Goal: Register for event/course

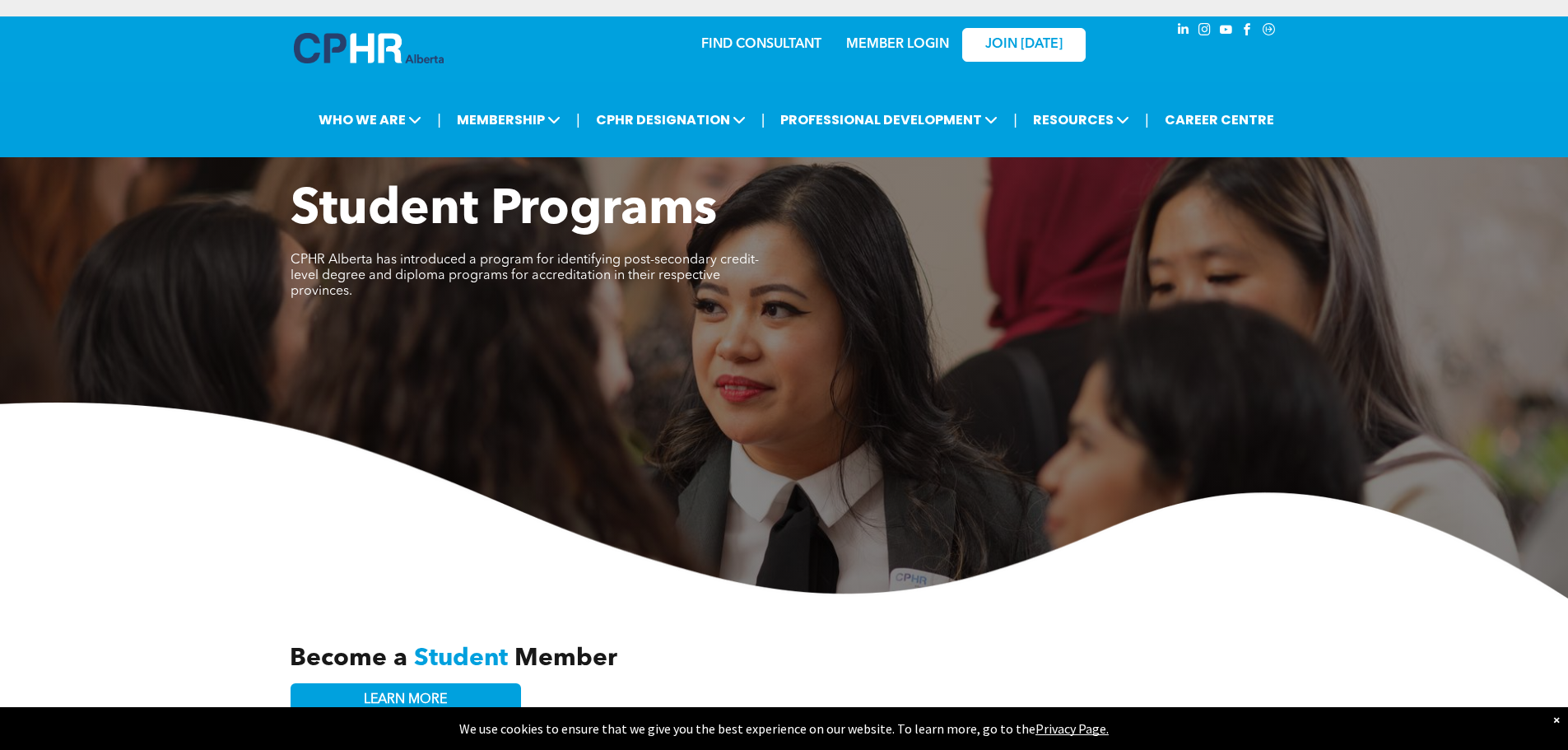
click at [848, 43] on link "MEMBER LOGIN" at bounding box center [897, 44] width 103 height 13
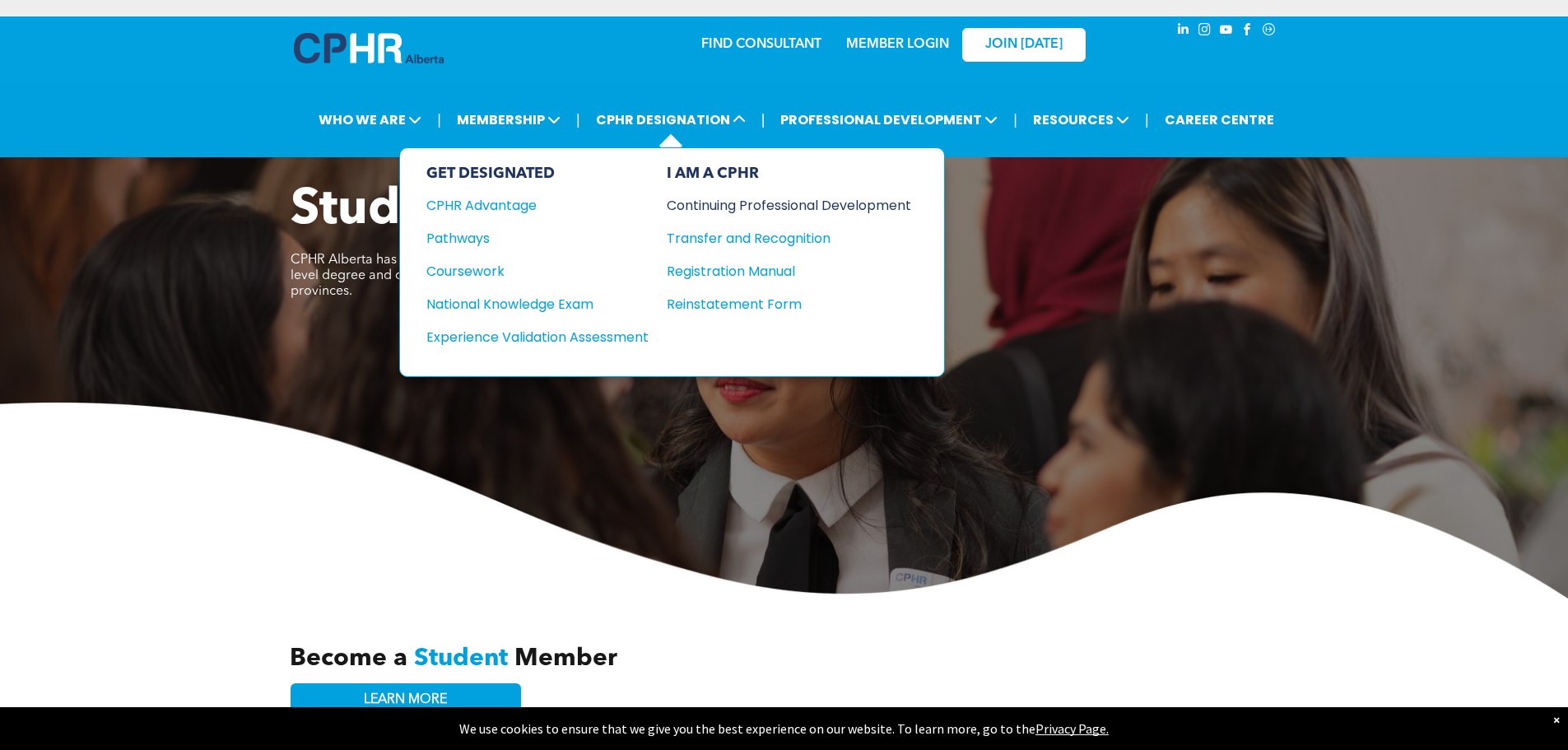
click at [770, 203] on div "Continuing Professional Development" at bounding box center [776, 205] width 220 height 21
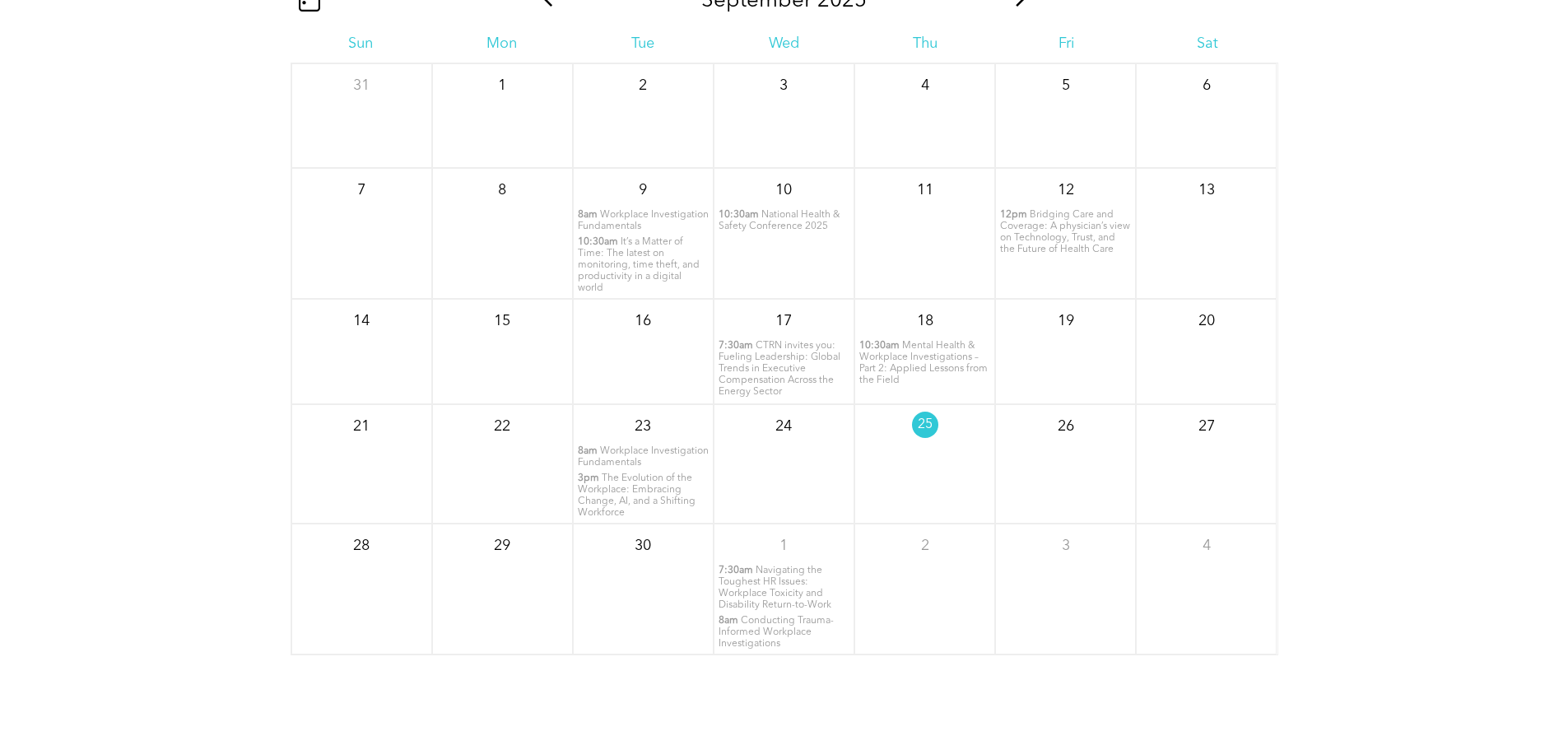
scroll to position [2057, 0]
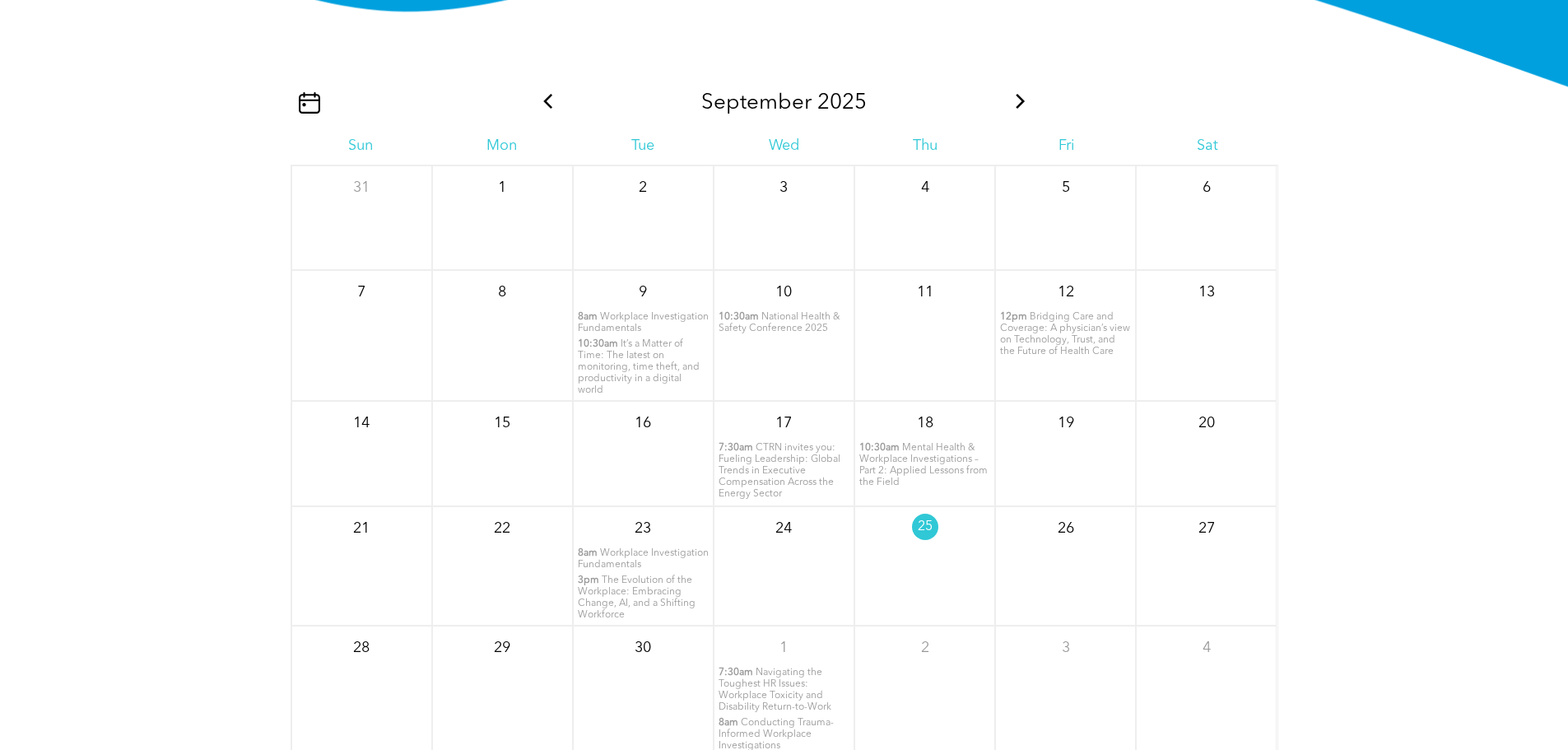
click at [1010, 109] on icon at bounding box center [1020, 101] width 21 height 15
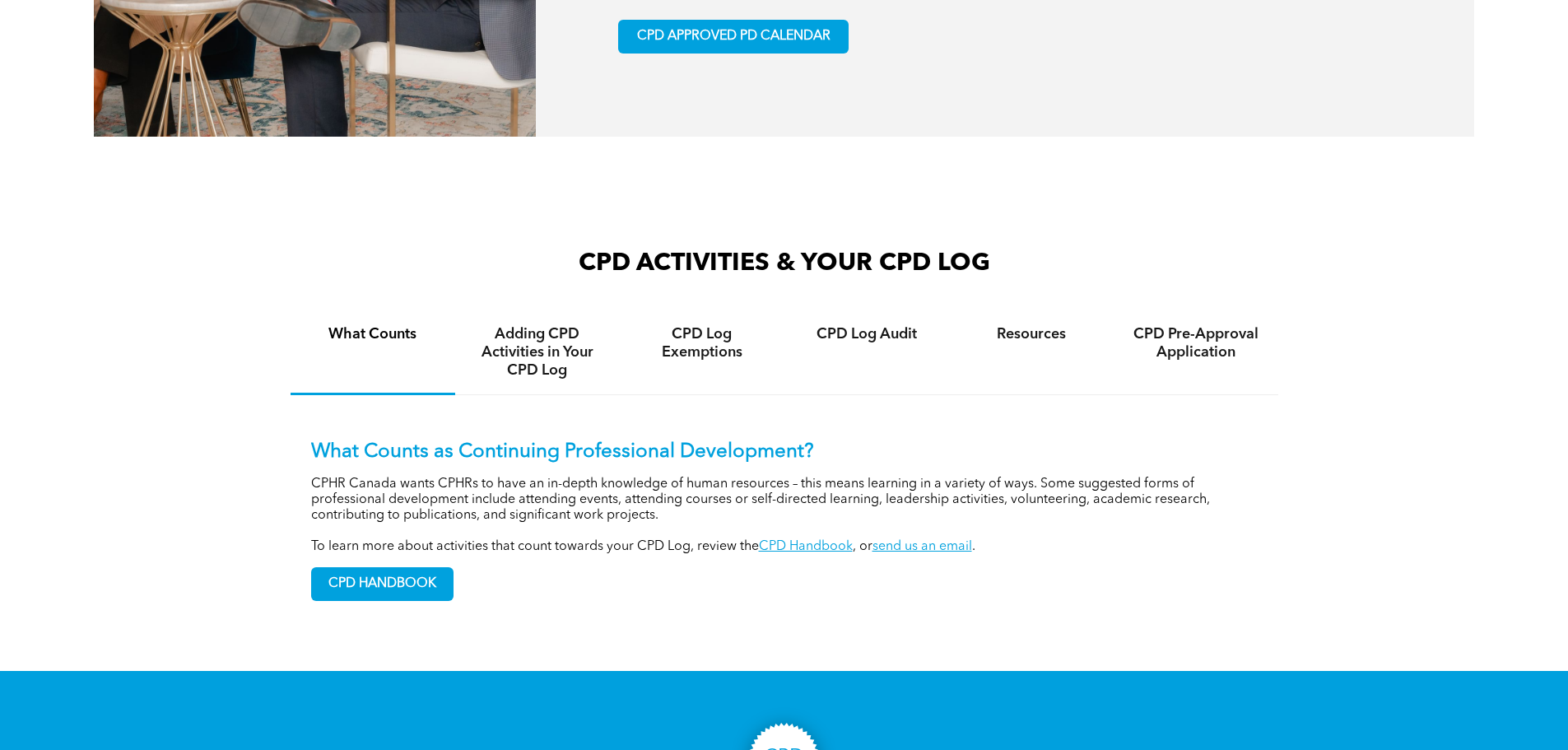
scroll to position [1072, 0]
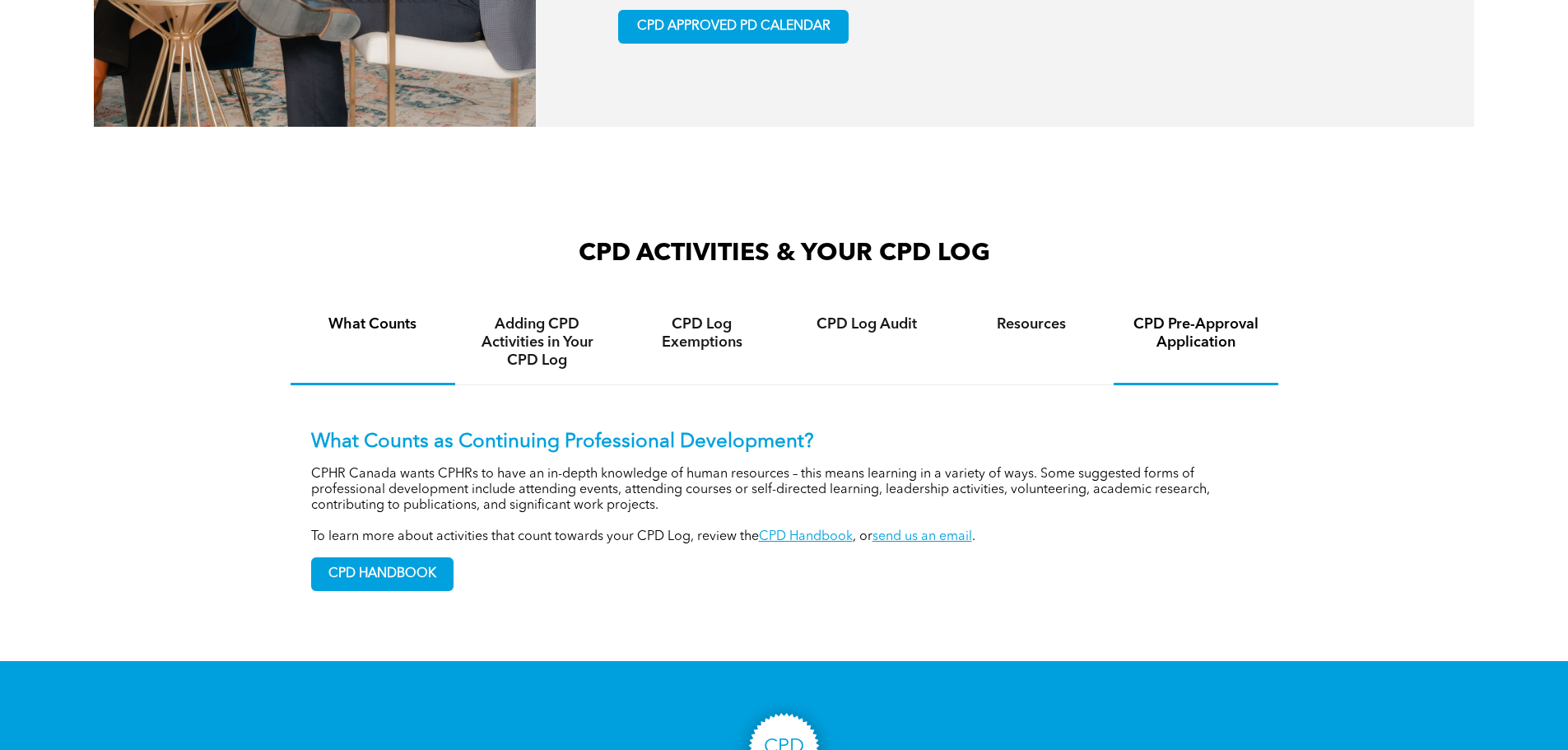
click at [1168, 351] on h4 "CPD Pre-Approval Application" at bounding box center [1196, 333] width 135 height 36
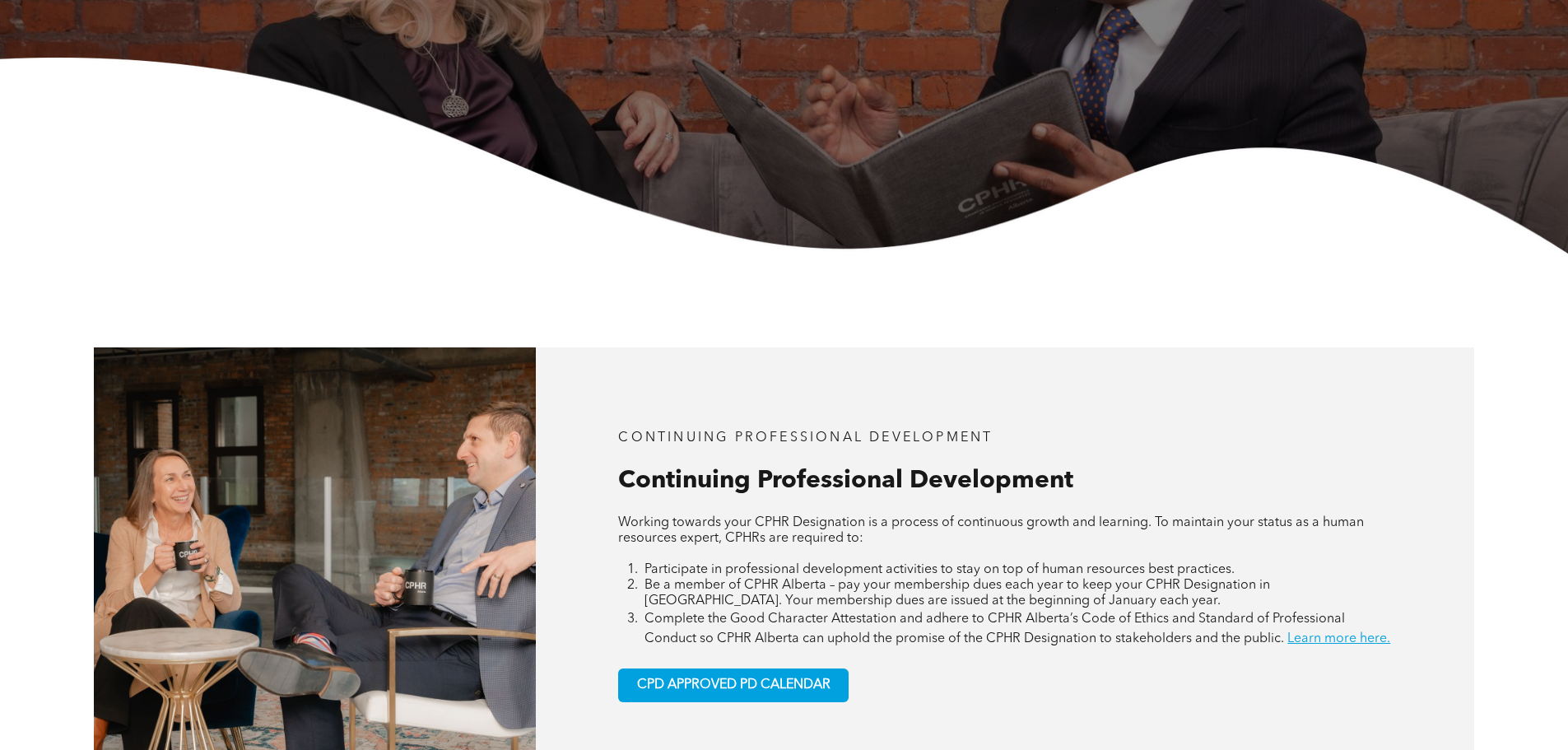
scroll to position [0, 0]
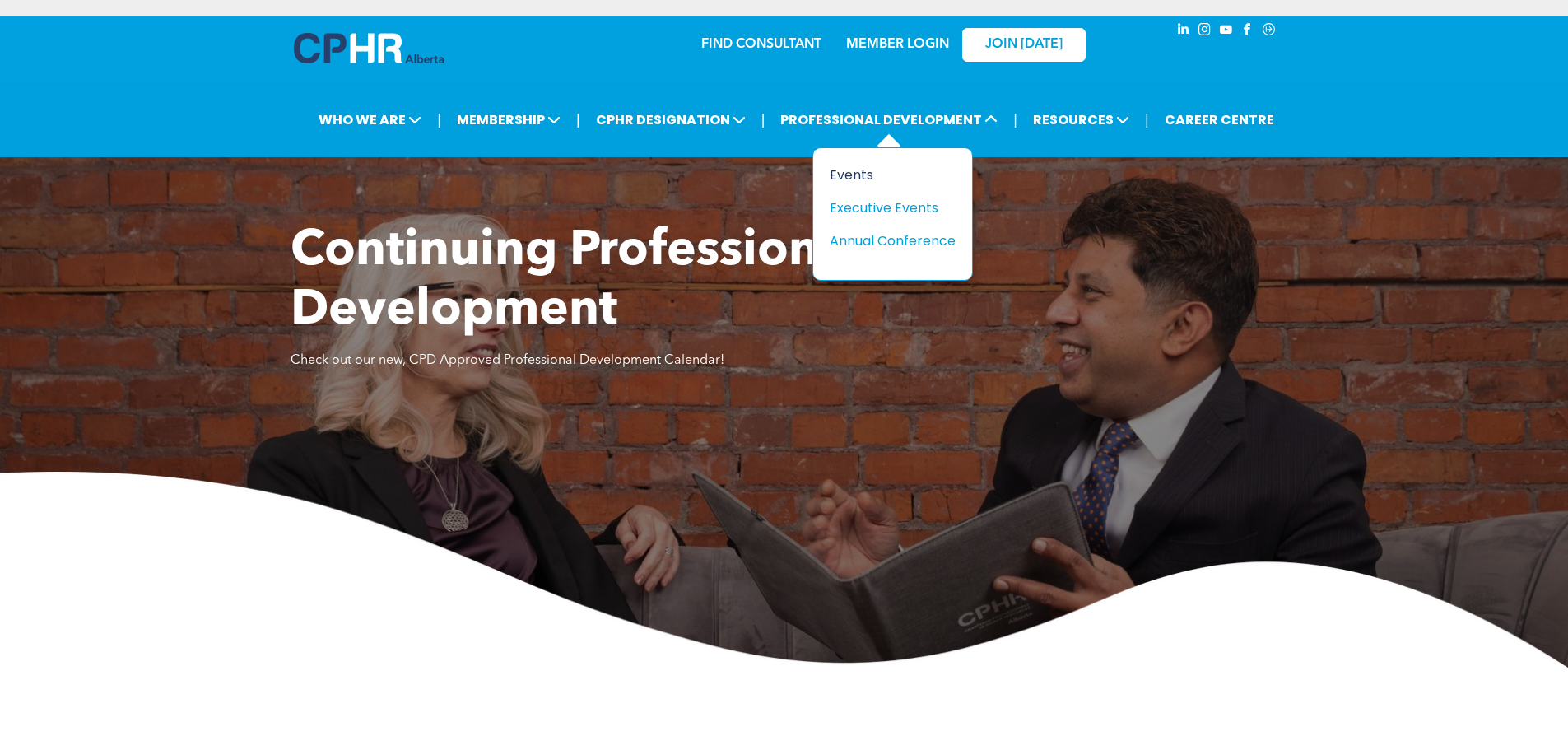
click at [868, 172] on div "Events" at bounding box center [886, 174] width 113 height 21
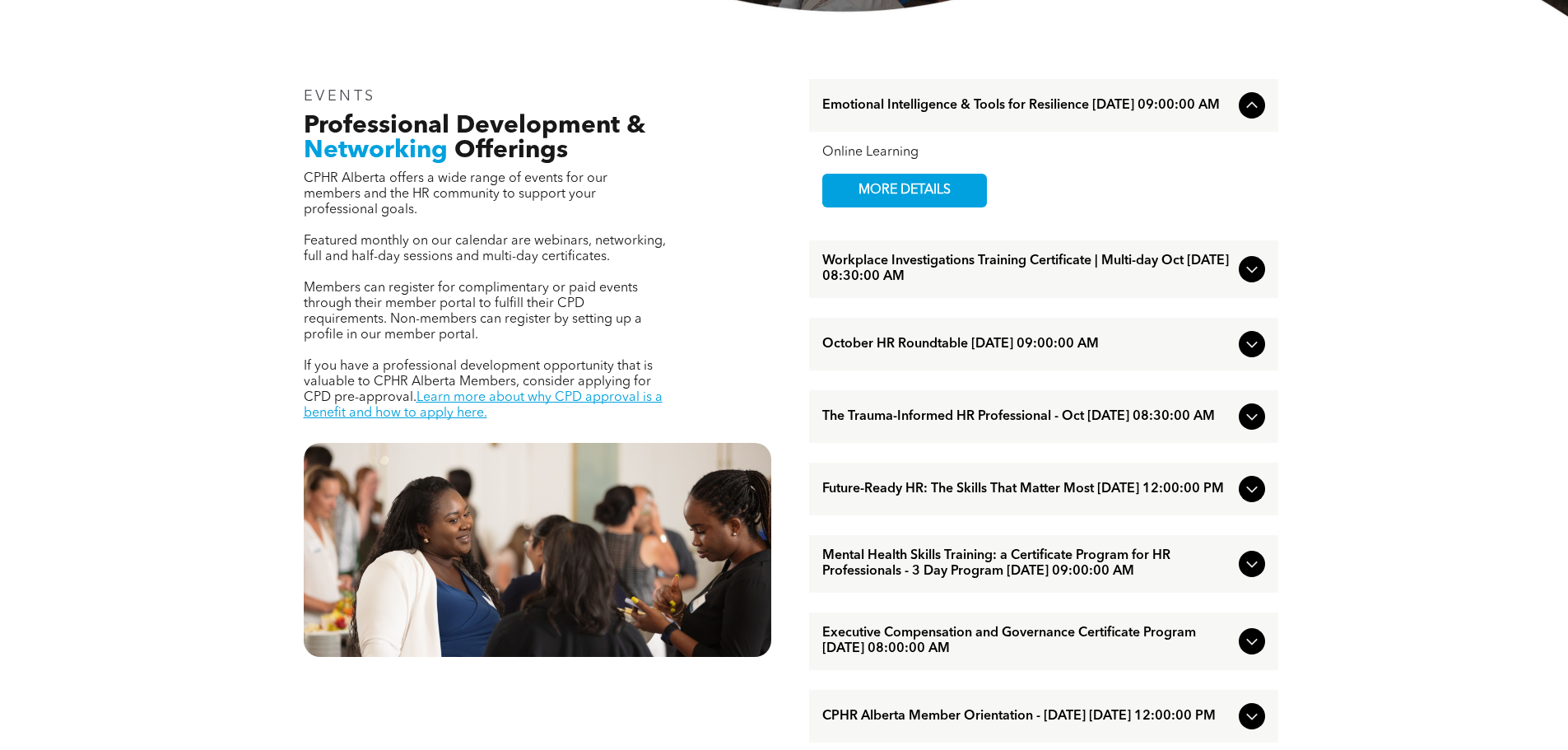
scroll to position [658, 0]
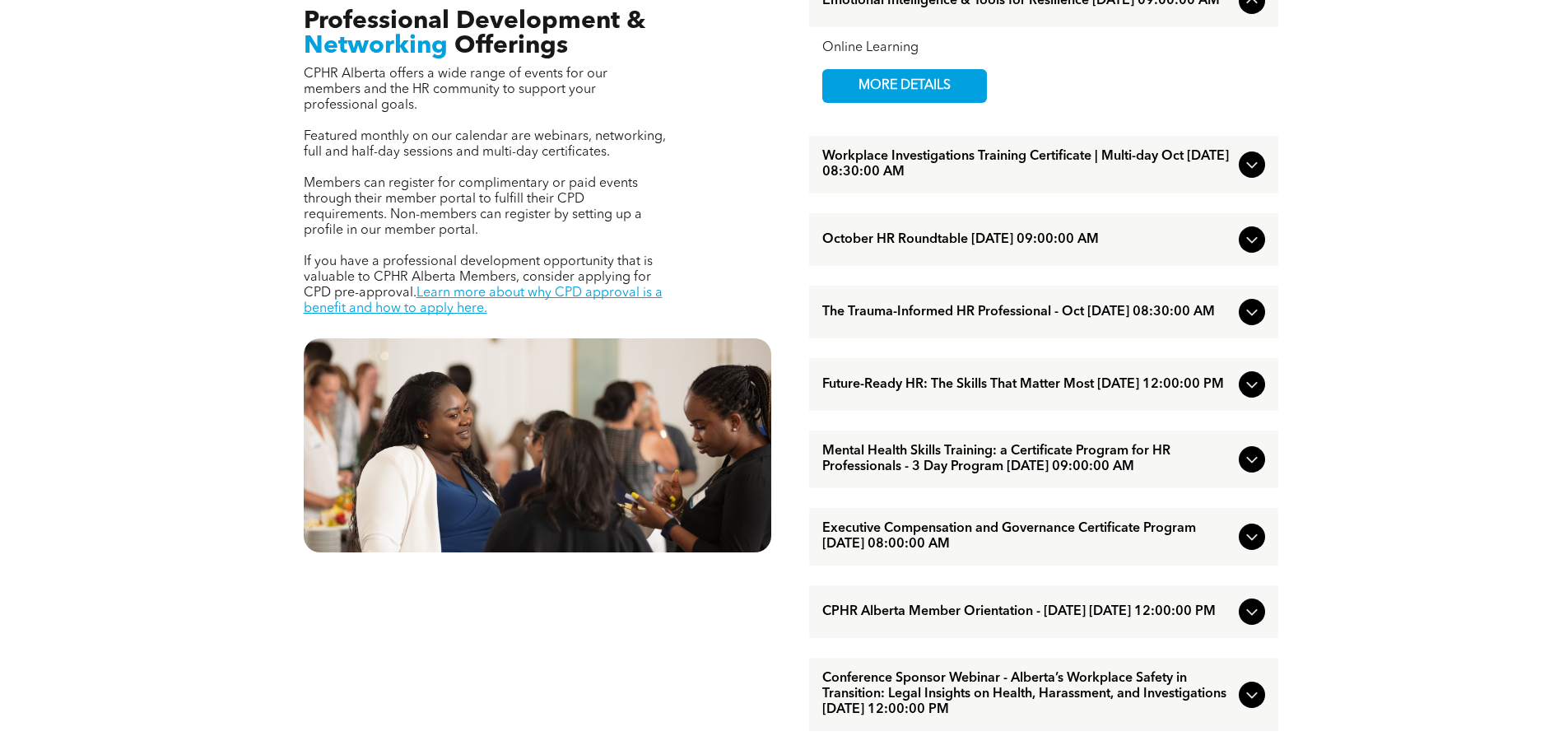
click at [1261, 318] on icon at bounding box center [1252, 312] width 20 height 20
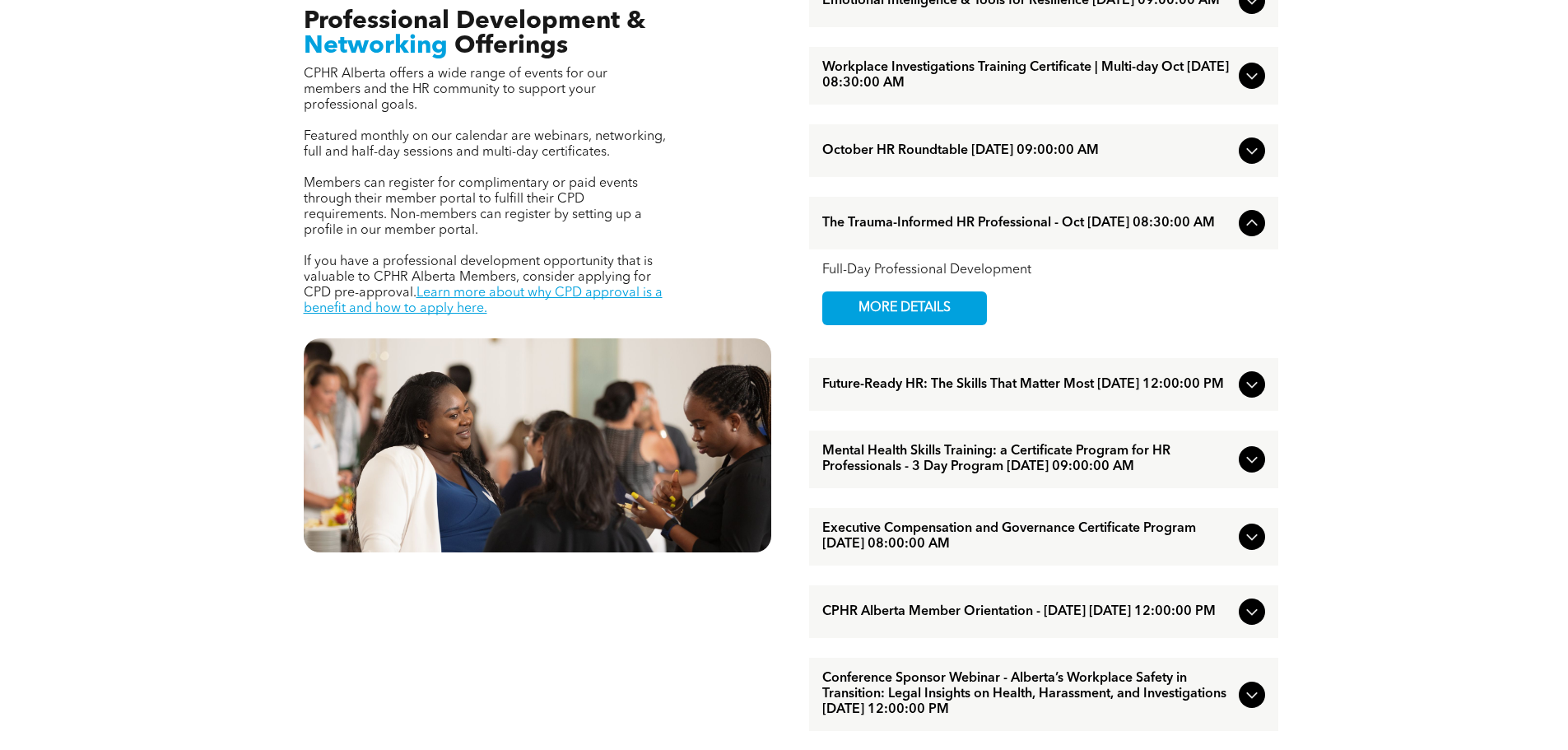
click at [1253, 154] on icon at bounding box center [1252, 151] width 20 height 20
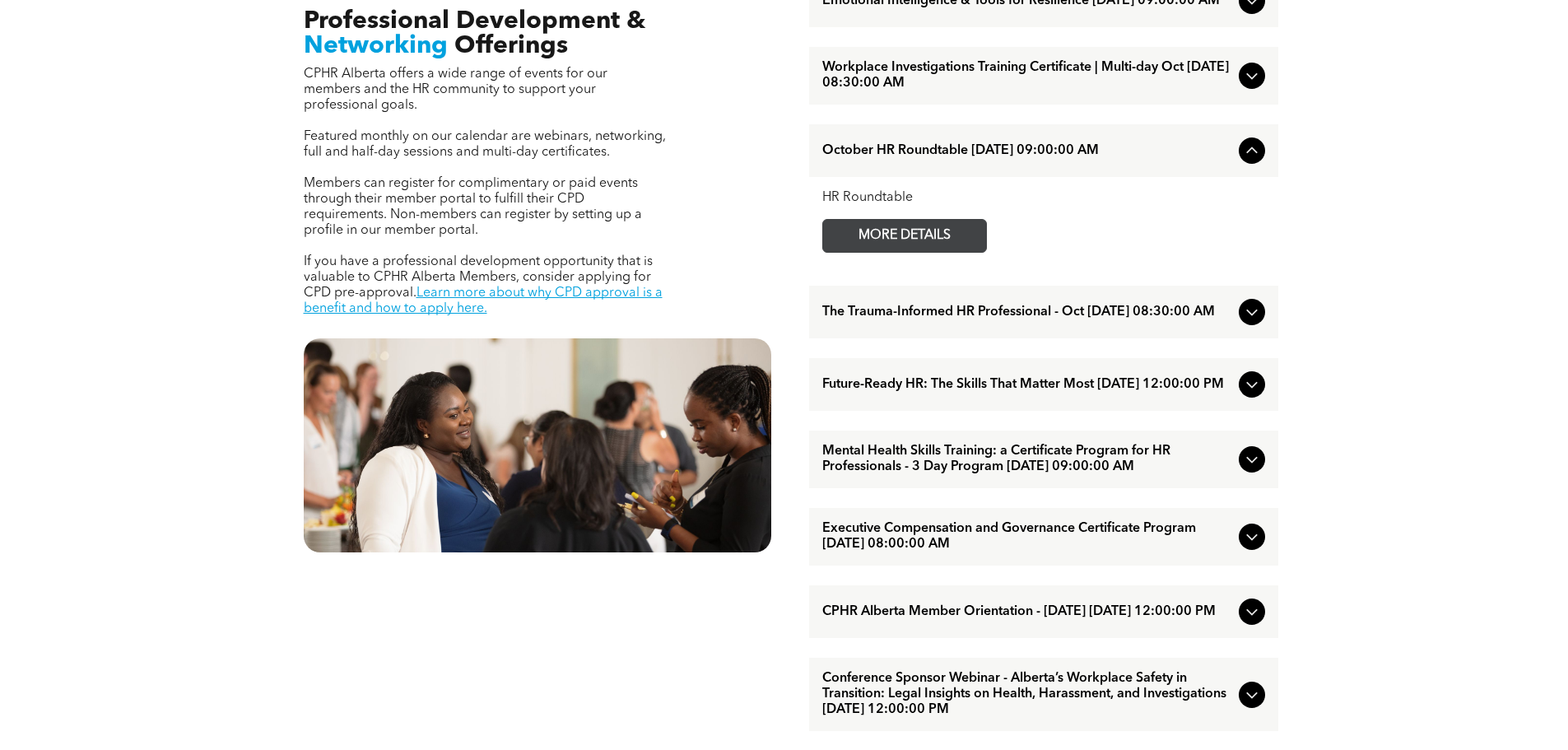
click at [897, 238] on span "MORE DETAILS" at bounding box center [904, 235] width 130 height 32
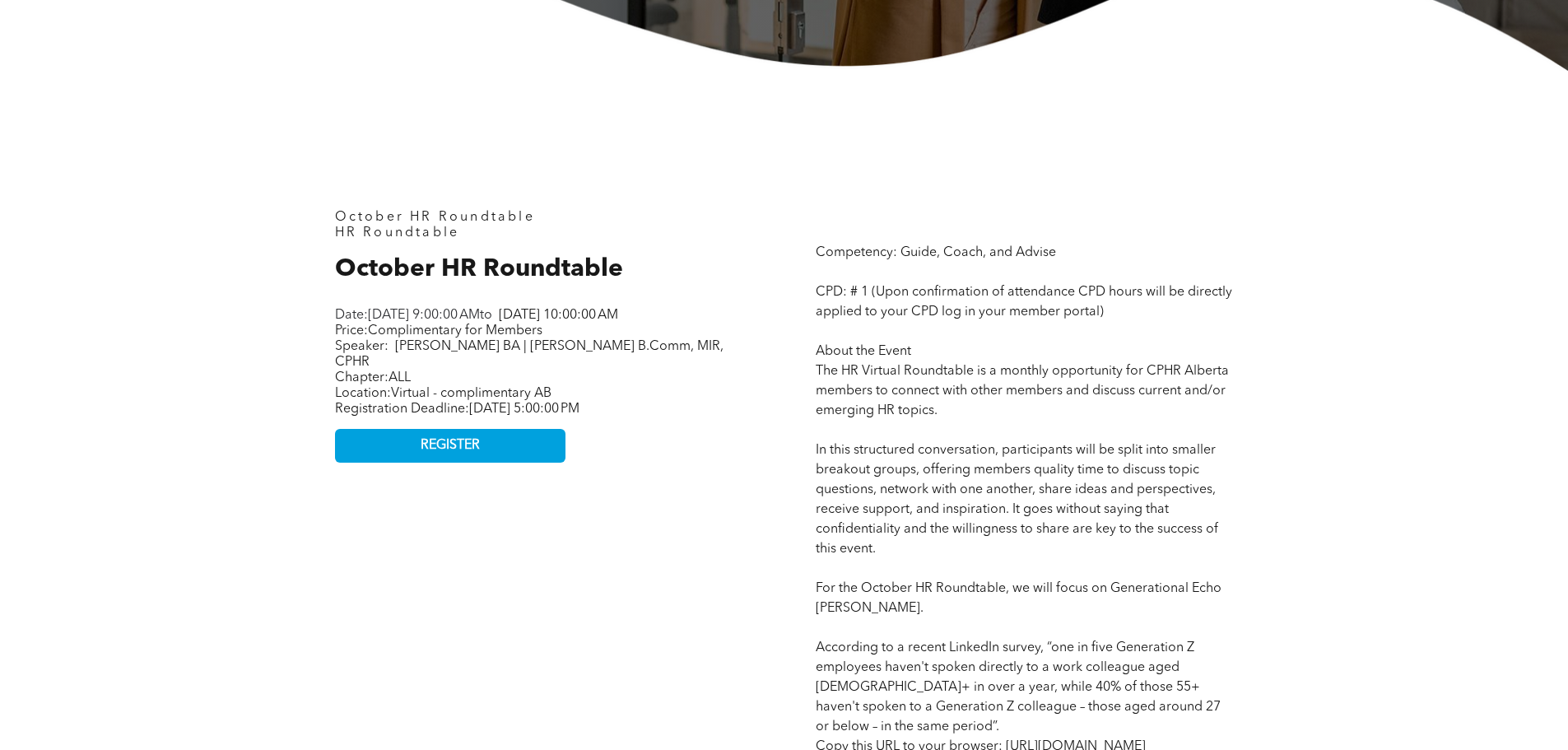
scroll to position [741, 0]
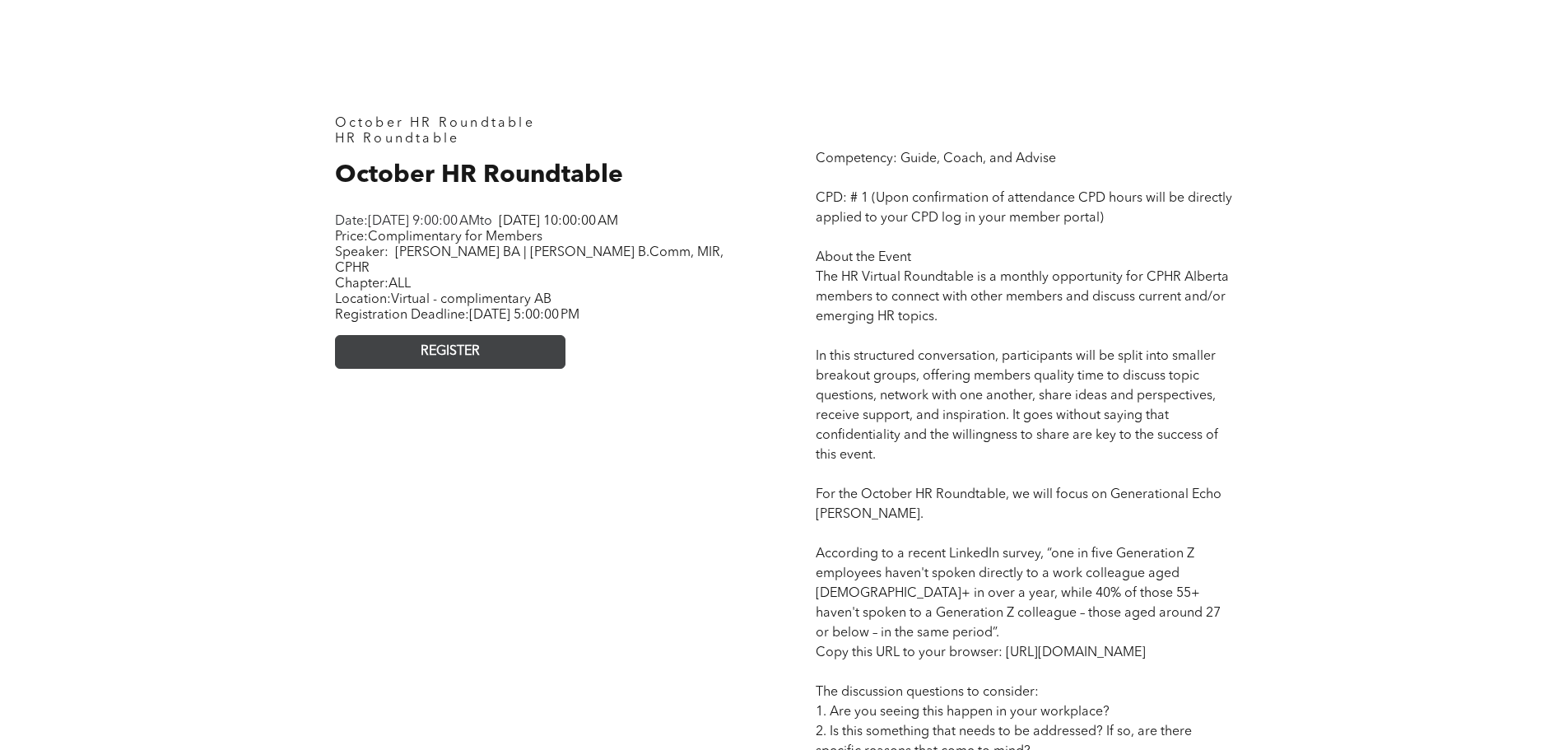
click at [491, 348] on link "REGISTER" at bounding box center [450, 351] width 231 height 34
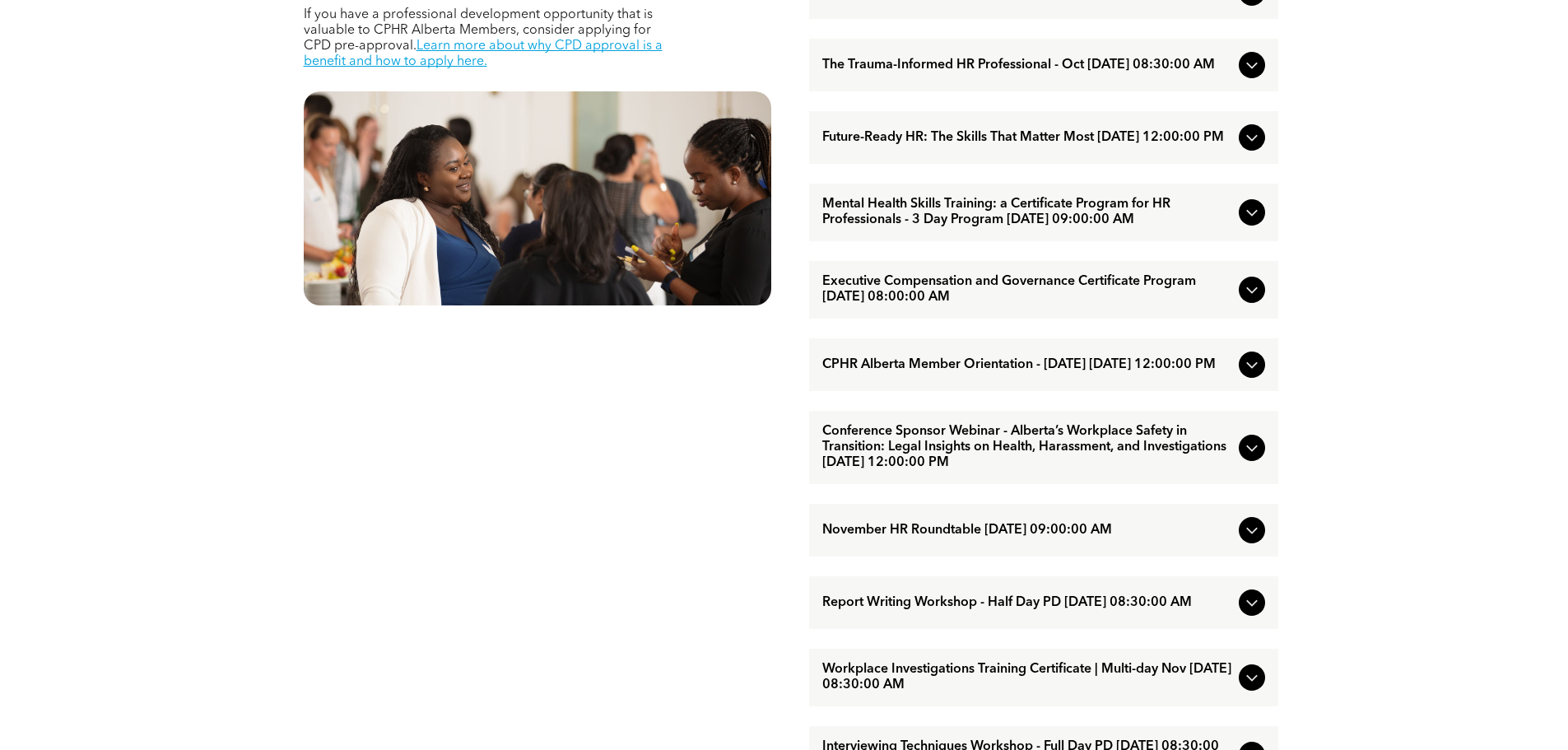
scroll to position [823, 0]
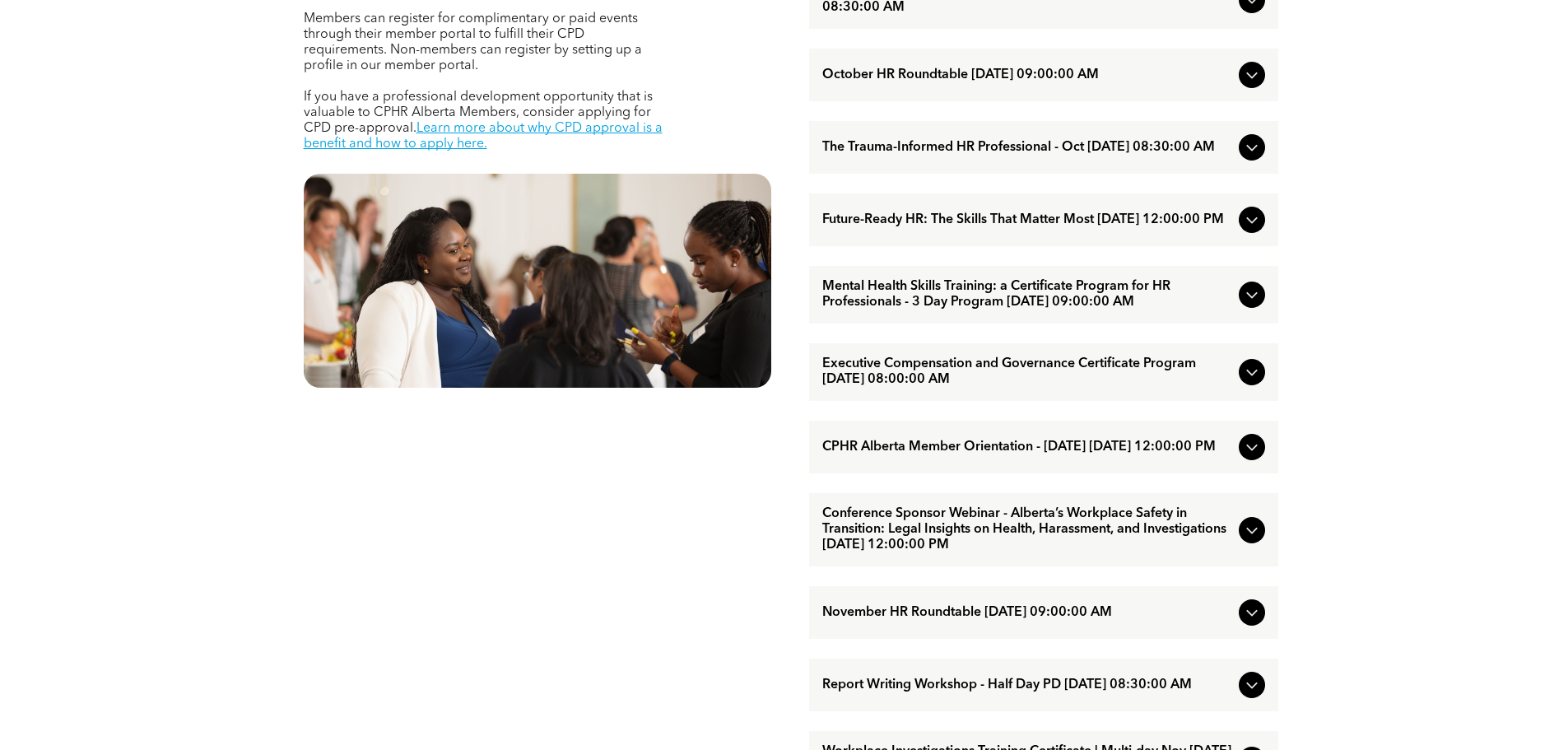
click at [1254, 230] on icon at bounding box center [1252, 220] width 20 height 20
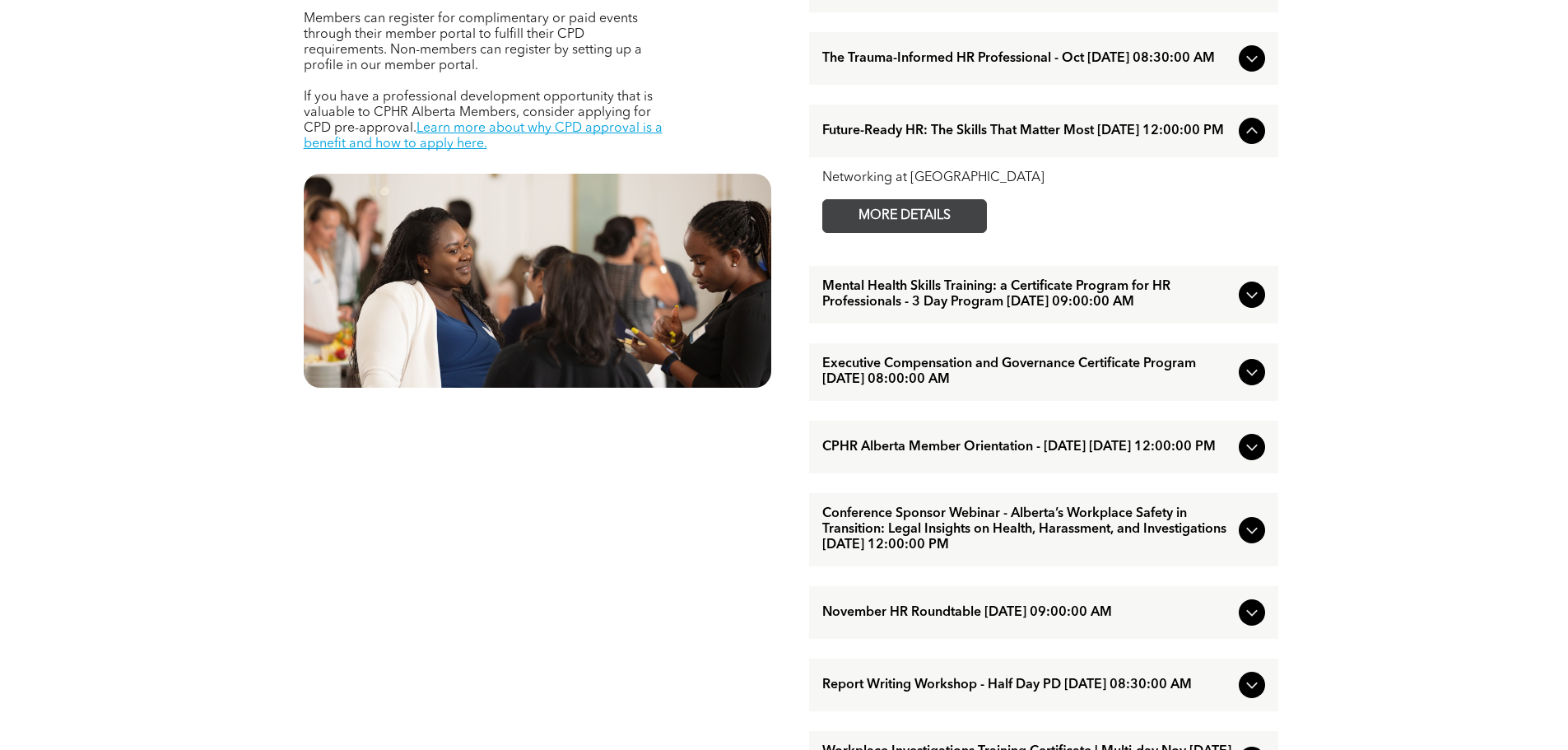
click at [946, 232] on span "MORE DETAILS" at bounding box center [904, 215] width 130 height 32
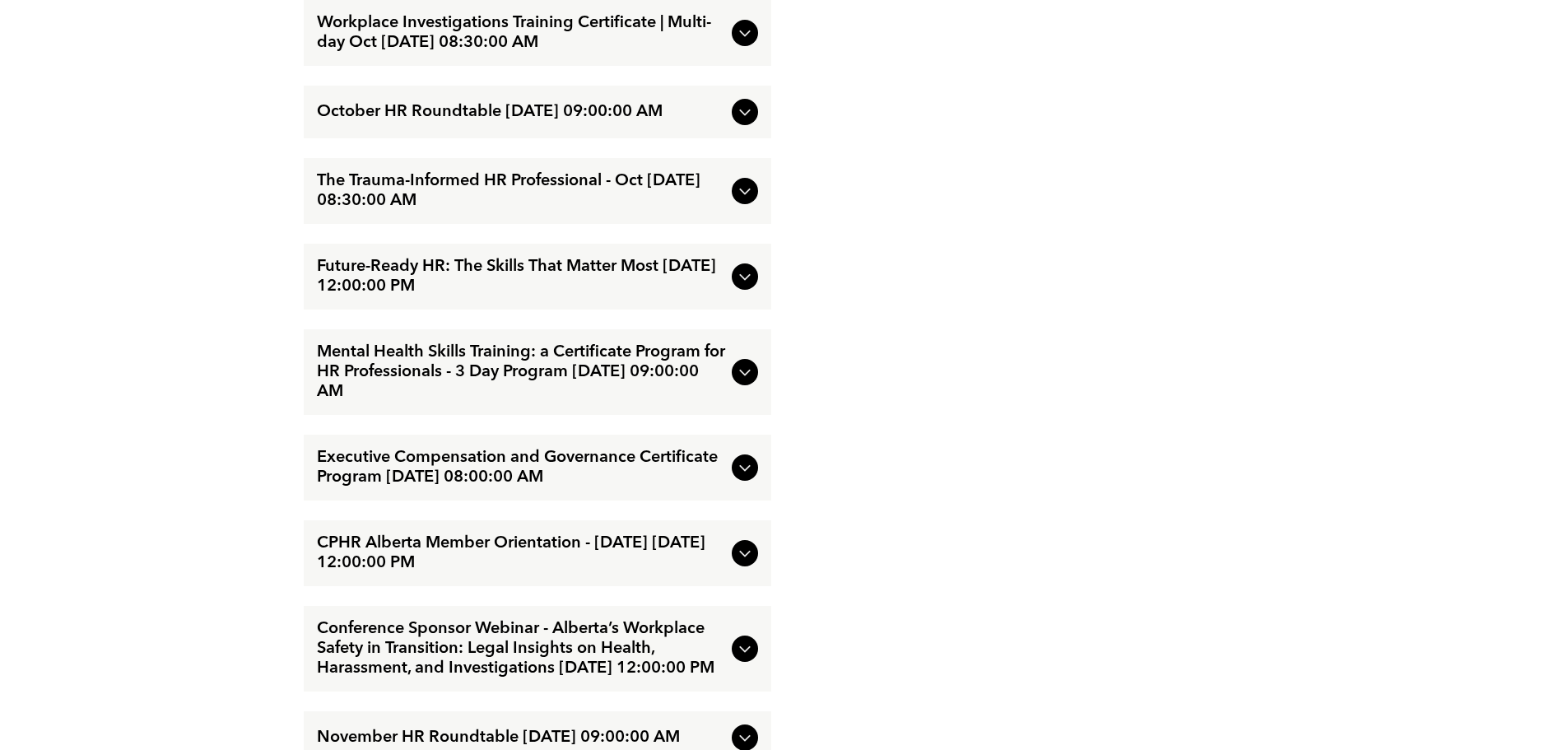
scroll to position [2140, 0]
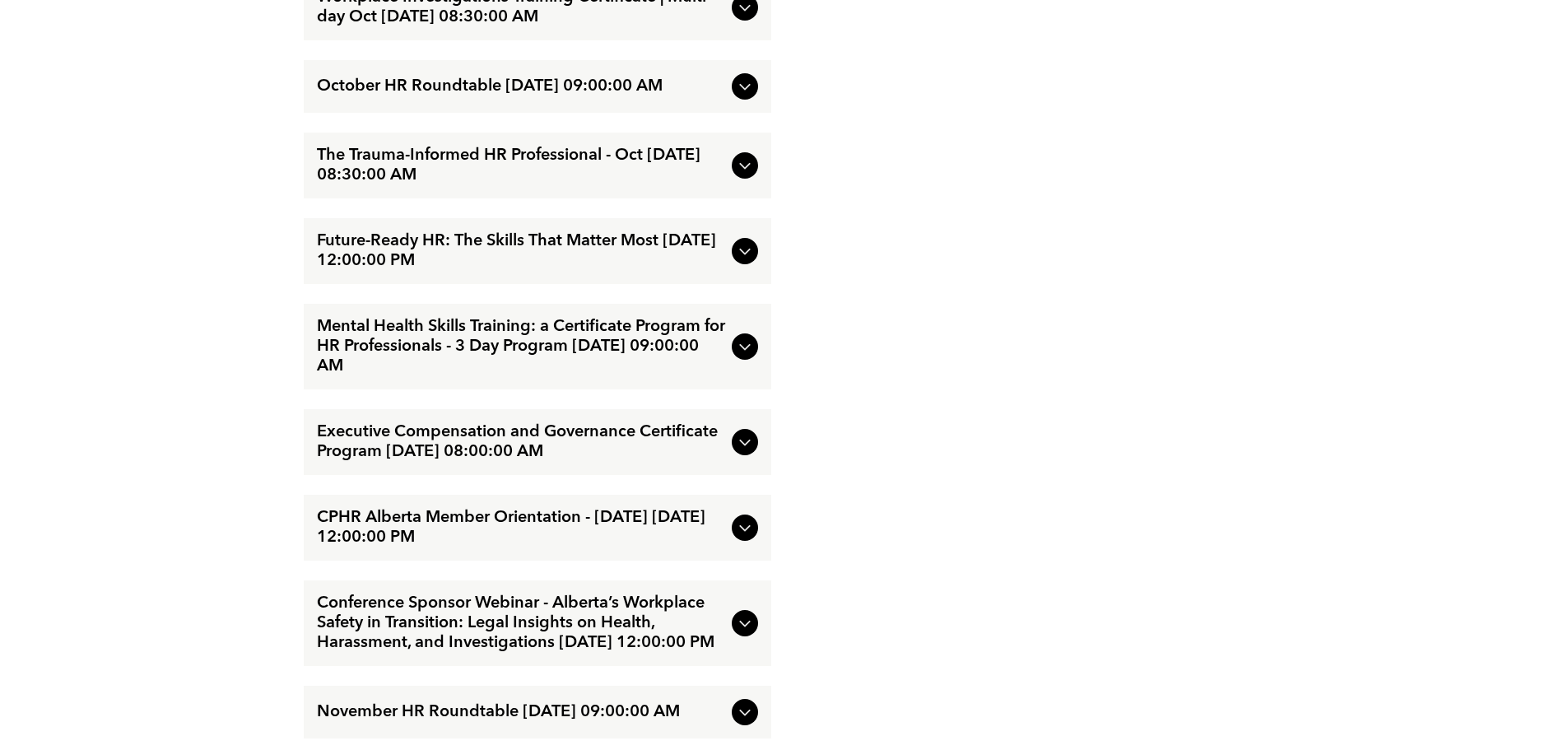
click at [747, 255] on icon at bounding box center [745, 251] width 11 height 6
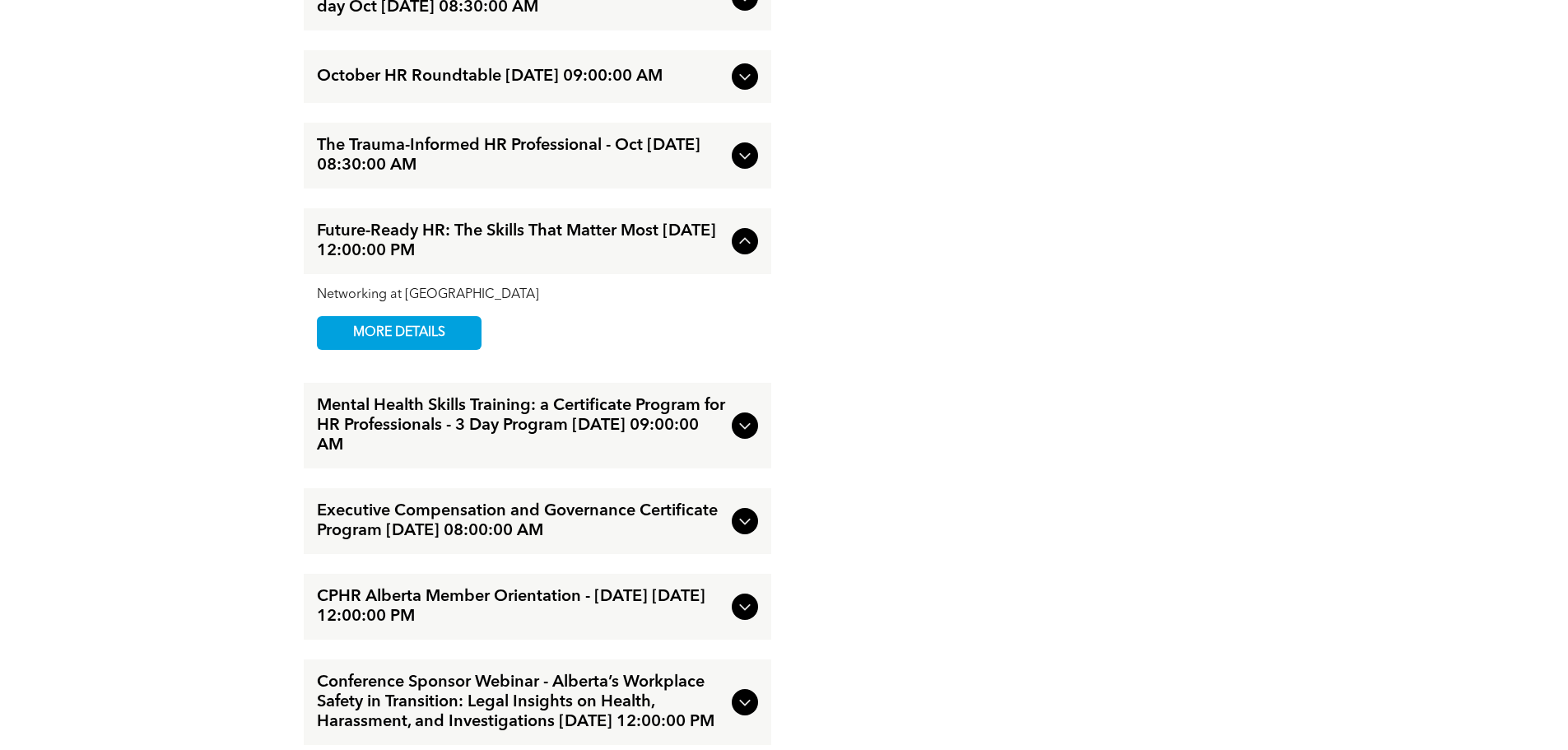
scroll to position [2050, 0]
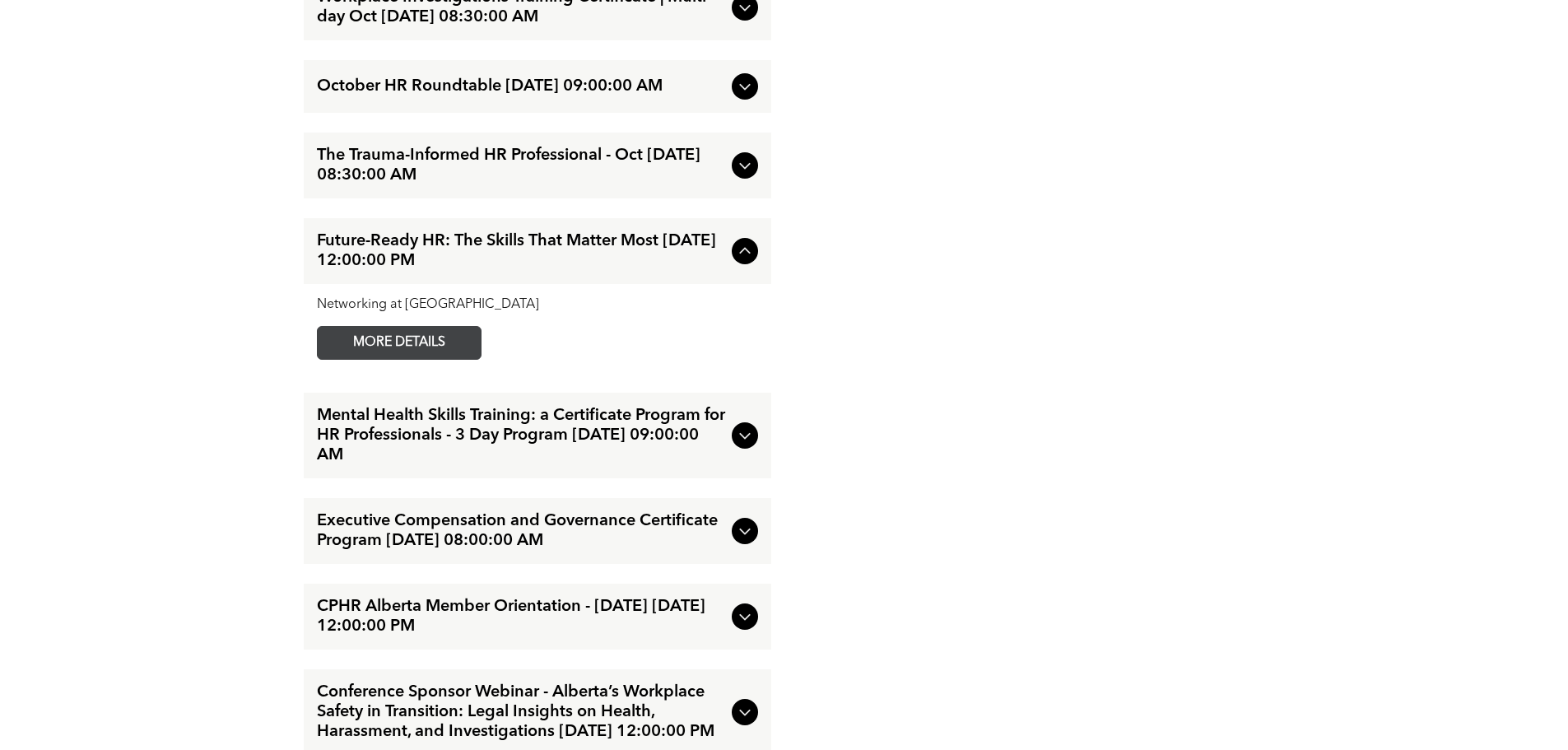
click at [417, 357] on span "MORE DETAILS" at bounding box center [399, 342] width 130 height 32
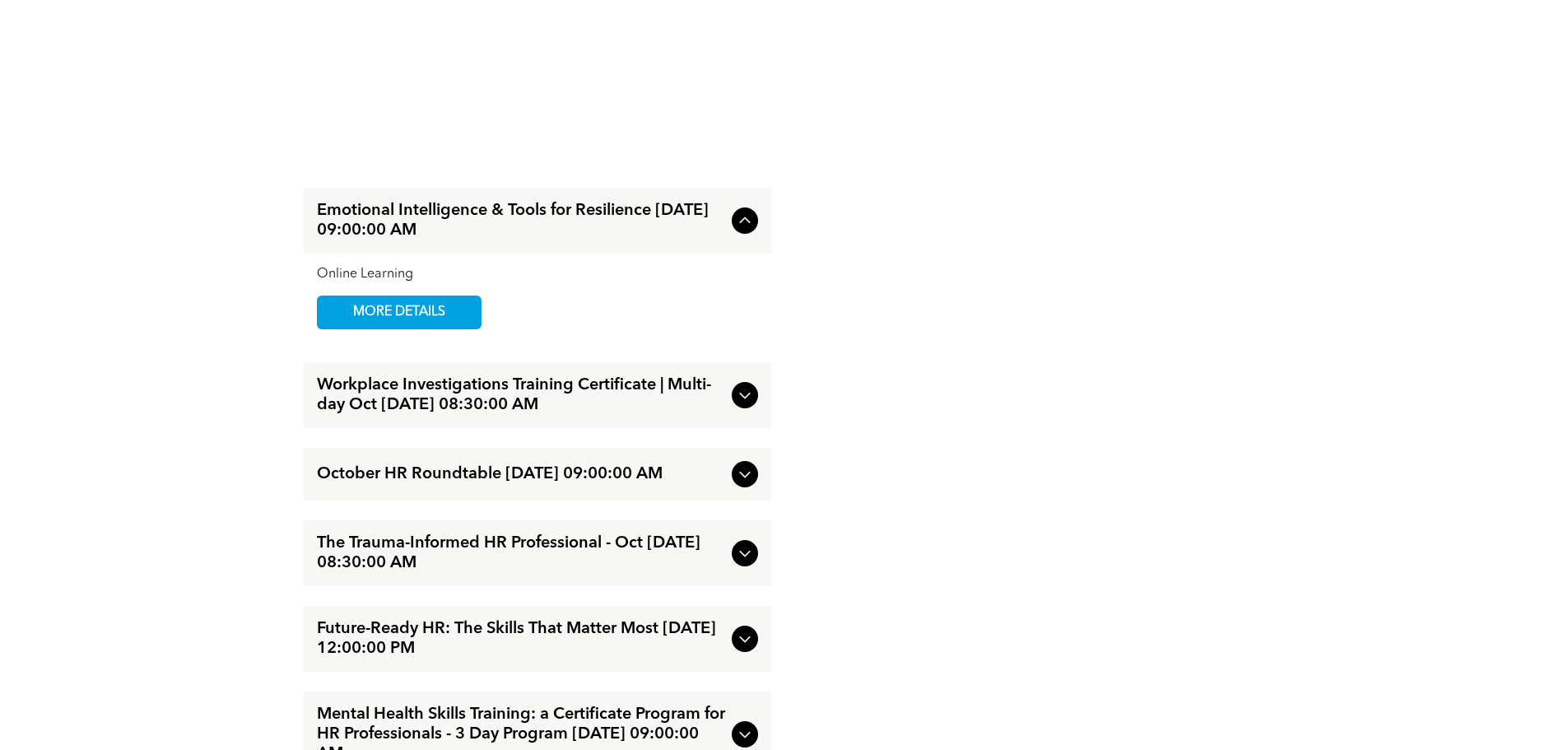
scroll to position [1892, 0]
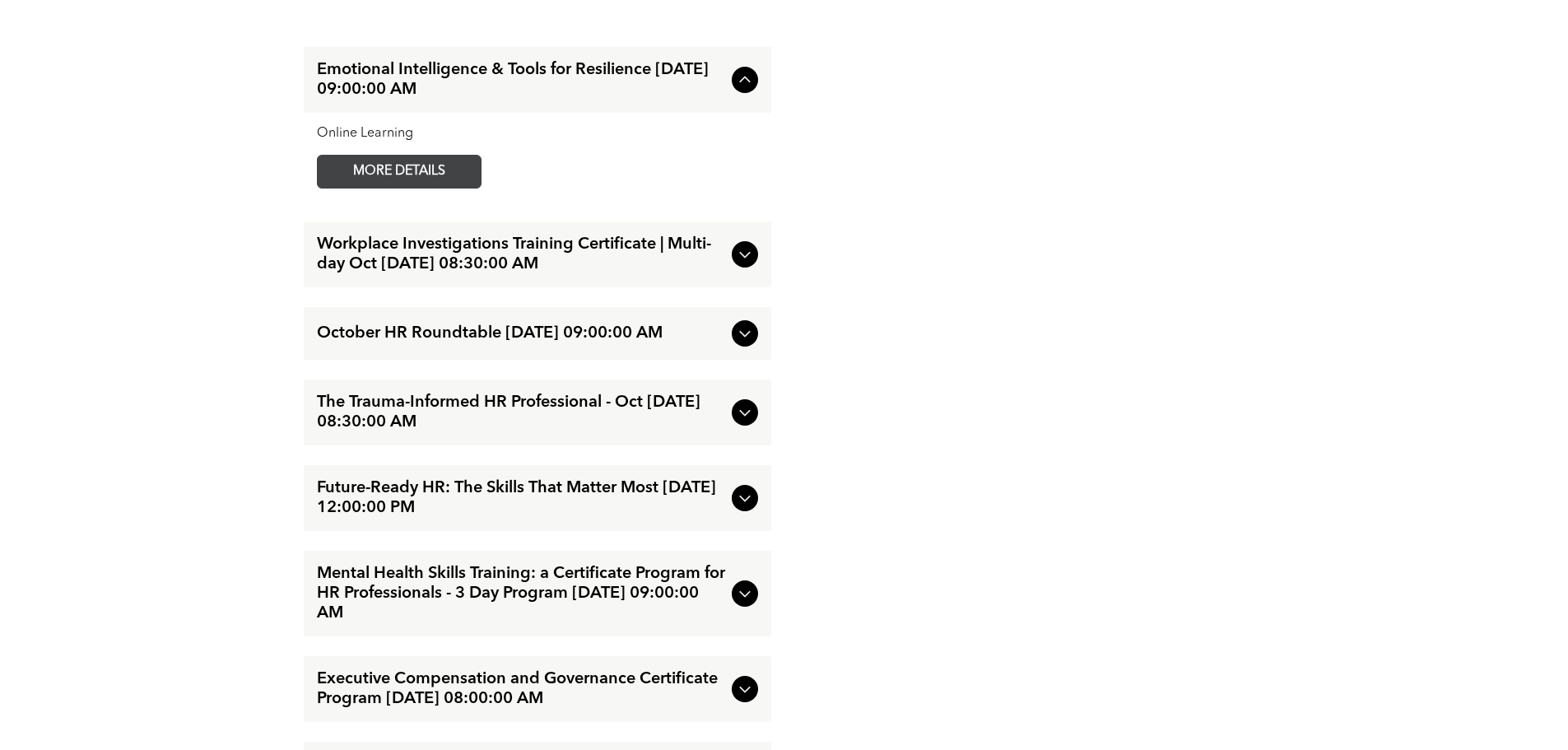
click at [431, 173] on span "MORE DETAILS" at bounding box center [399, 171] width 130 height 32
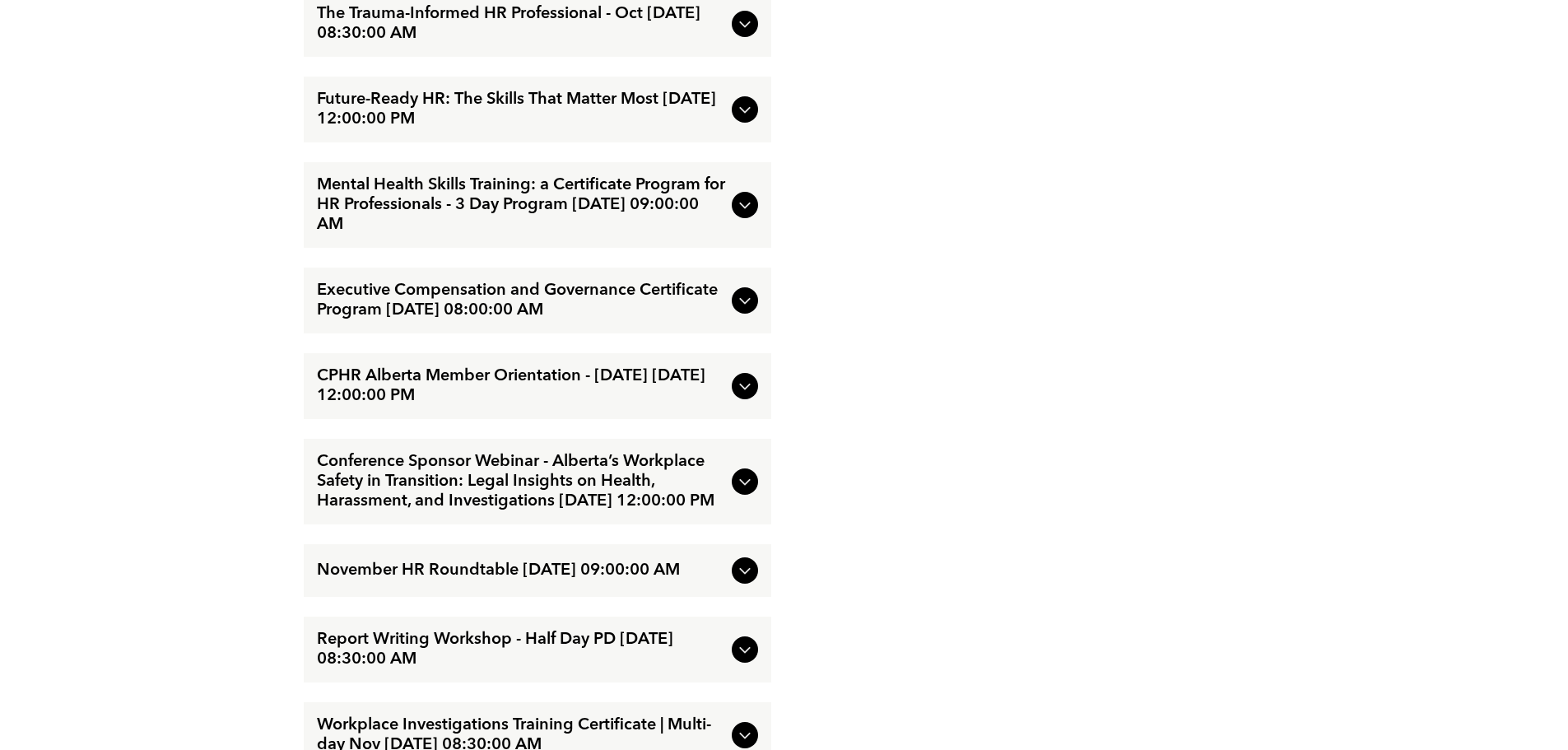
scroll to position [2304, 0]
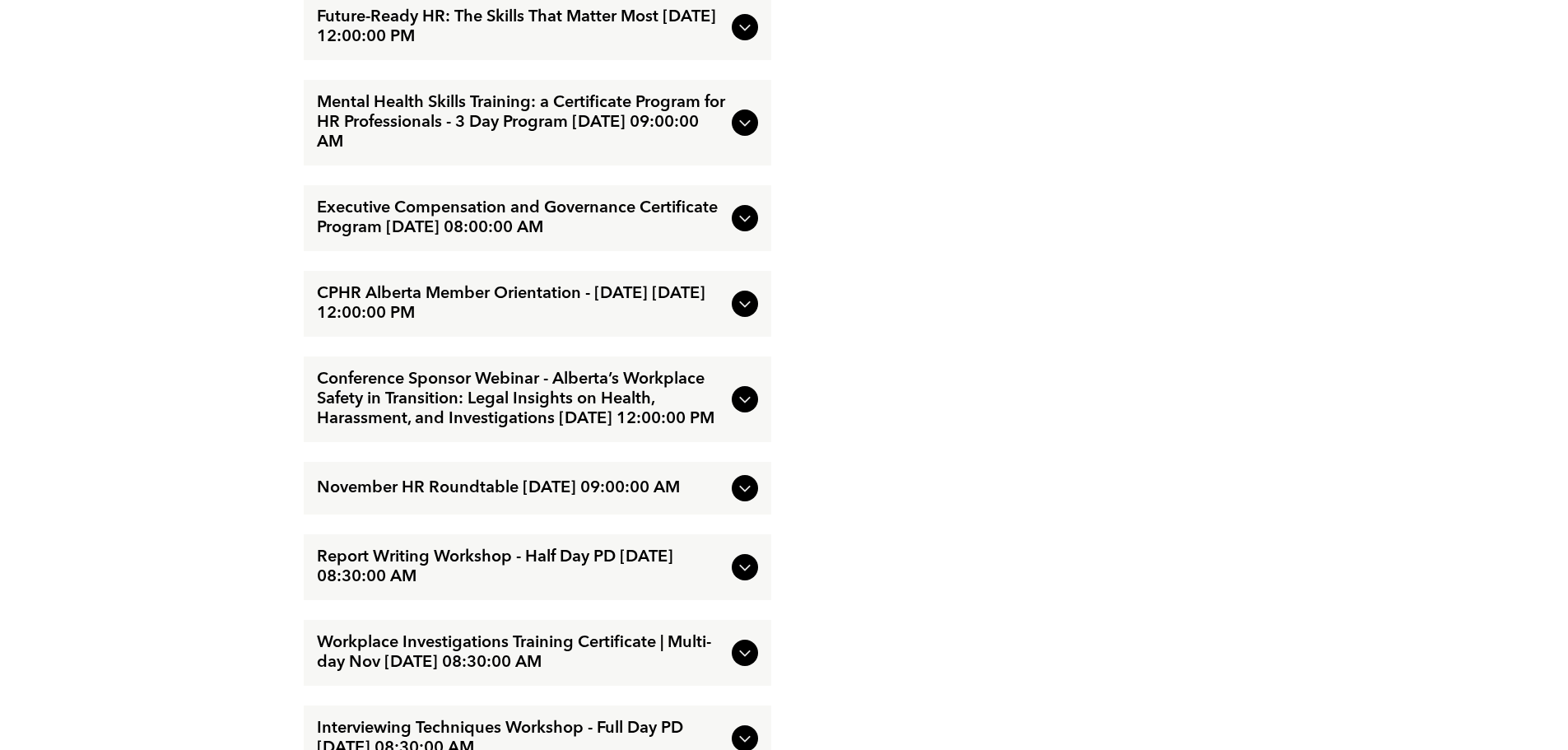
click at [755, 407] on div at bounding box center [745, 399] width 26 height 26
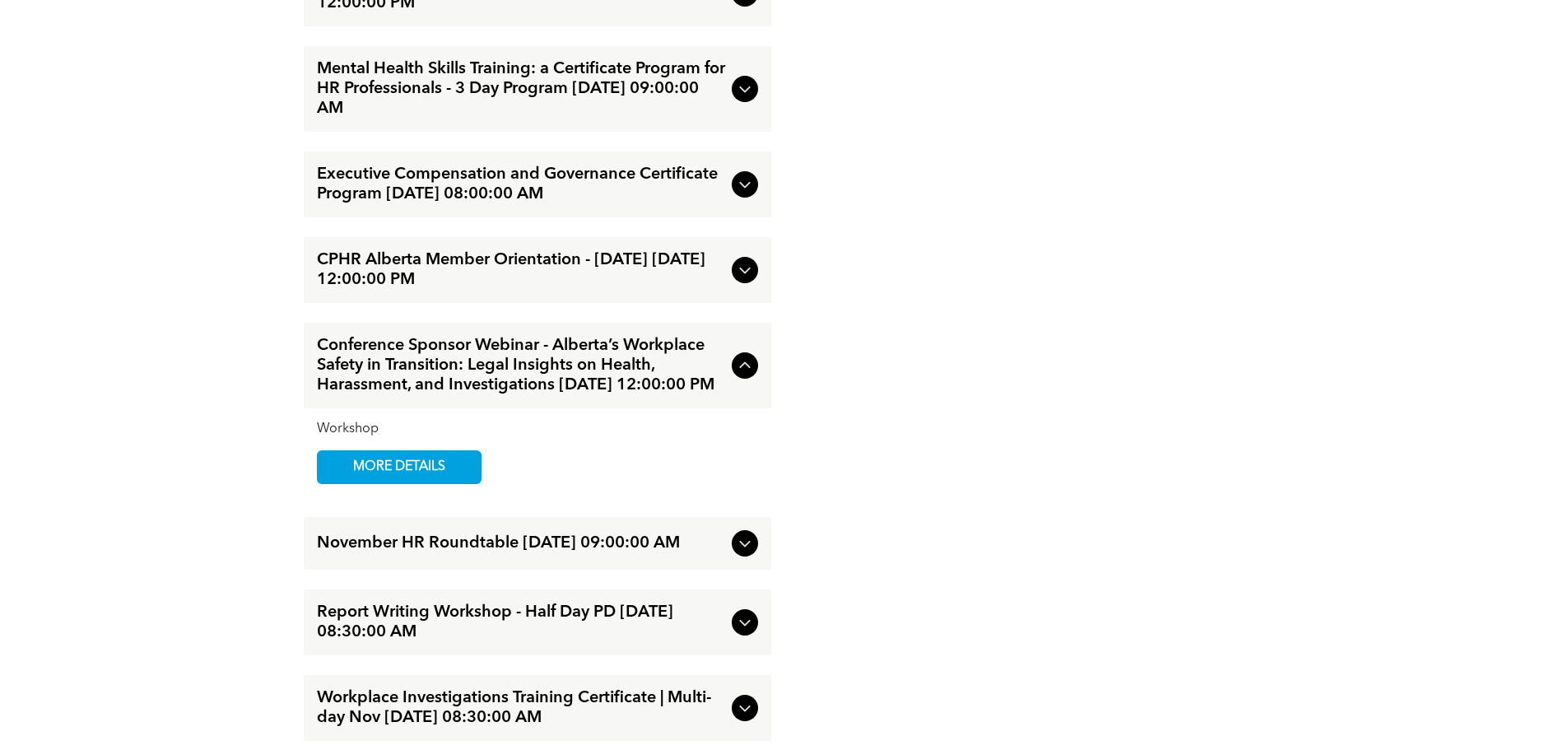
scroll to position [2215, 0]
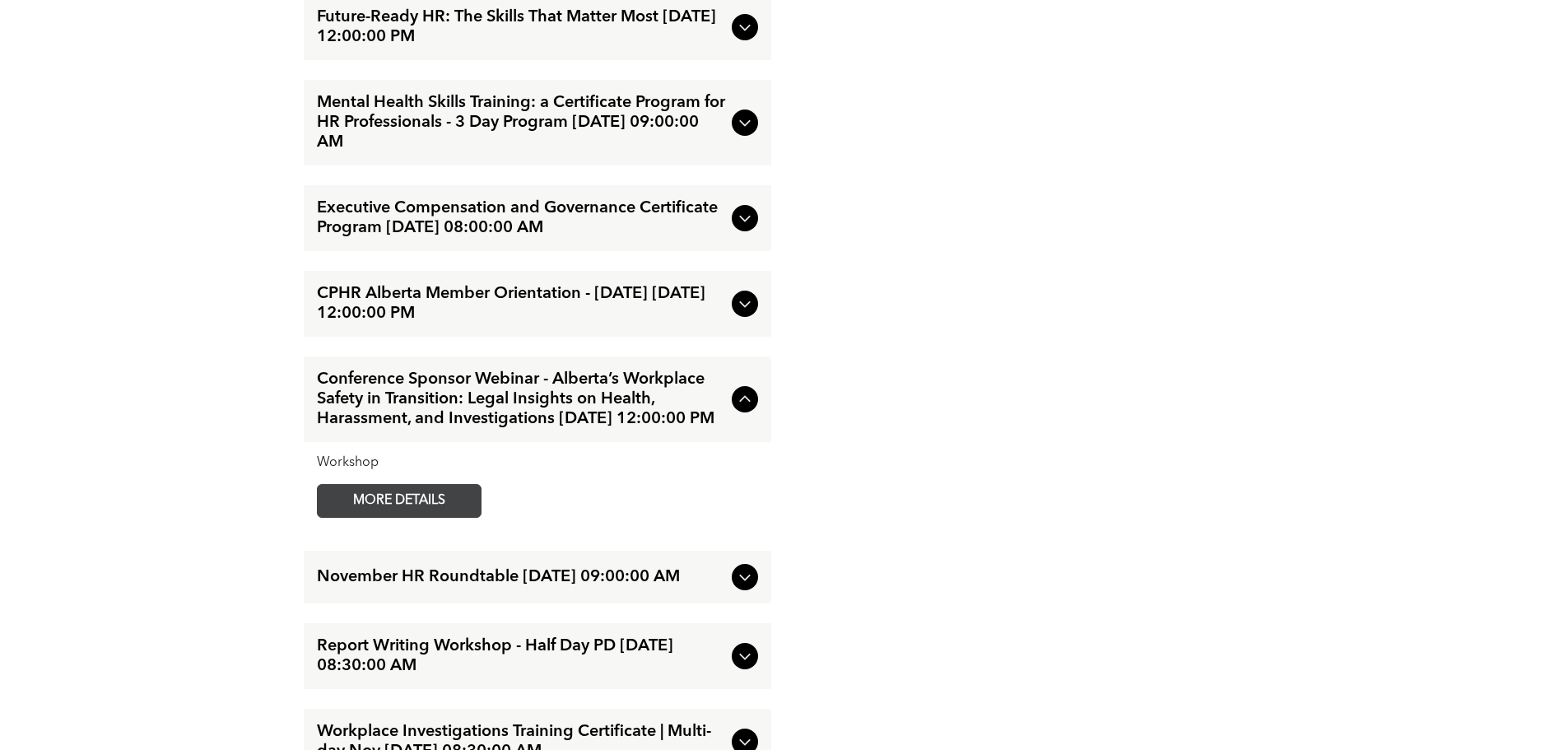
click at [441, 516] on span "MORE DETAILS" at bounding box center [399, 500] width 130 height 32
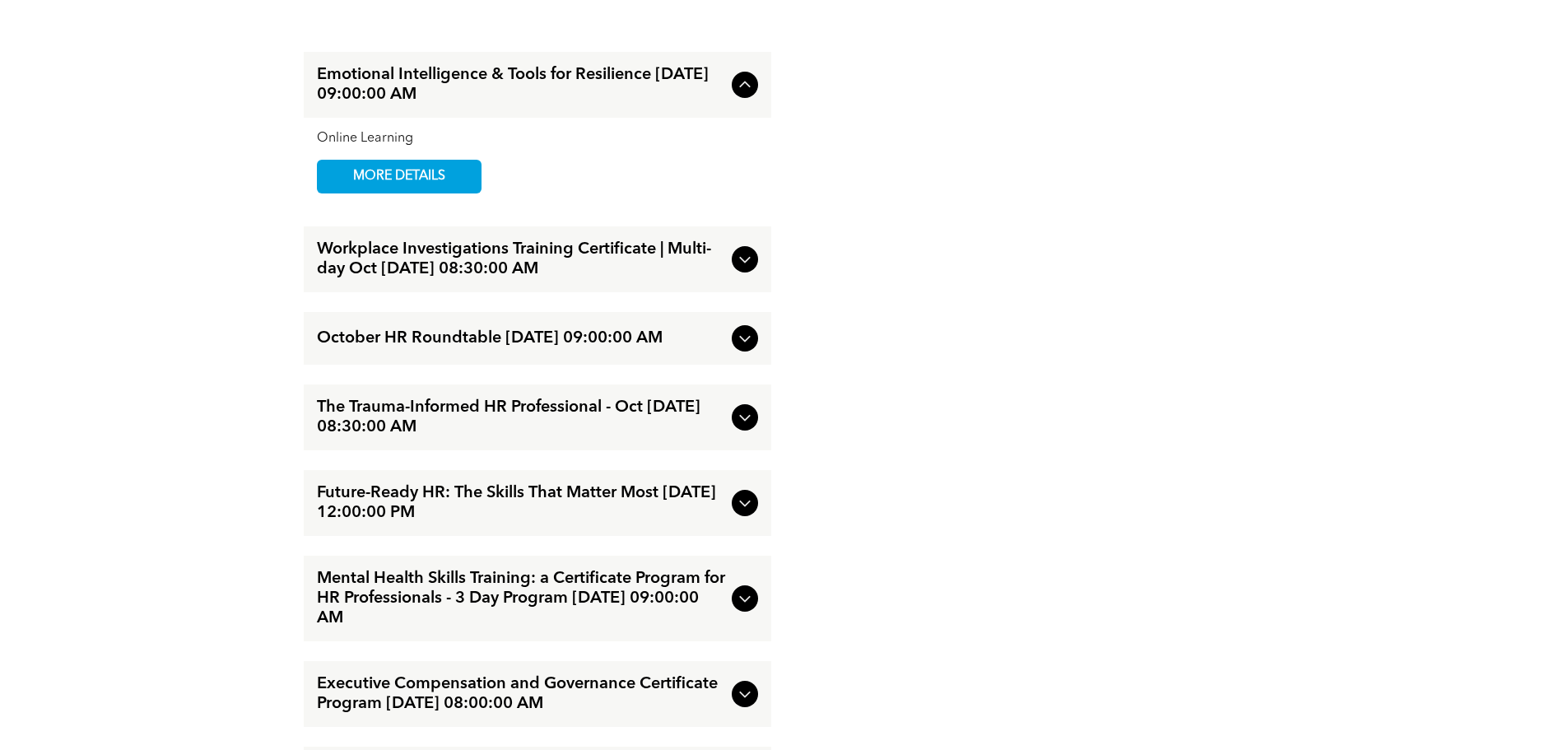
scroll to position [2551, 0]
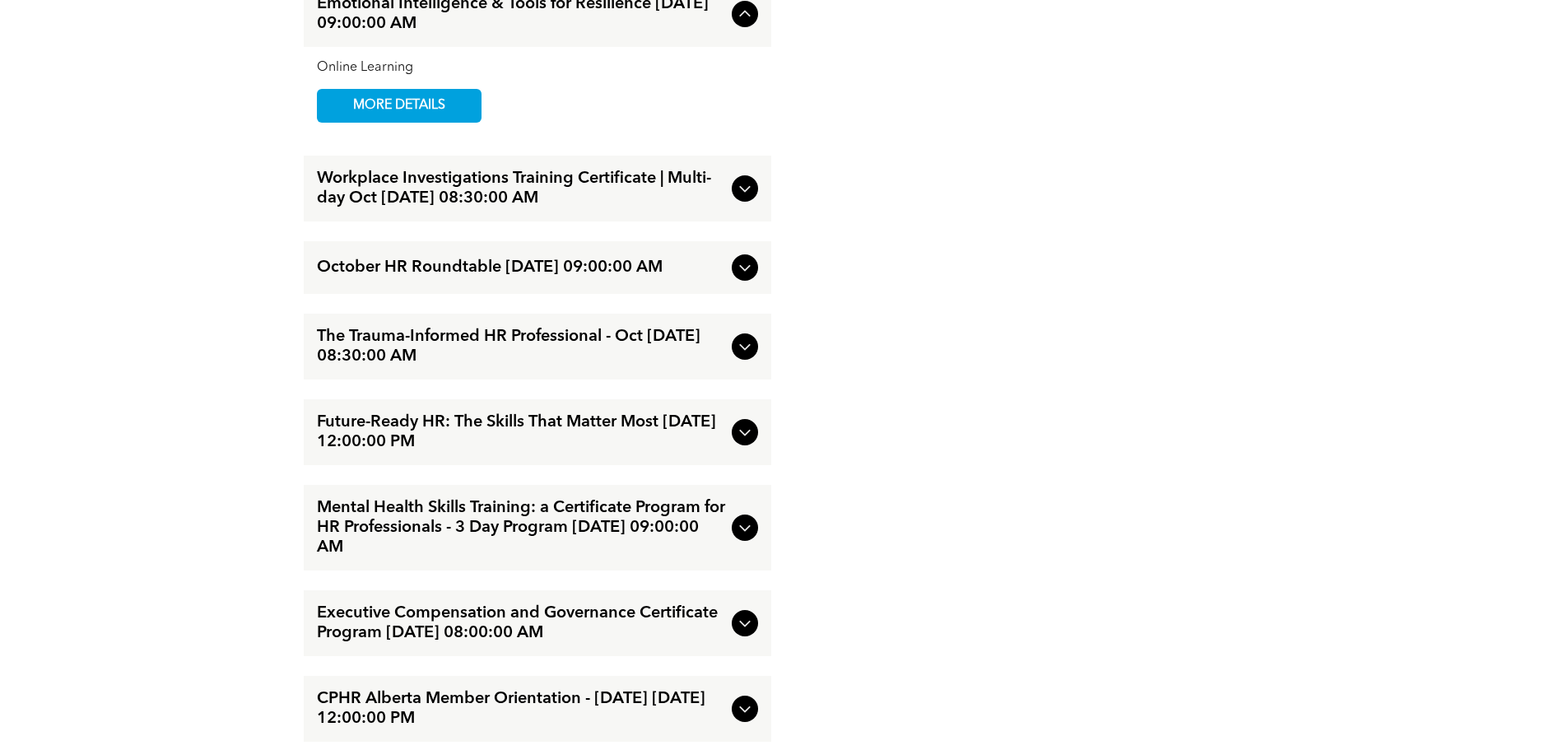
click at [740, 257] on icon at bounding box center [745, 267] width 20 height 20
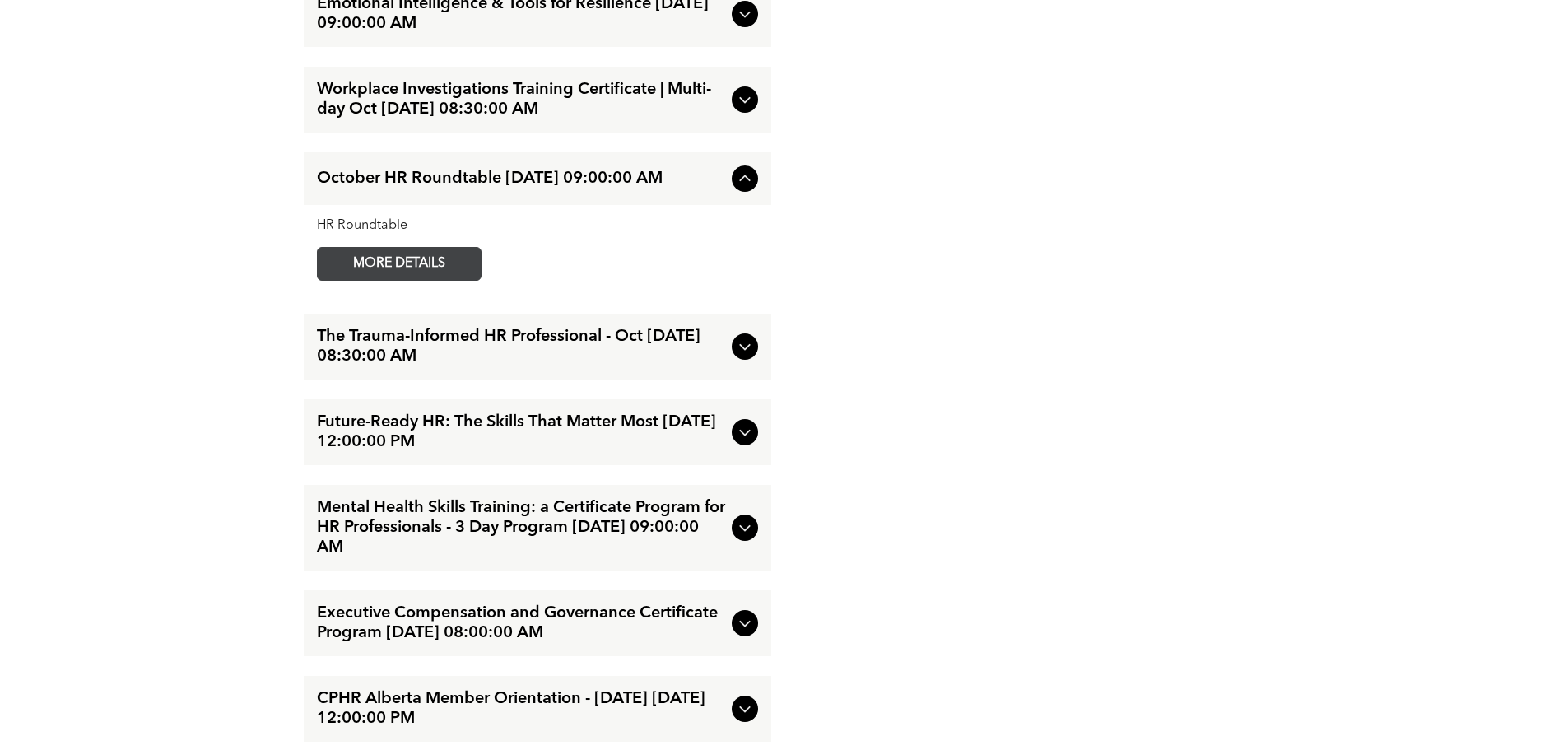
click at [426, 247] on span "MORE DETAILS" at bounding box center [399, 263] width 130 height 32
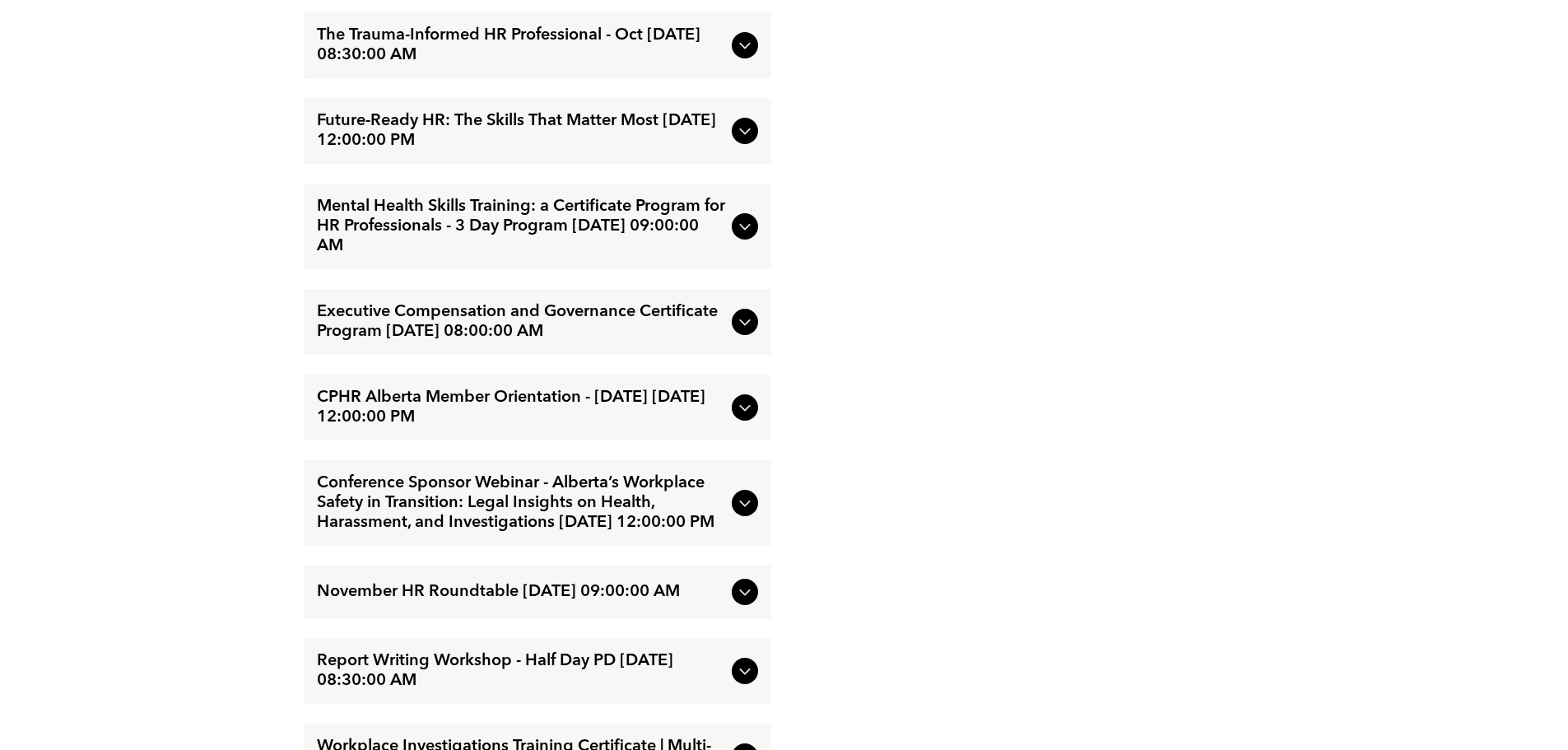
scroll to position [2551, 0]
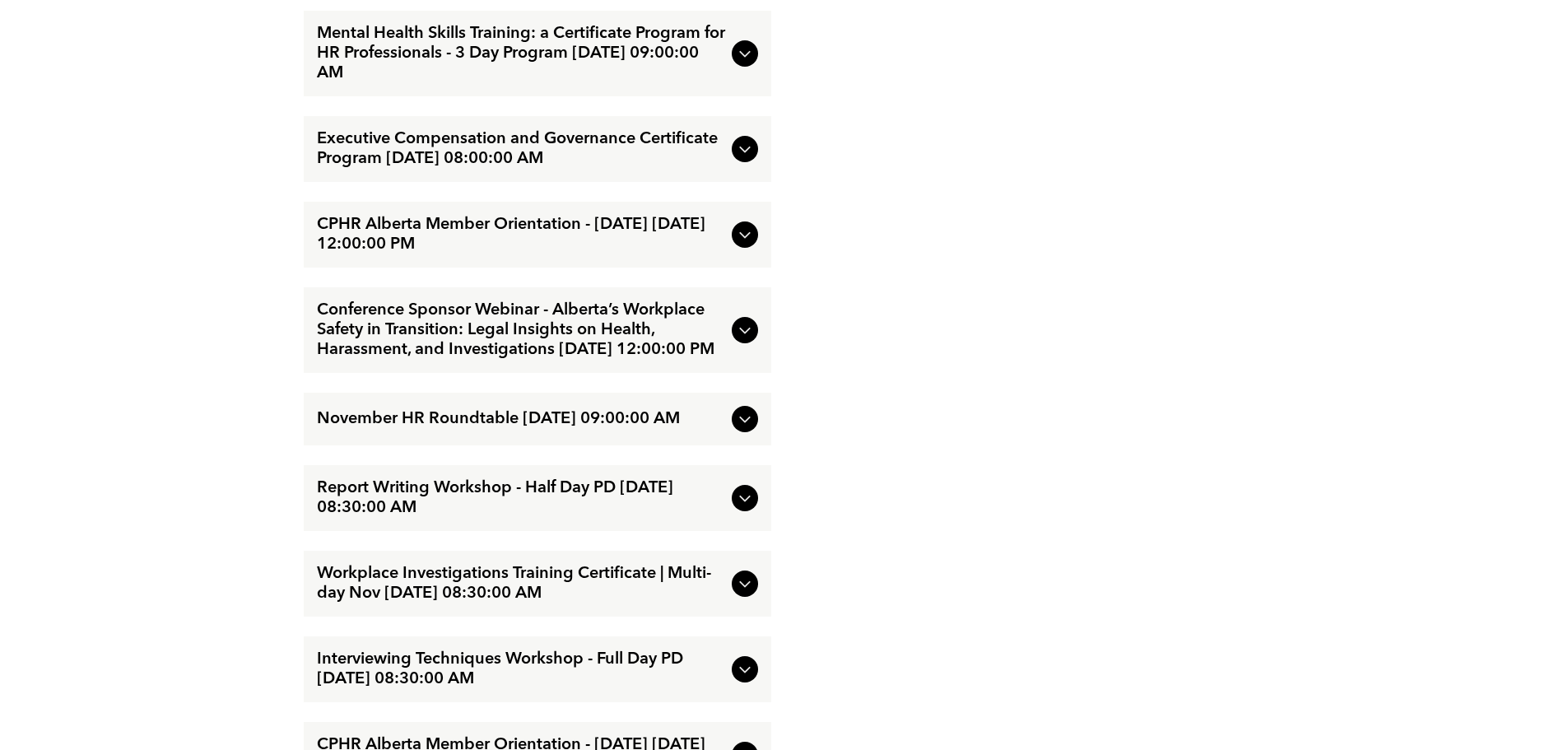
click at [746, 423] on icon at bounding box center [745, 419] width 11 height 6
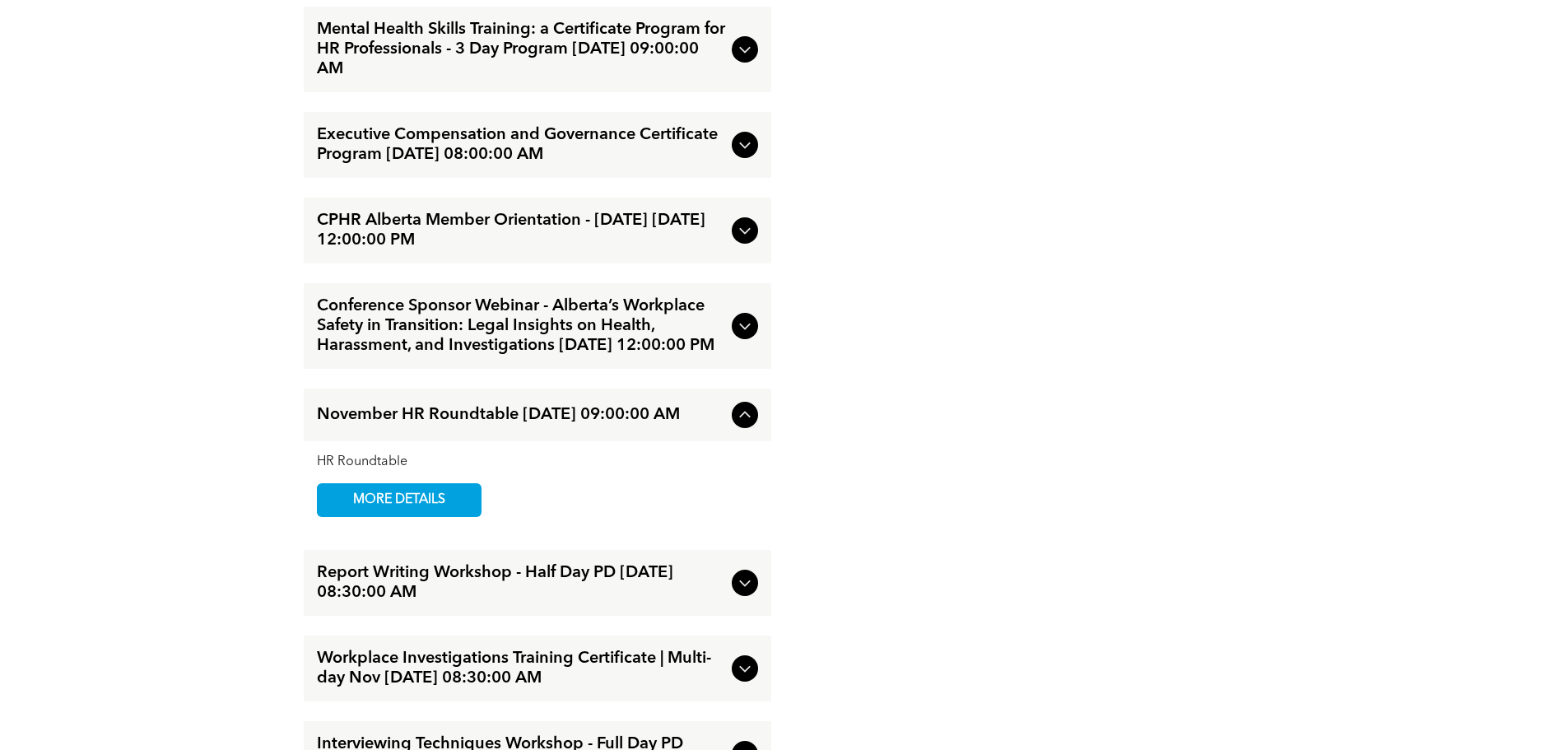
scroll to position [2462, 0]
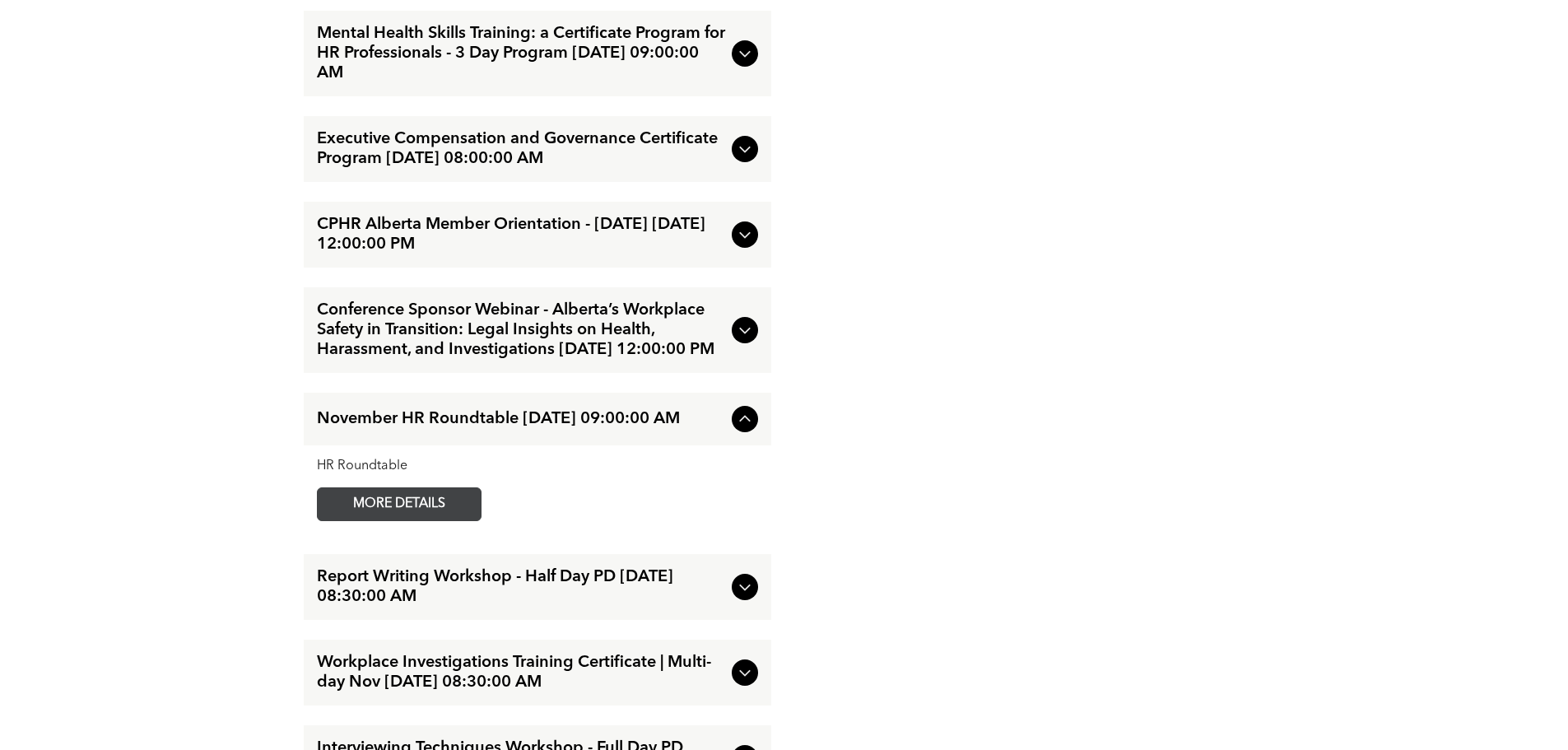
click at [436, 520] on span "MORE DETAILS" at bounding box center [399, 504] width 130 height 32
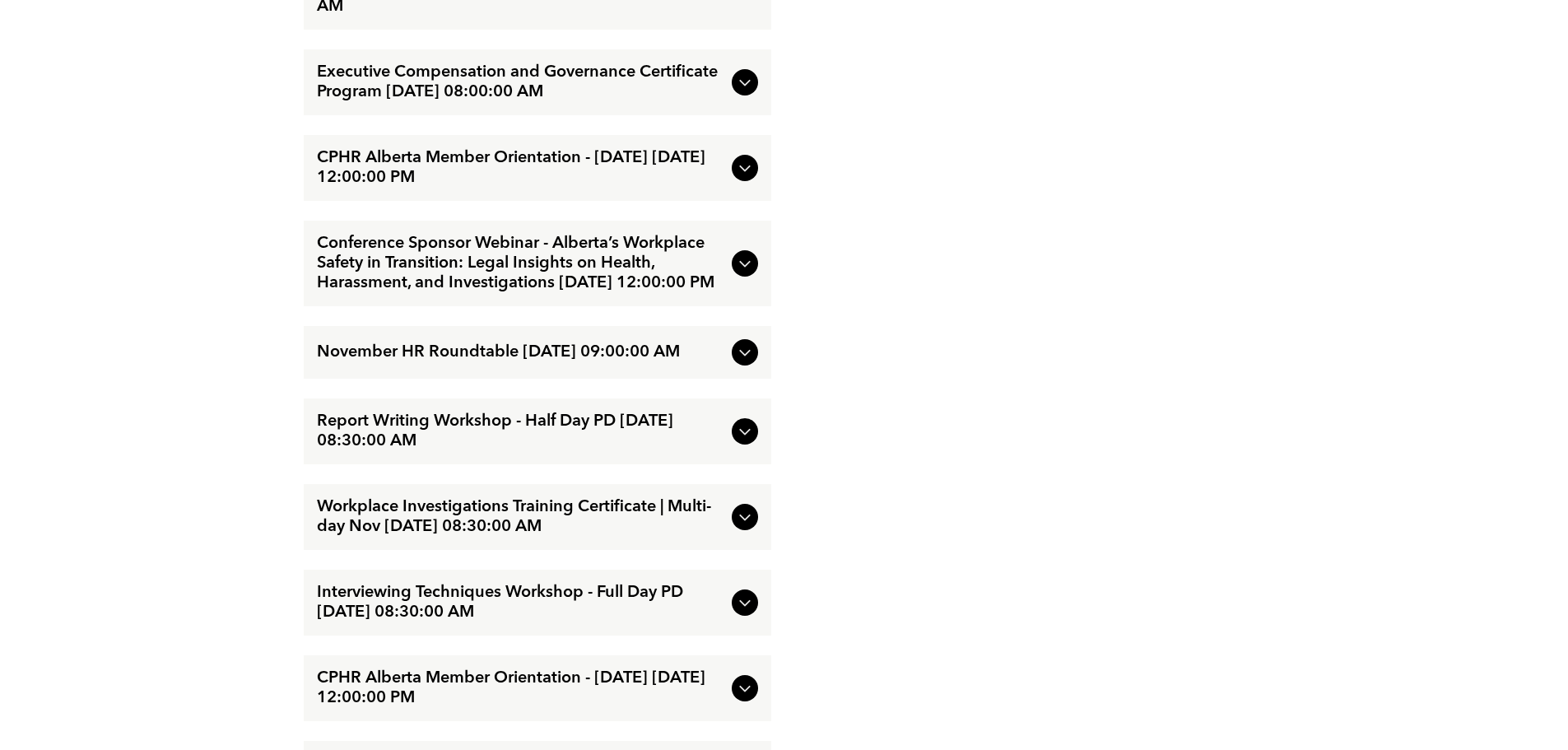
scroll to position [2715, 0]
click at [757, 445] on div at bounding box center [745, 432] width 26 height 26
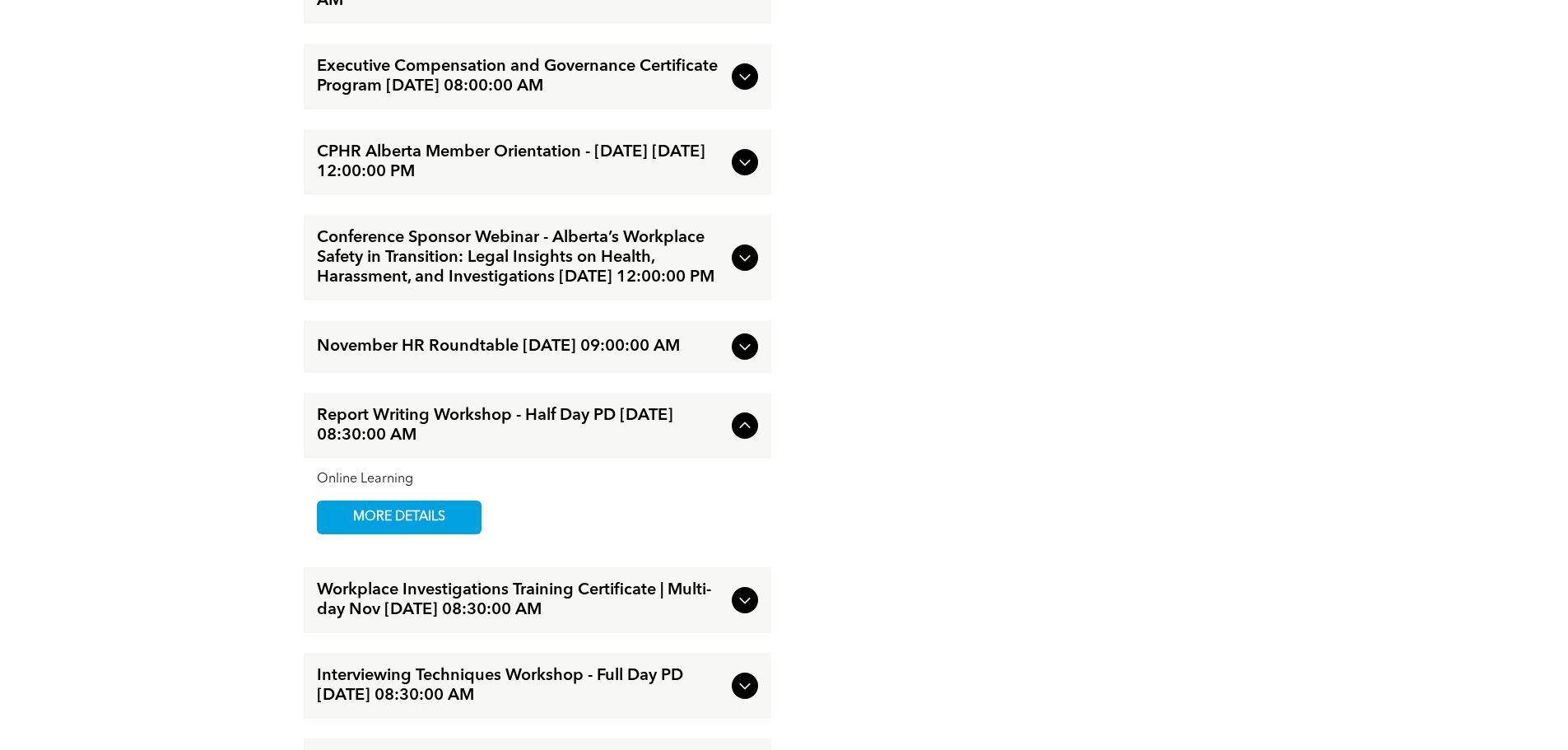
scroll to position [2627, 0]
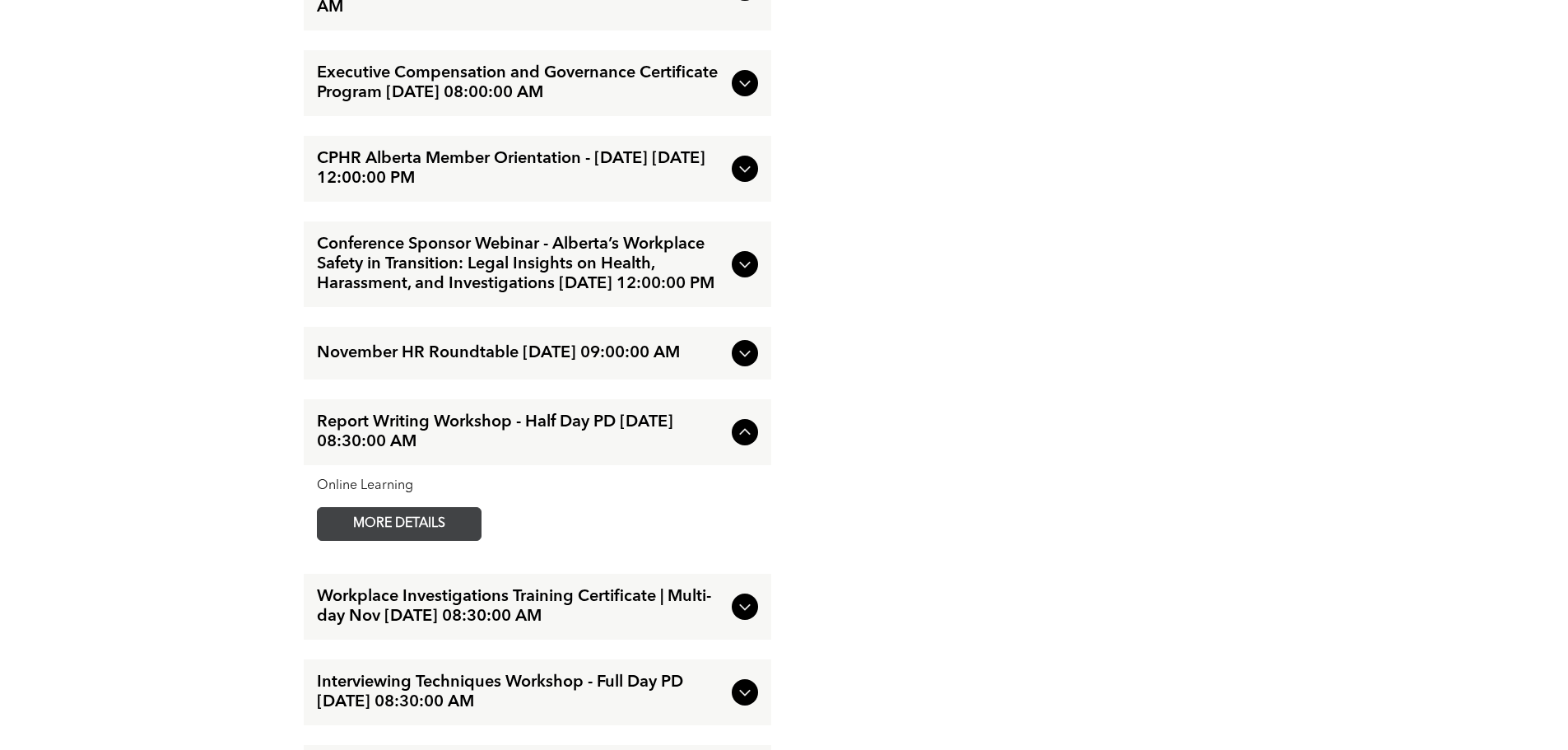
click at [415, 540] on span "MORE DETAILS" at bounding box center [399, 523] width 130 height 32
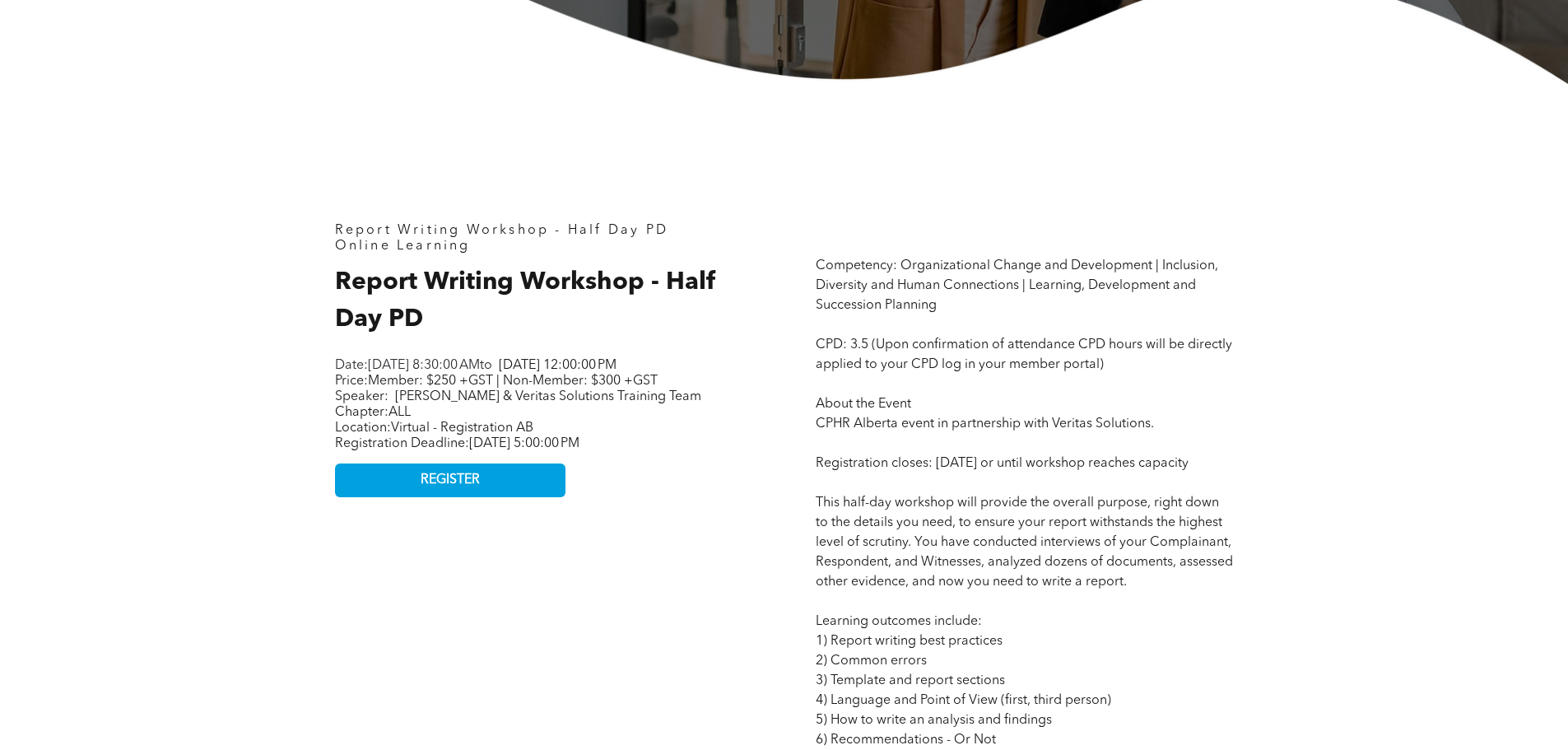
scroll to position [658, 0]
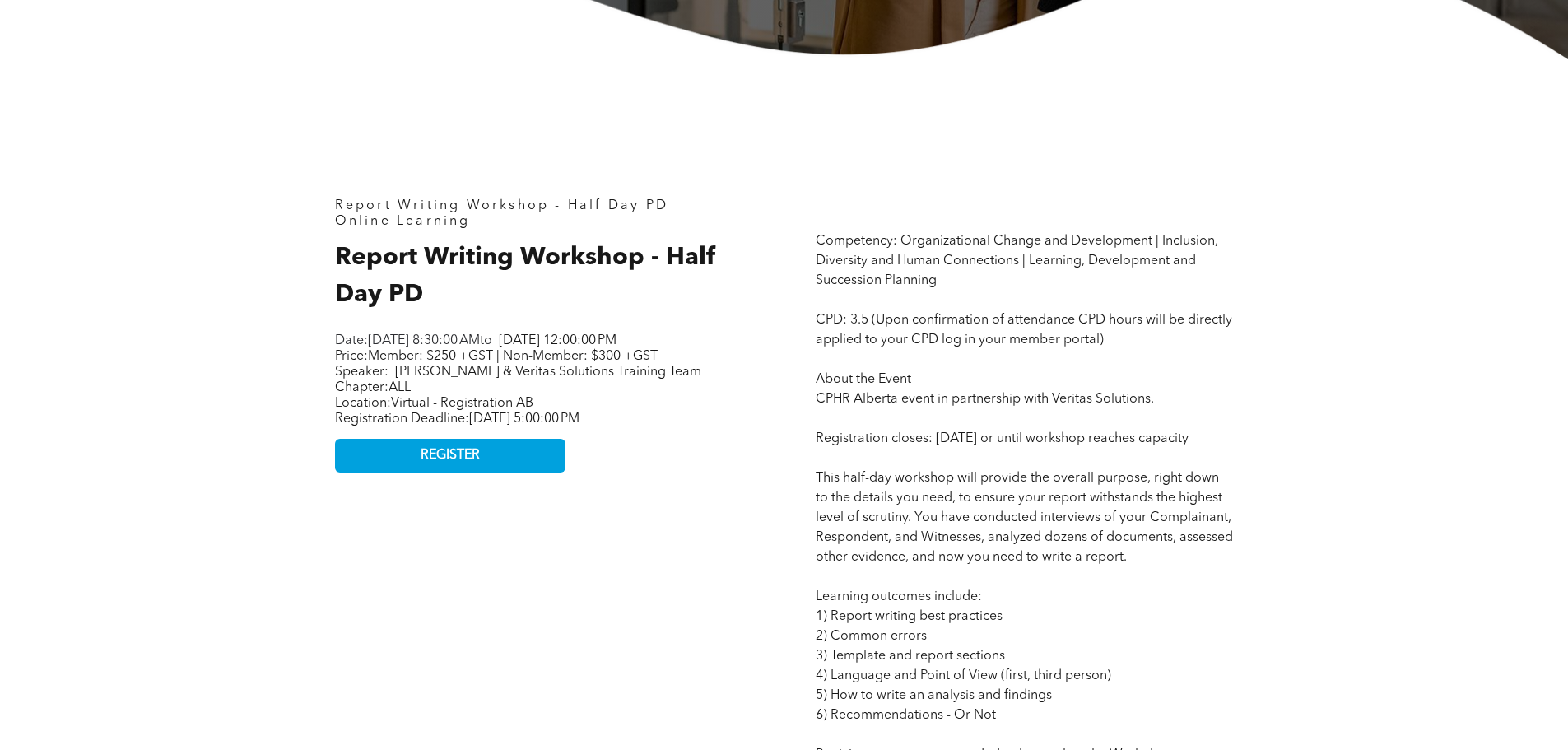
click at [574, 421] on p "Location: Virtual - Registration AB Registration Deadline: Thursday, November 6…" at bounding box center [540, 411] width 412 height 31
drag, startPoint x: 415, startPoint y: 385, endPoint x: 687, endPoint y: 389, distance: 272.0
click at [687, 379] on span "Bob Stenhouse & Veritas Solutions Training Team" at bounding box center [548, 371] width 306 height 13
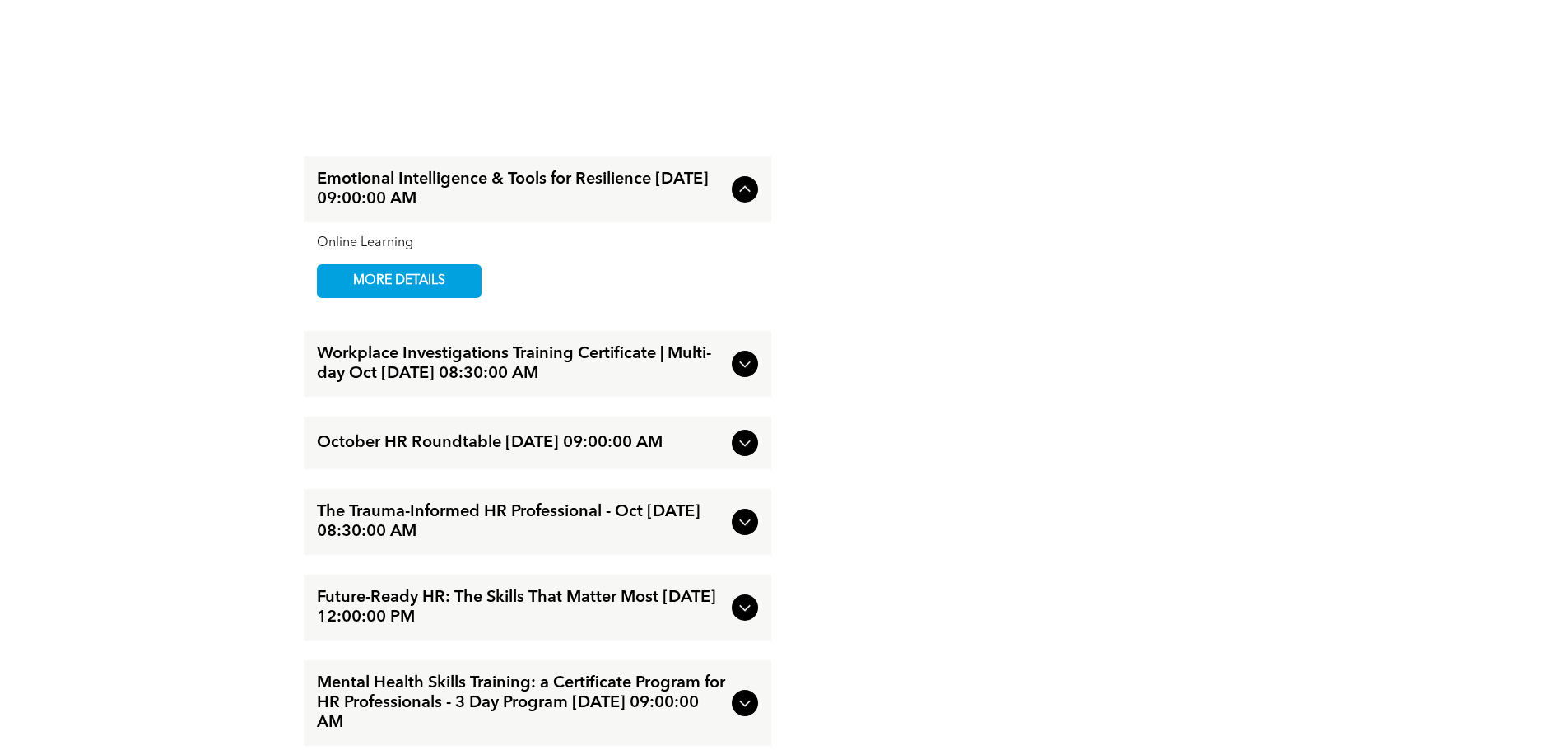
scroll to position [2386, 0]
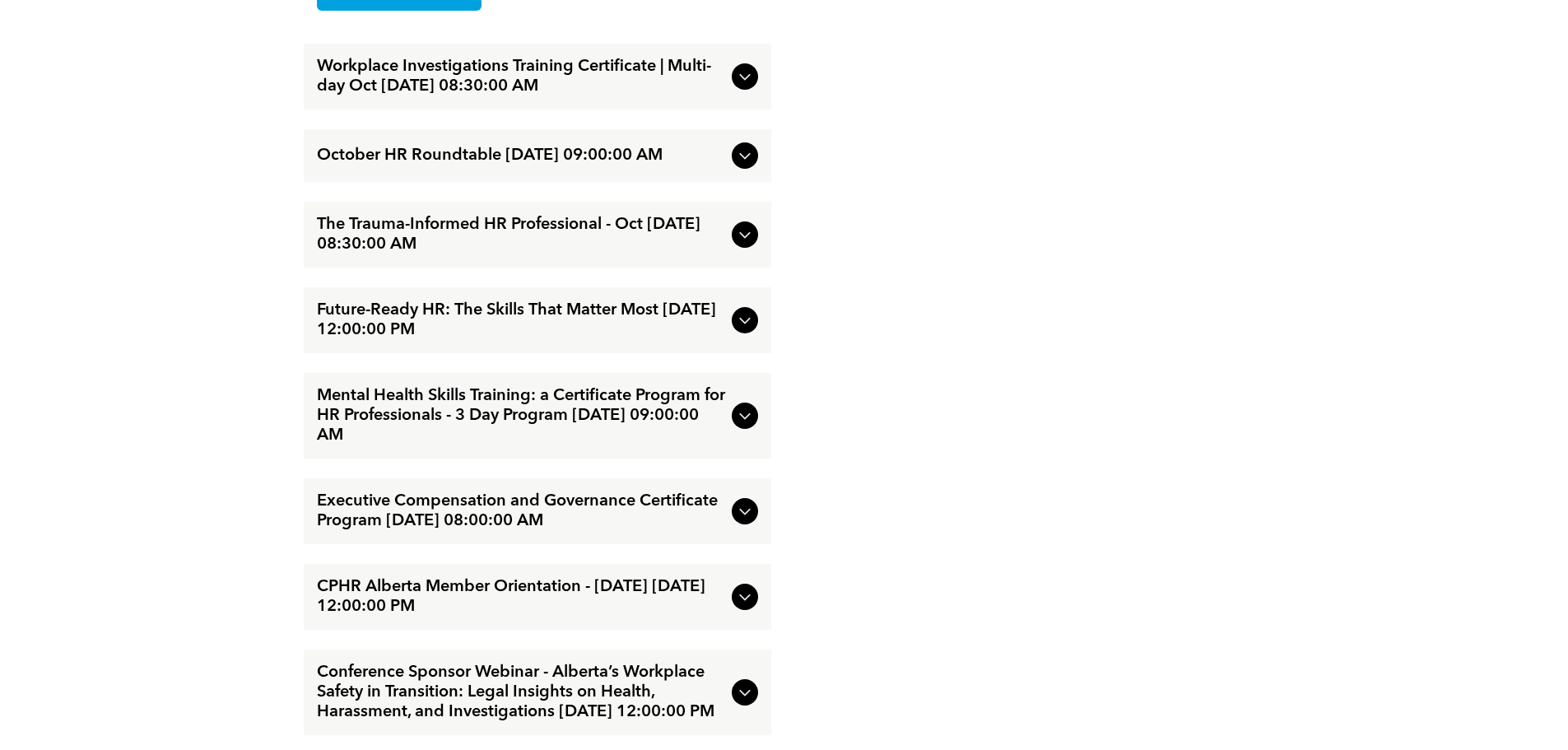
click at [747, 521] on icon at bounding box center [745, 511] width 20 height 20
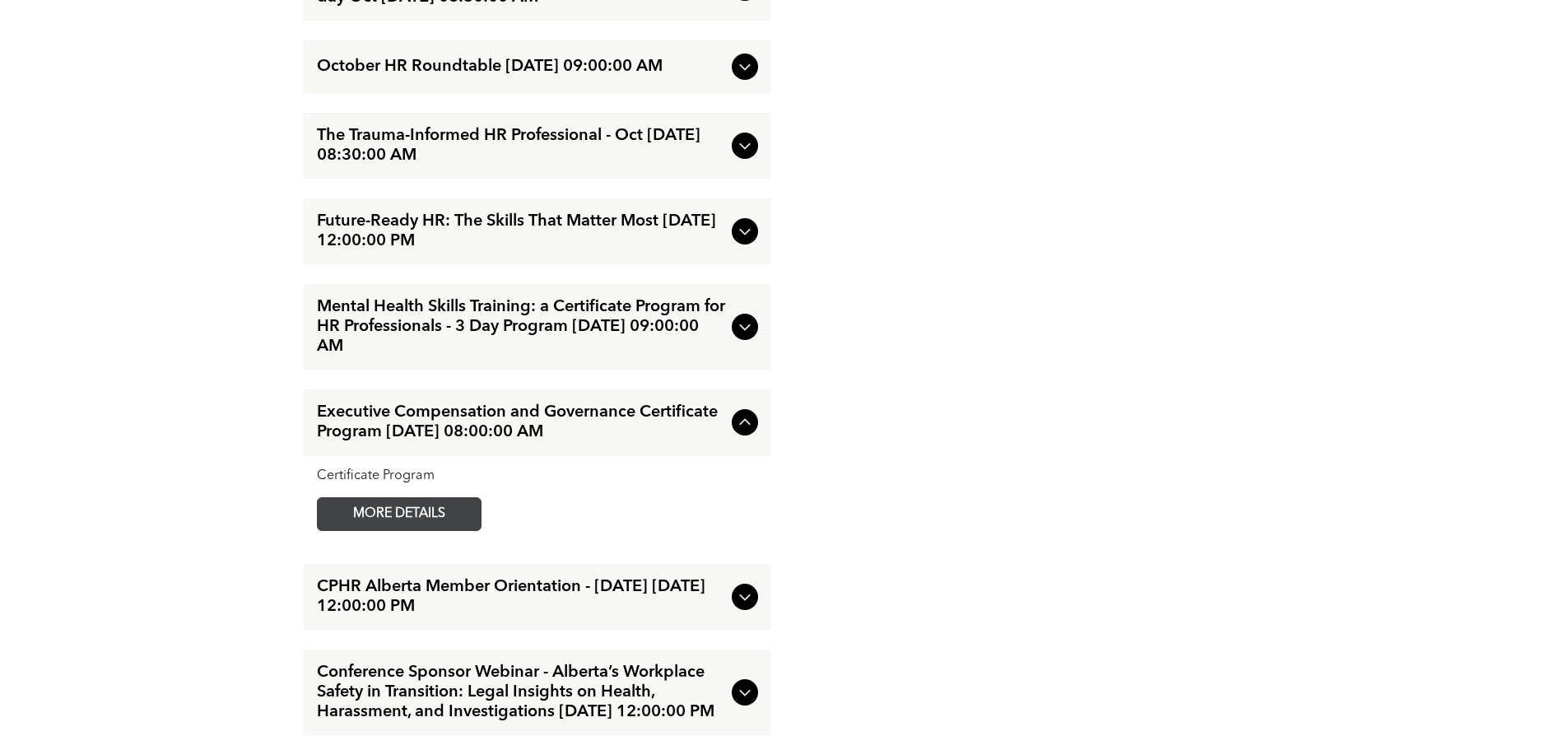
click at [443, 518] on span "MORE DETAILS" at bounding box center [399, 514] width 130 height 32
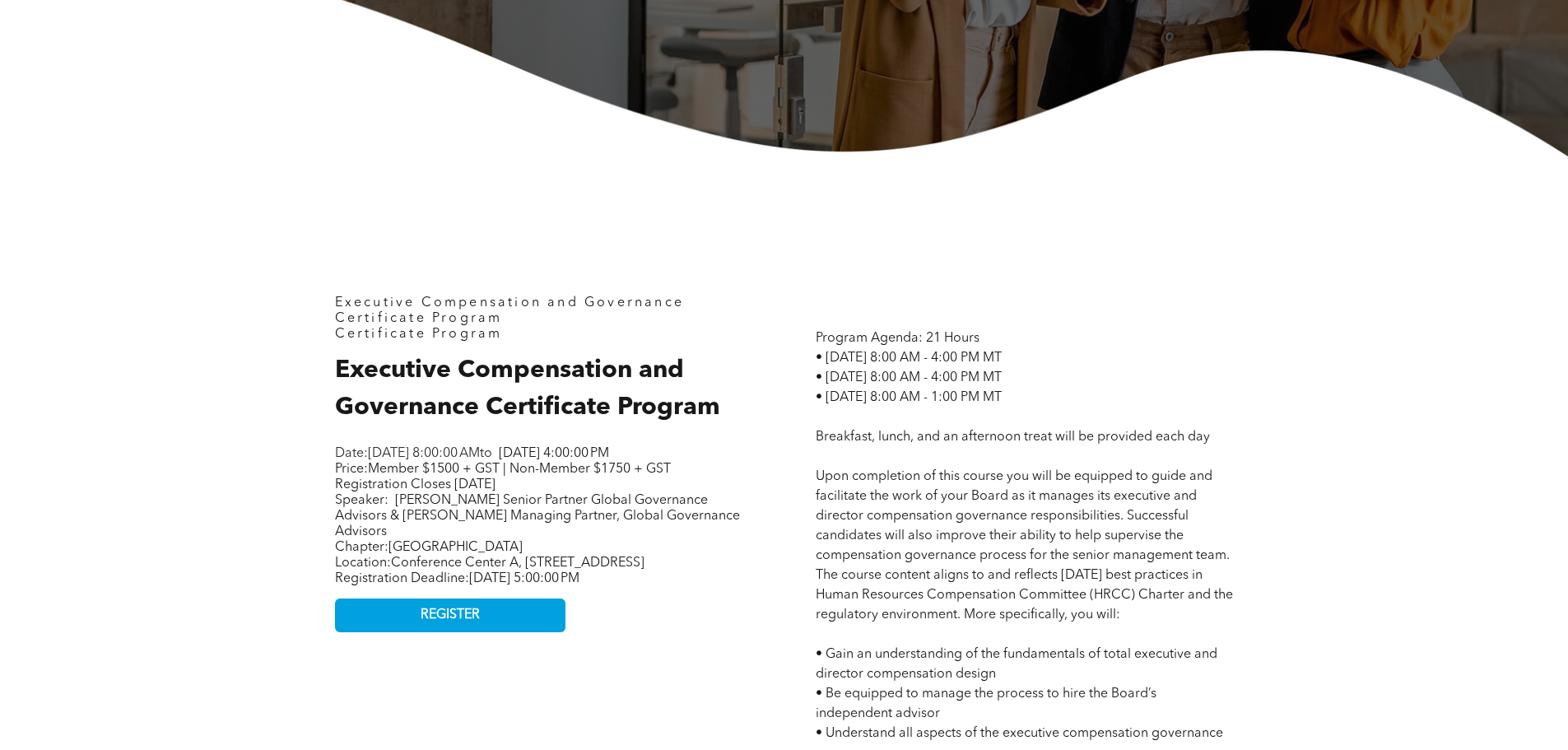
scroll to position [576, 0]
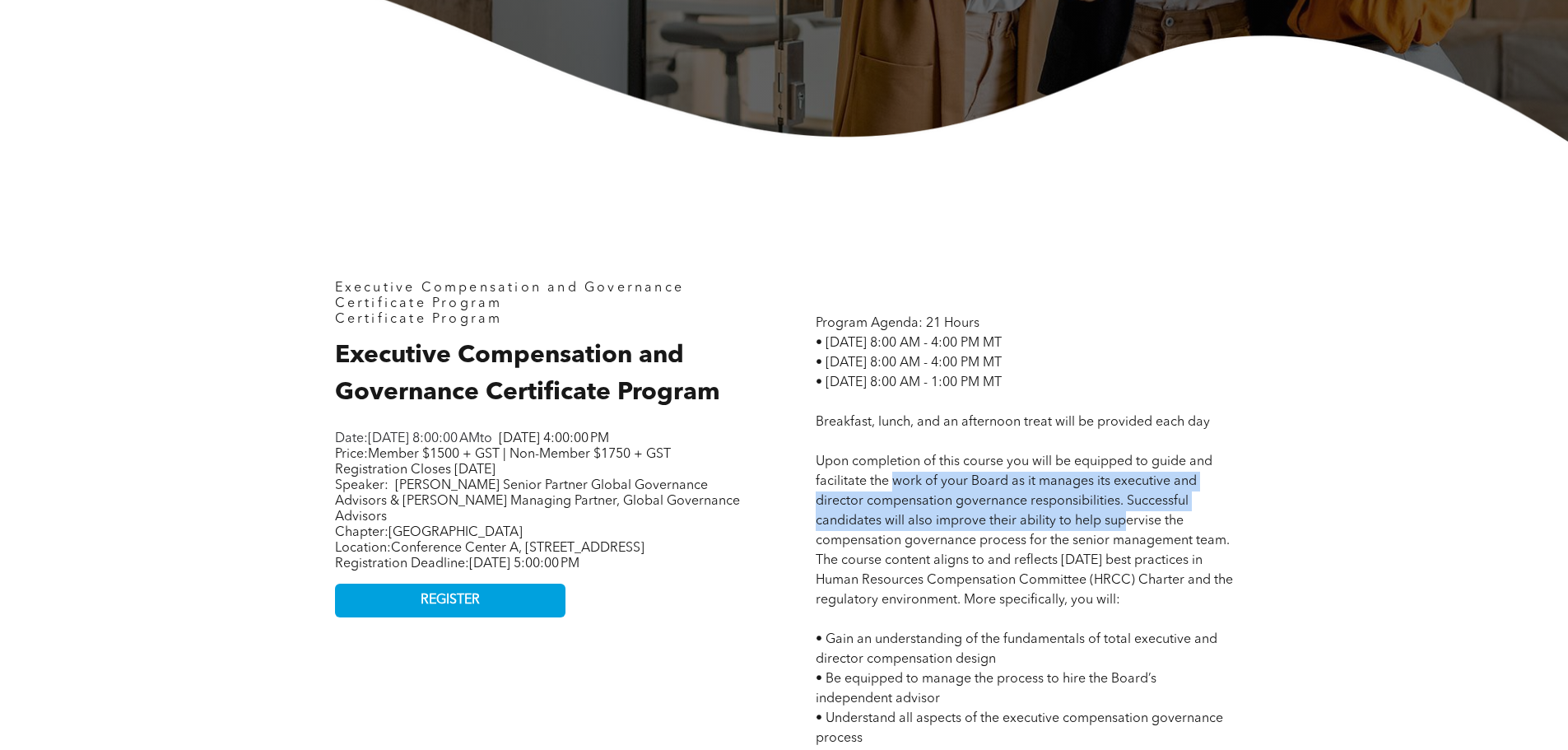
drag, startPoint x: 893, startPoint y: 483, endPoint x: 1122, endPoint y: 513, distance: 231.0
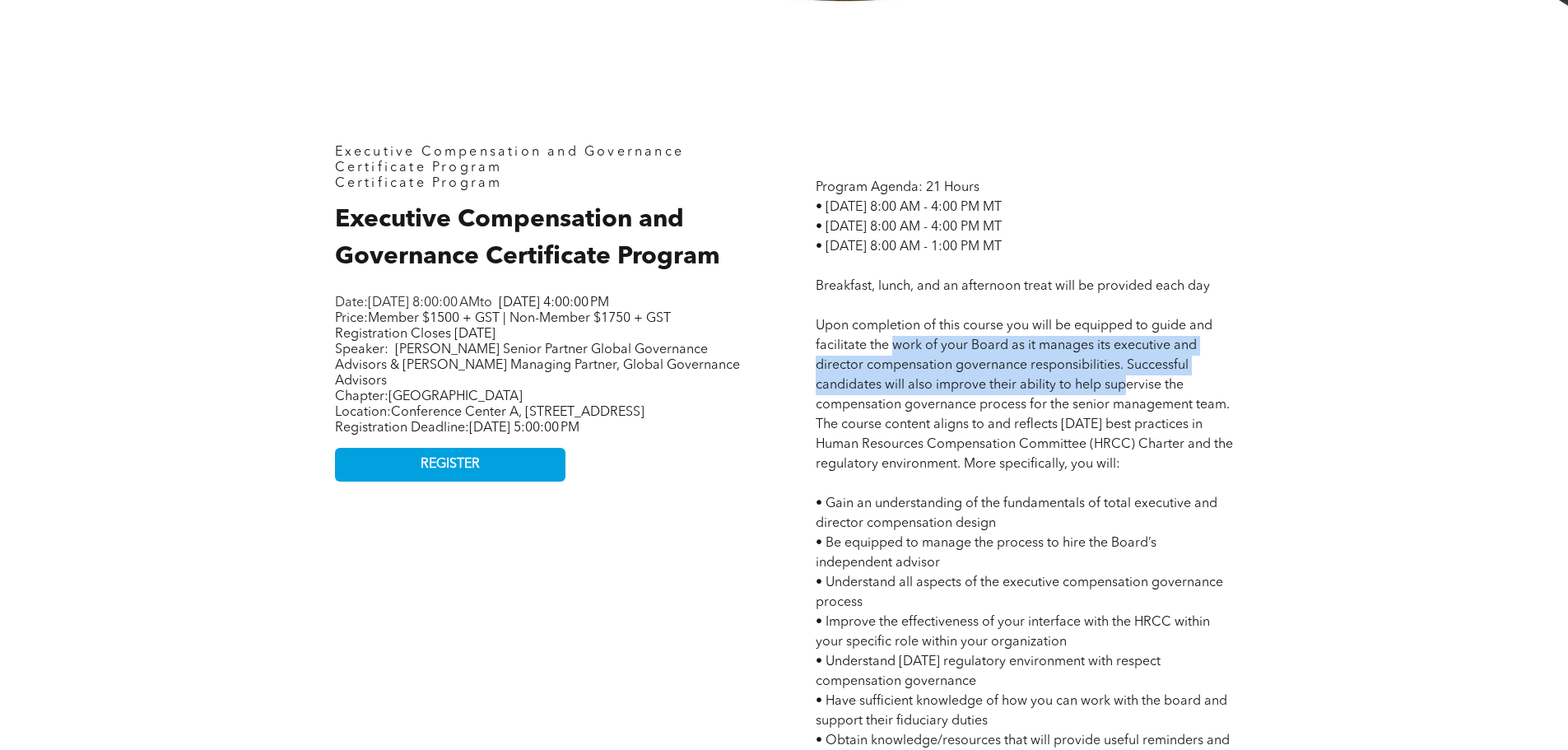
scroll to position [741, 0]
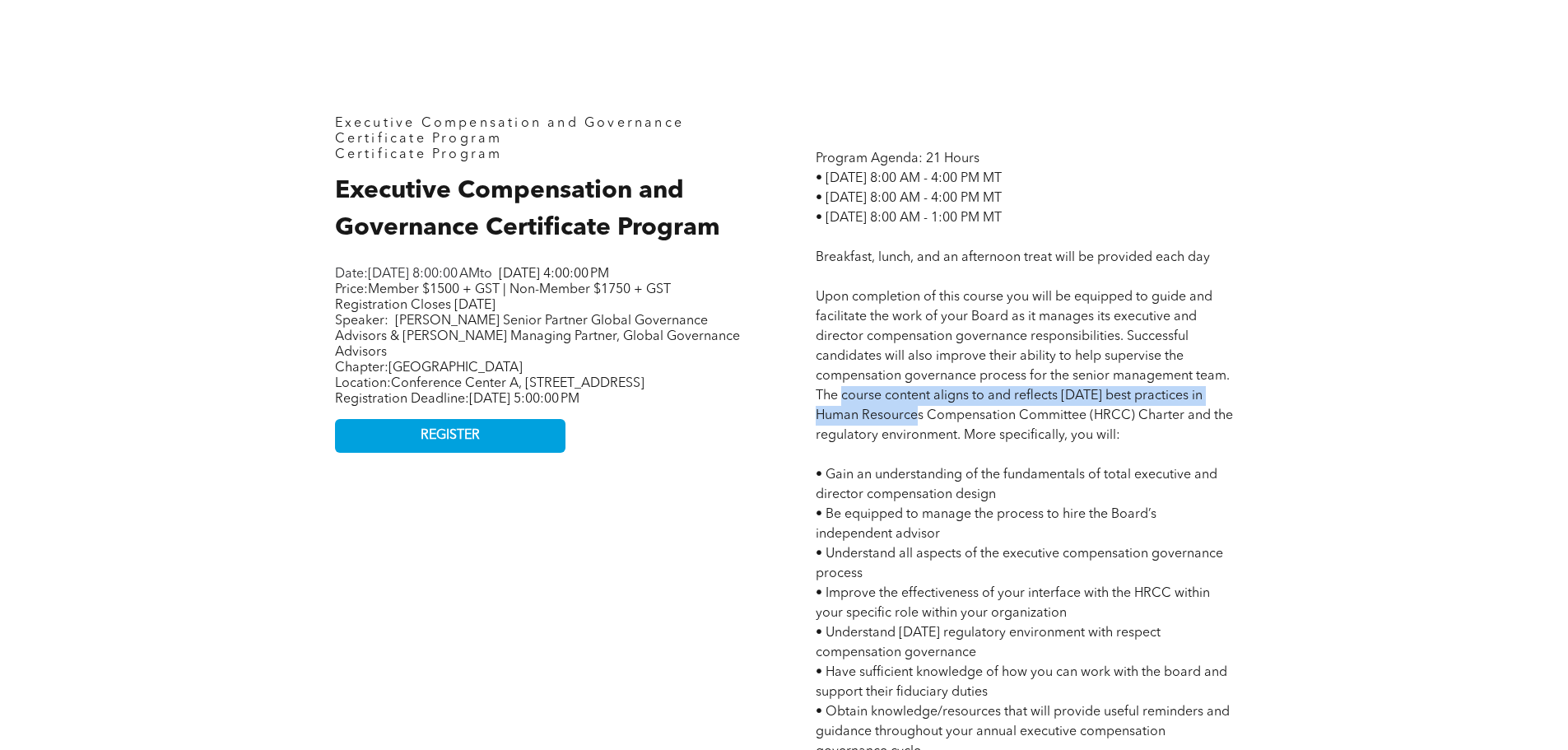
drag, startPoint x: 844, startPoint y: 398, endPoint x: 909, endPoint y: 408, distance: 65.8
click at [909, 408] on span "Program Agenda: 21 Hours • Tuesday October 21, 2025 - 8:00 AM - 4:00 PM MT • We…" at bounding box center [1024, 662] width 417 height 1020
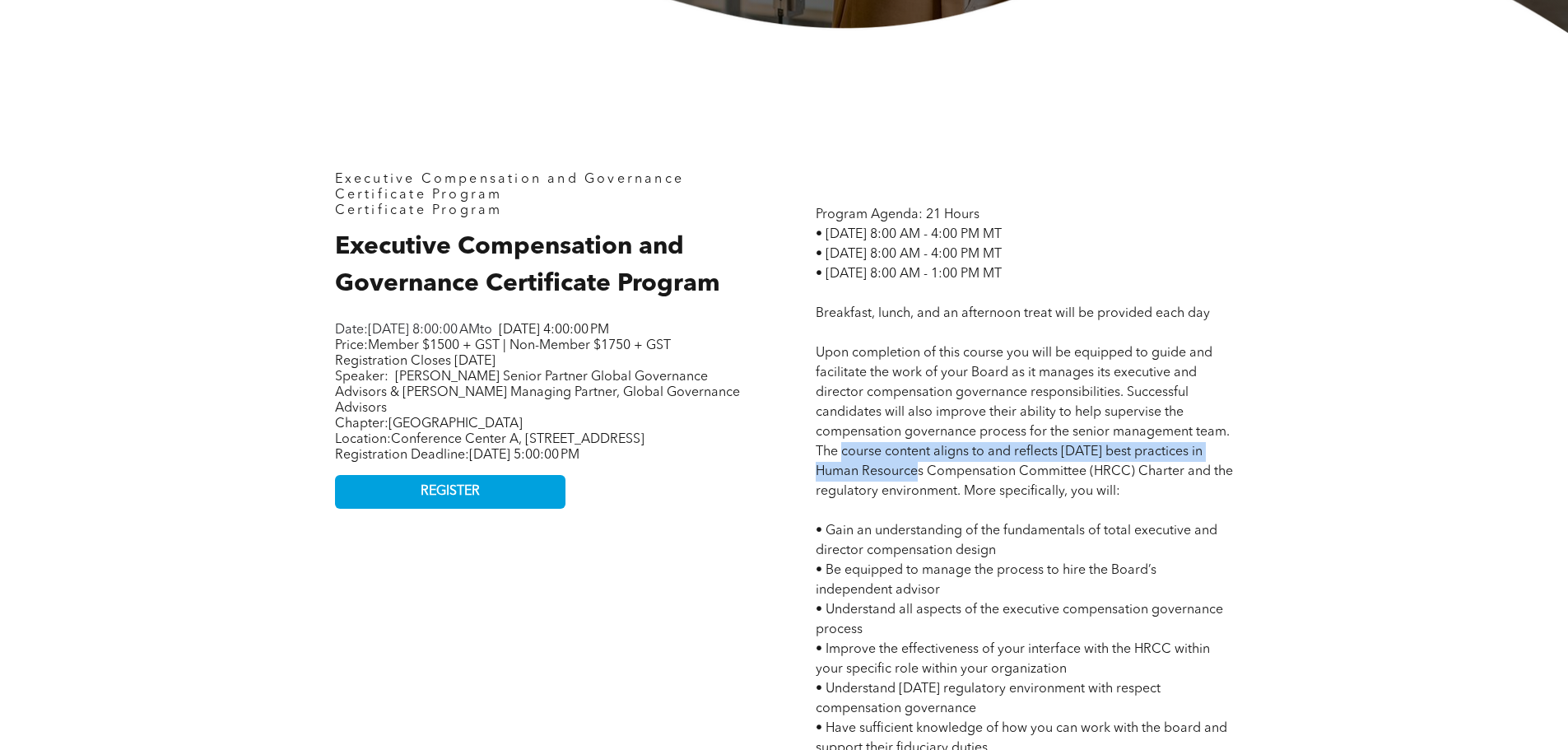
scroll to position [658, 0]
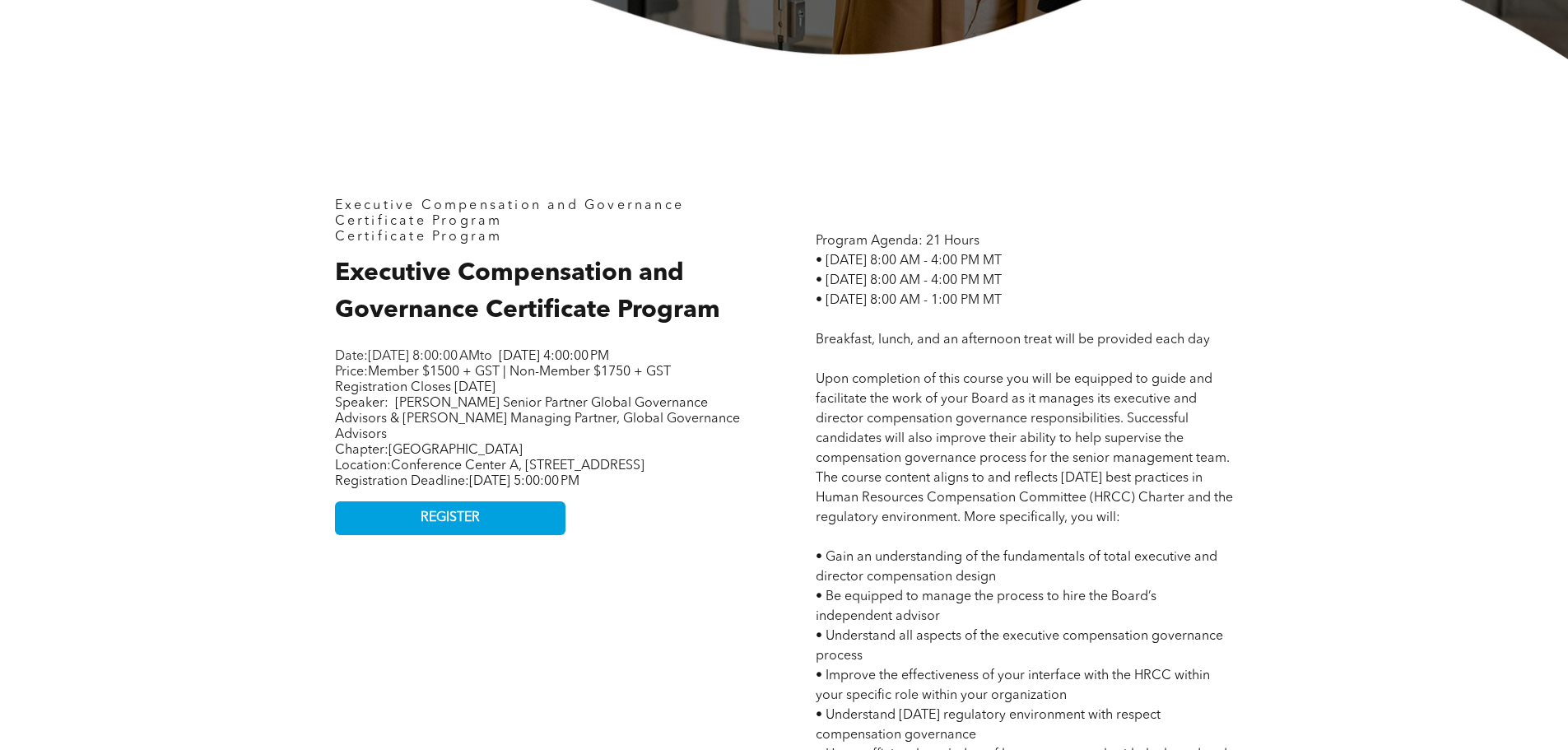
click at [919, 293] on span "Program Agenda: 21 Hours • Tuesday October 21, 2025 - 8:00 AM - 4:00 PM MT • We…" at bounding box center [1024, 745] width 417 height 1020
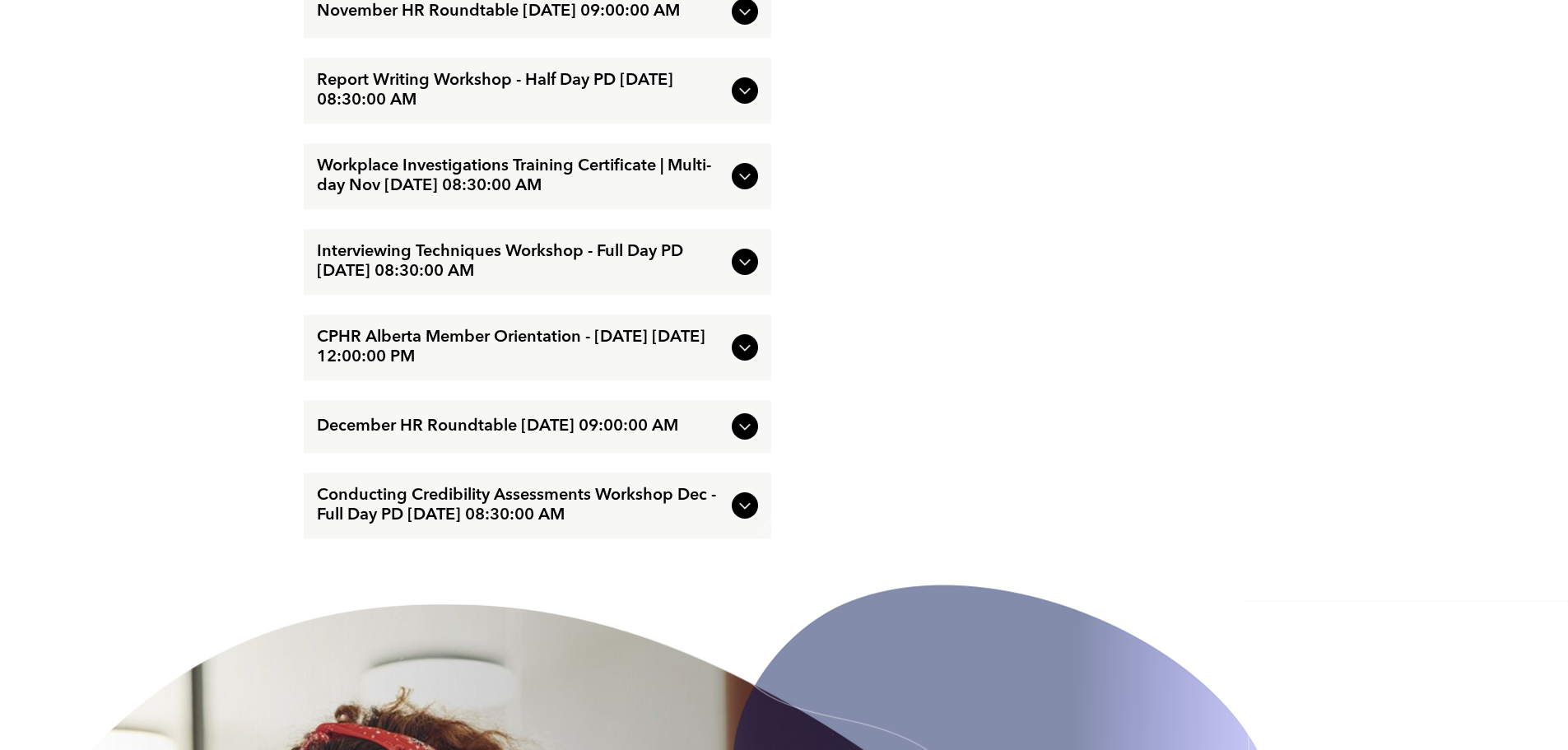
scroll to position [3045, 0]
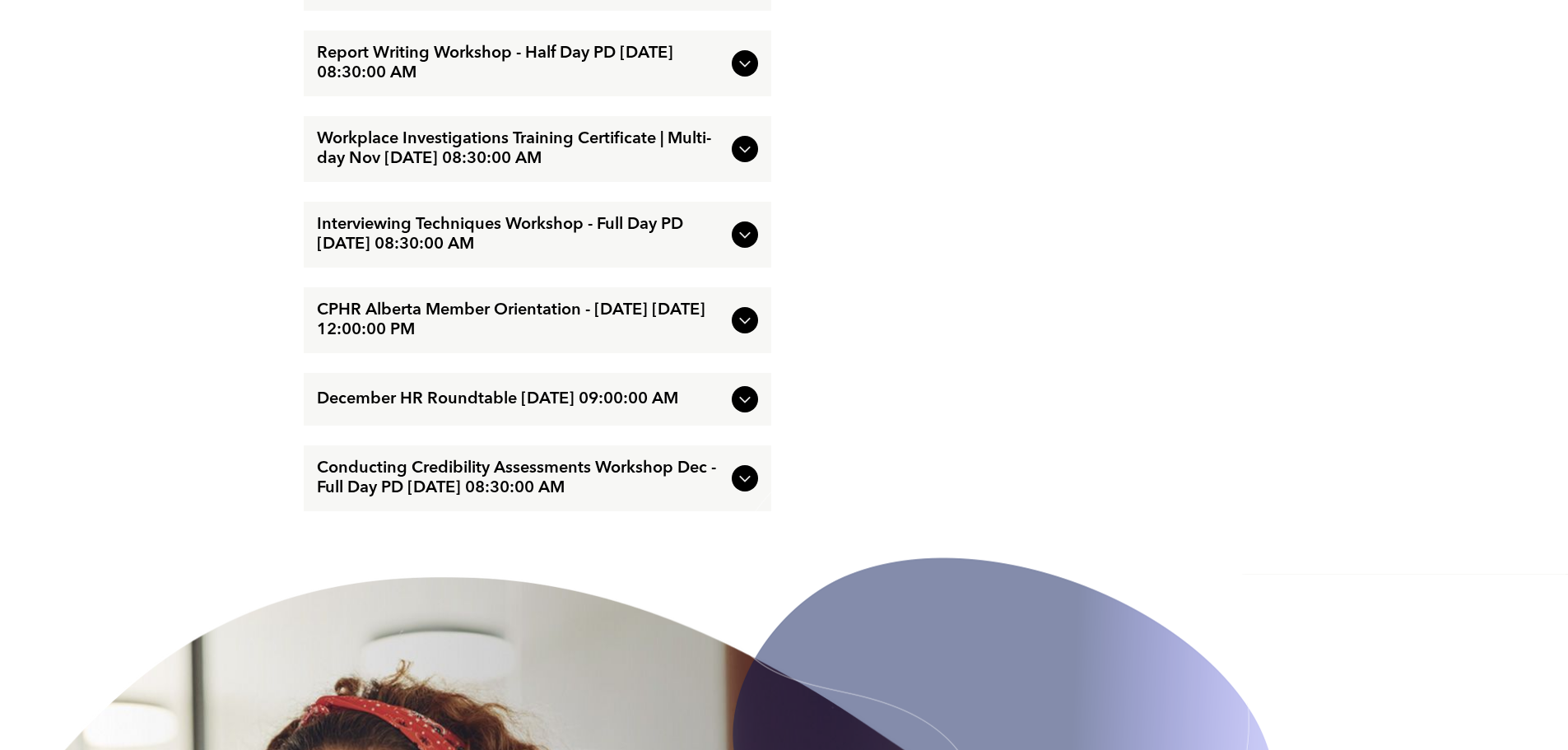
click at [744, 569] on img at bounding box center [1002, 738] width 551 height 617
click at [737, 573] on img at bounding box center [1002, 738] width 551 height 617
click at [666, 498] on span "Conducting Credibility Assessments Workshop Dec - Full Day PD December/09/2025 …" at bounding box center [520, 477] width 408 height 39
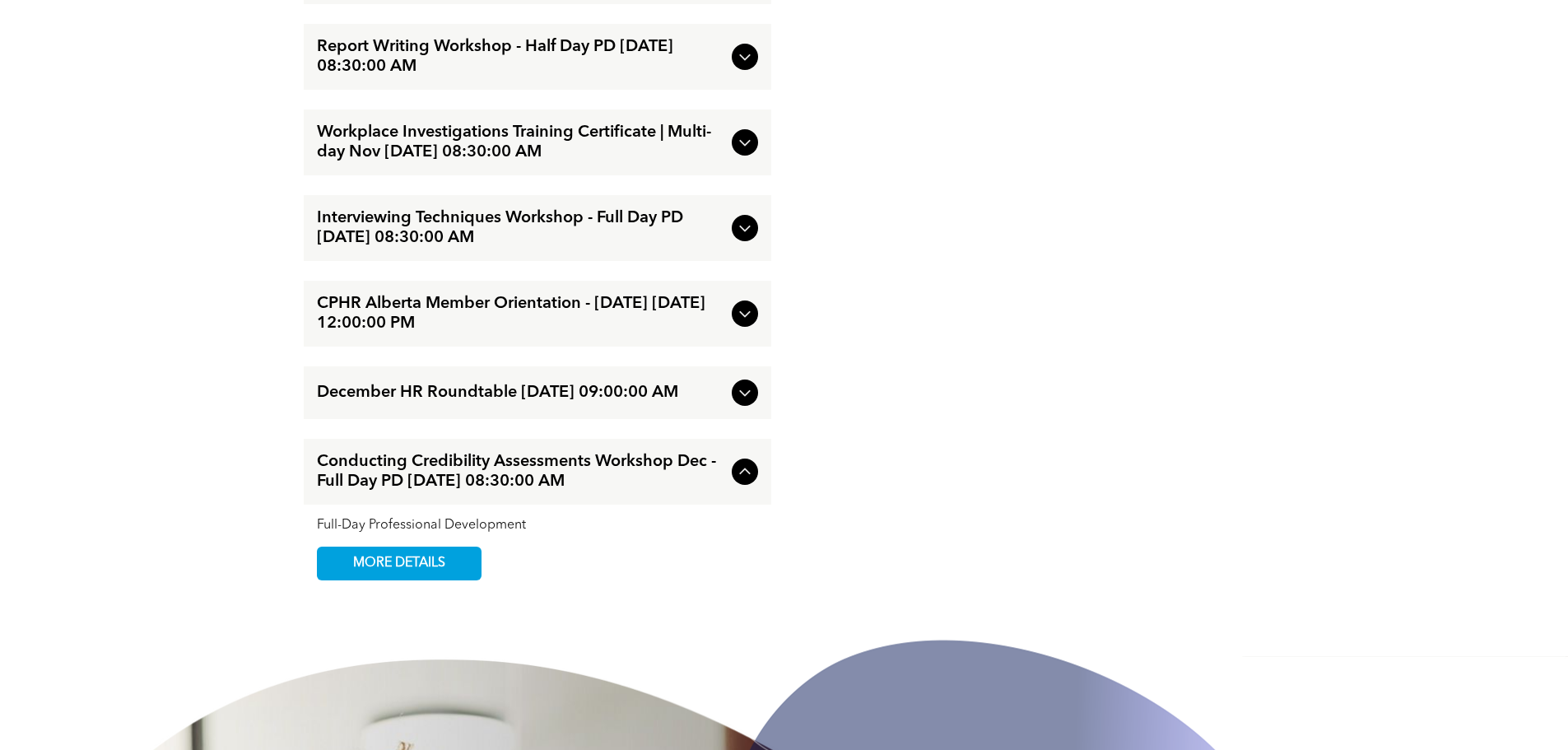
scroll to position [2955, 0]
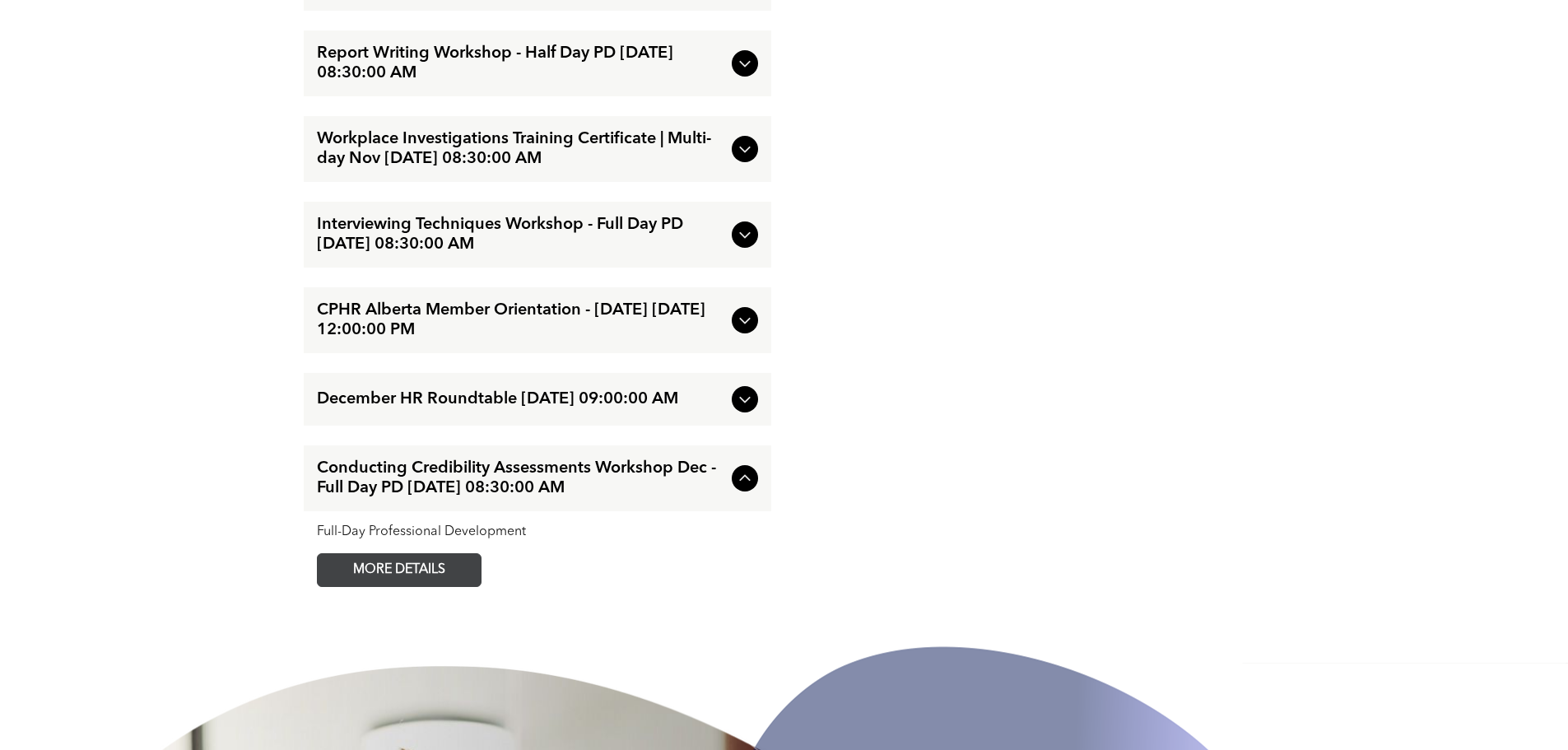
click at [437, 586] on span "MORE DETAILS" at bounding box center [399, 569] width 130 height 32
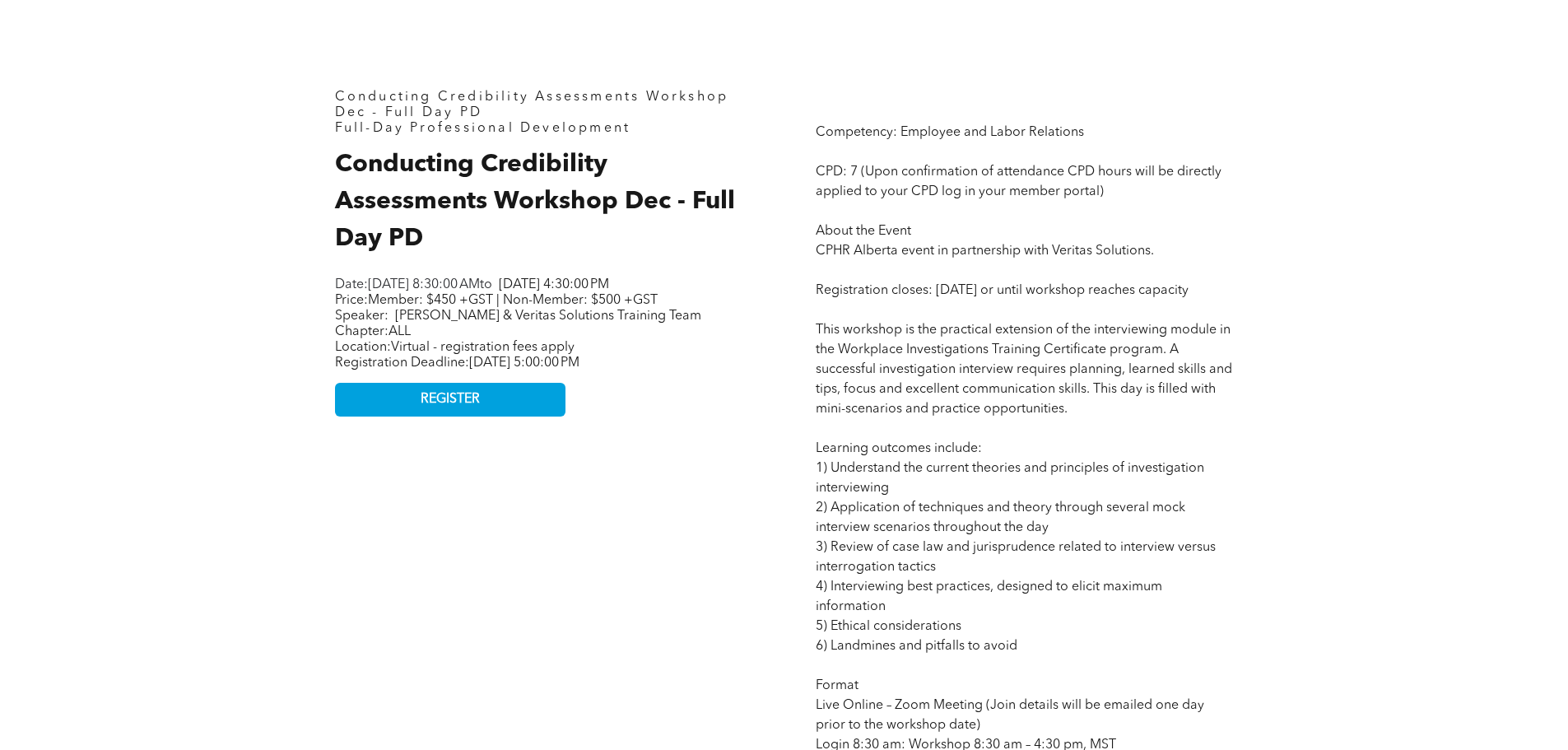
scroll to position [823, 0]
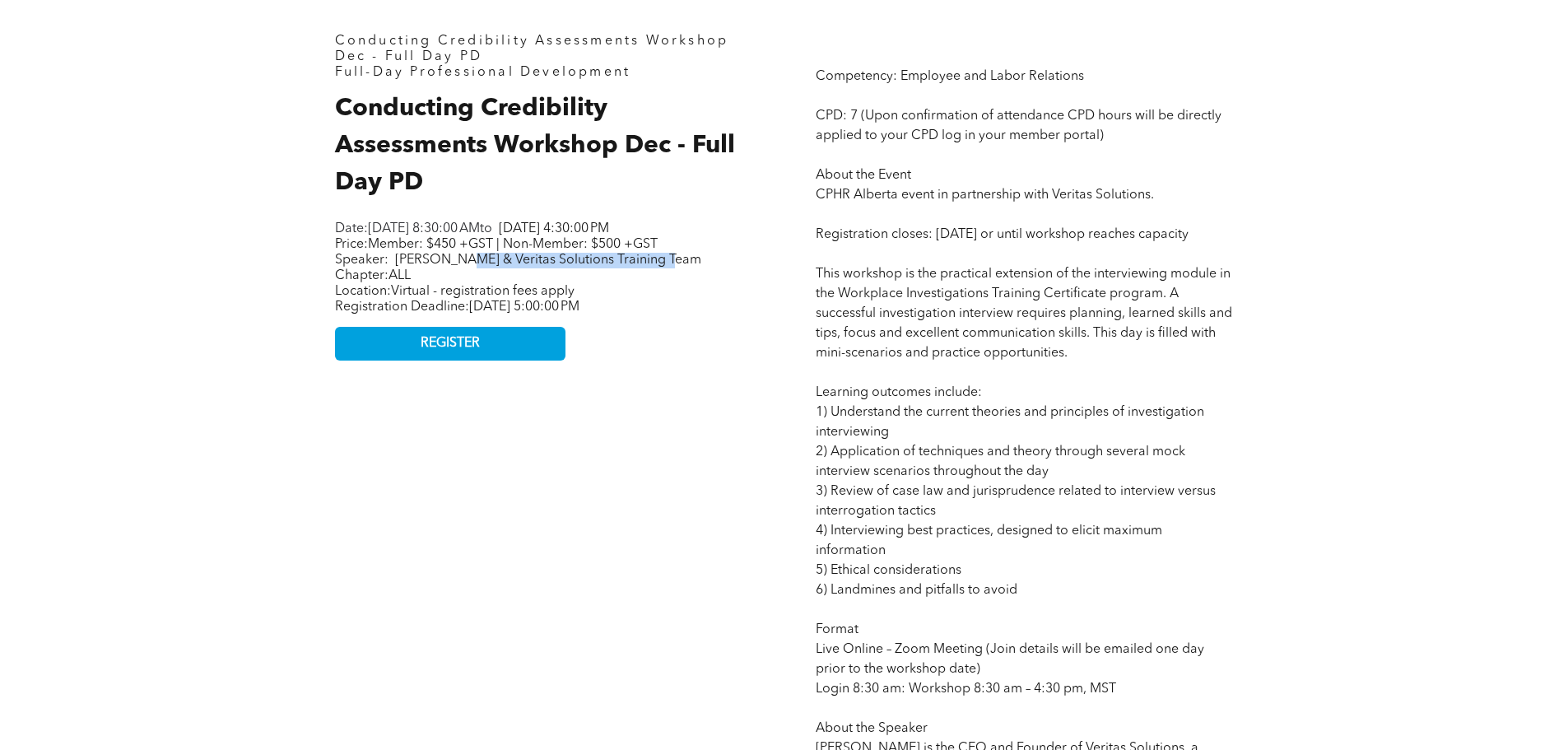
drag, startPoint x: 467, startPoint y: 270, endPoint x: 663, endPoint y: 274, distance: 196.0
click at [663, 266] on span "[PERSON_NAME] & Veritas Solutions Training Team" at bounding box center [548, 260] width 306 height 13
click at [1082, 328] on span "Competency: Employee and Labor Relations CPD: 7 (Upon confirmation of attendanc…" at bounding box center [1024, 640] width 416 height 1139
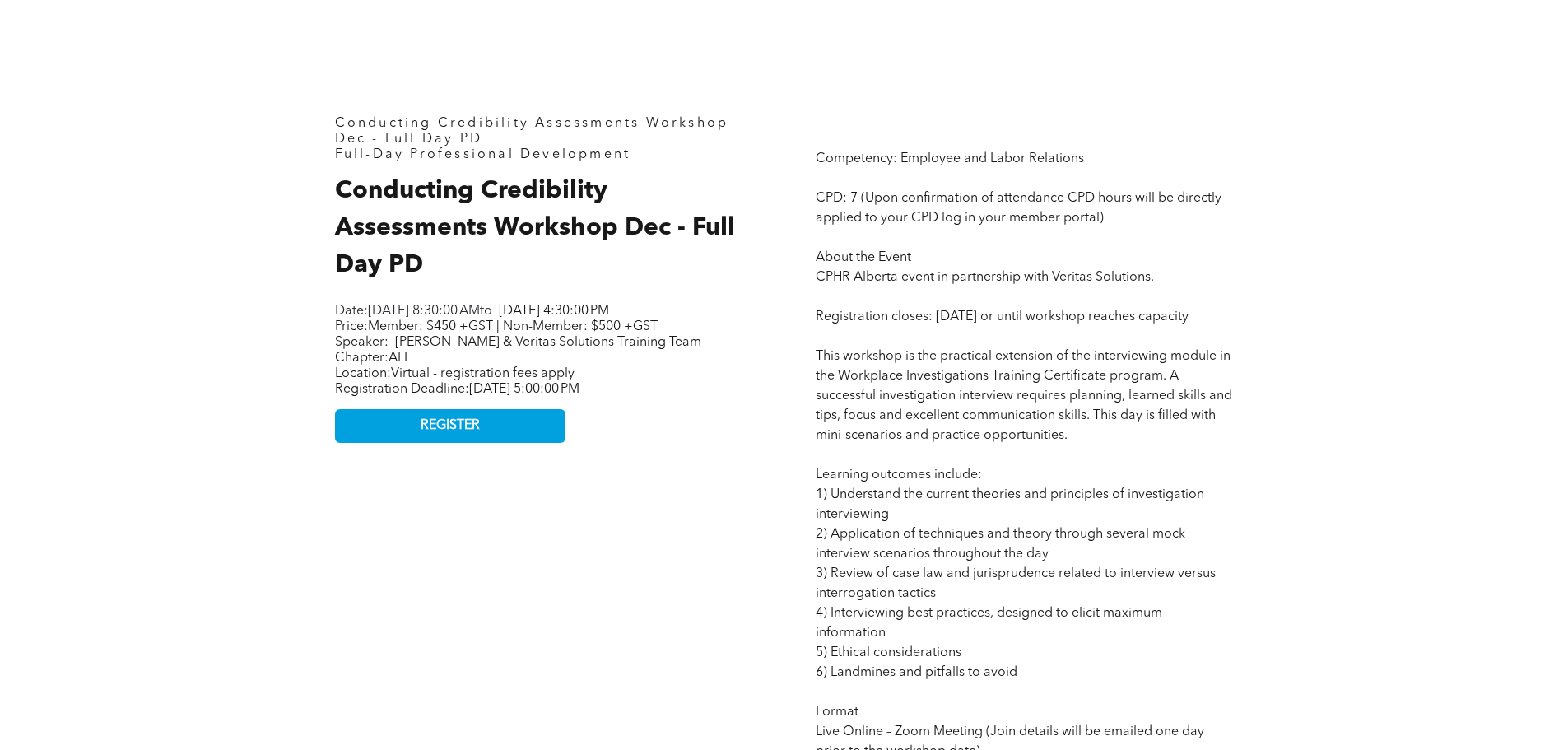
click at [682, 558] on div "Conducting Credibility Assessments Workshop Dec - Full Day PD Full-Day Professi…" at bounding box center [544, 705] width 444 height 1204
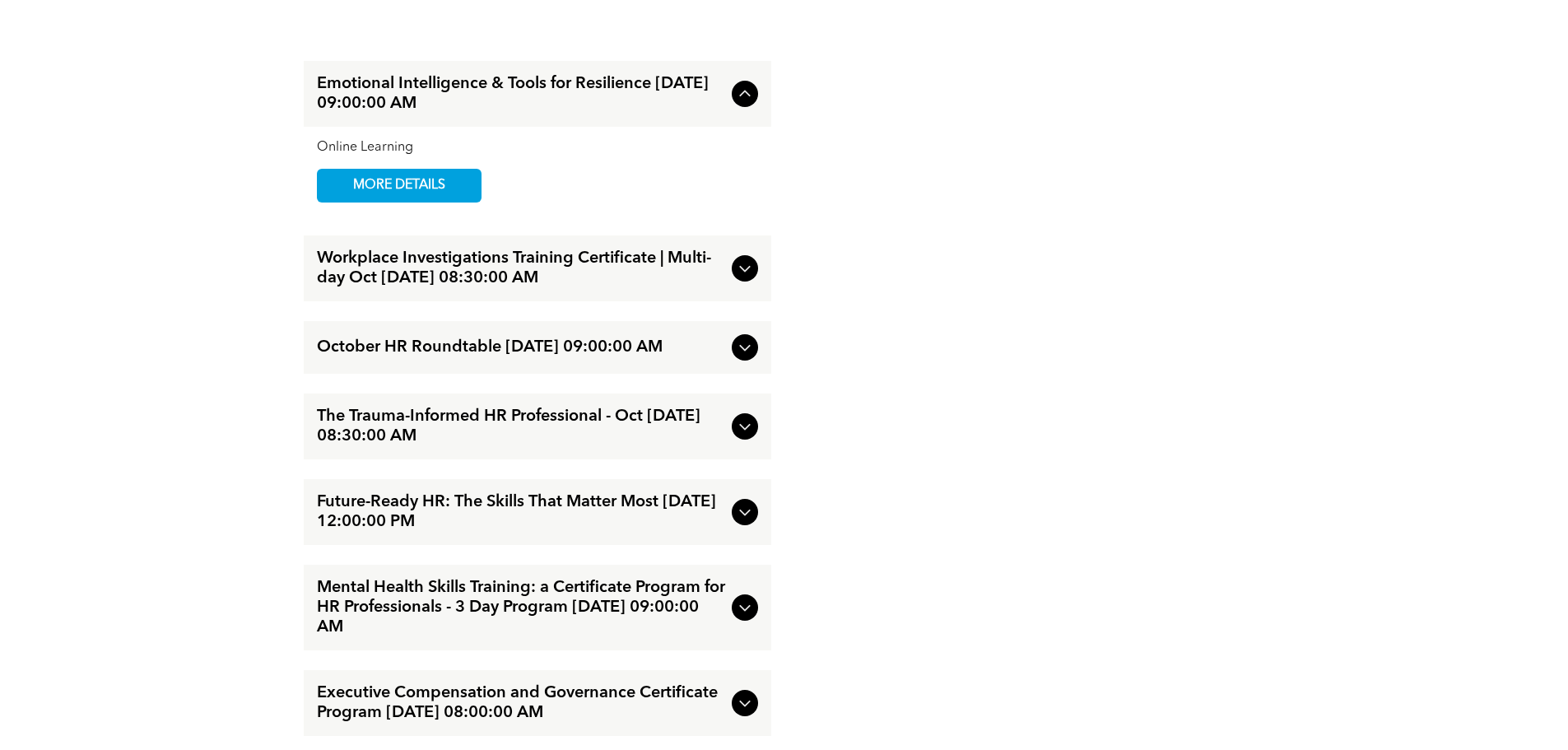
scroll to position [2386, 0]
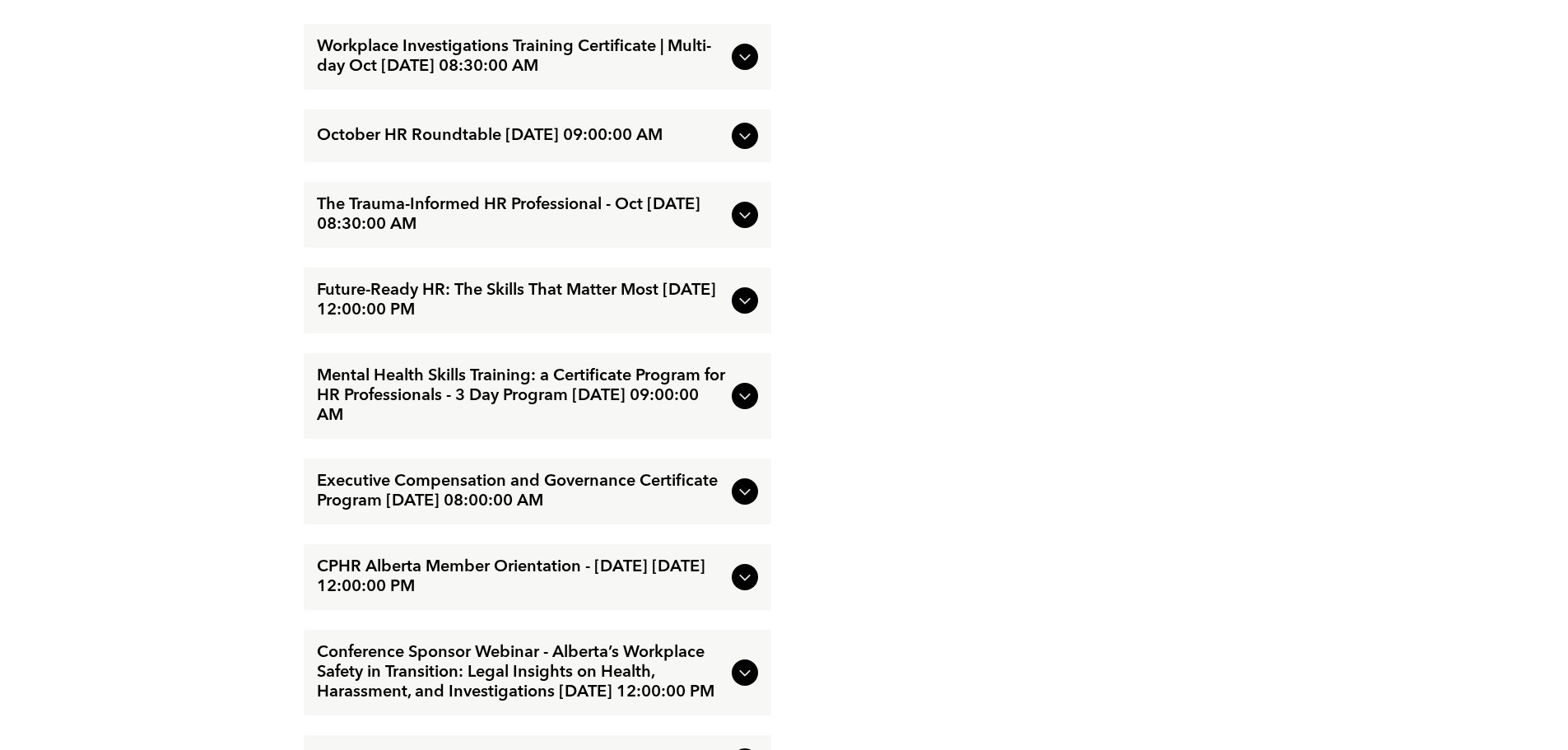
click at [744, 224] on icon at bounding box center [745, 215] width 20 height 20
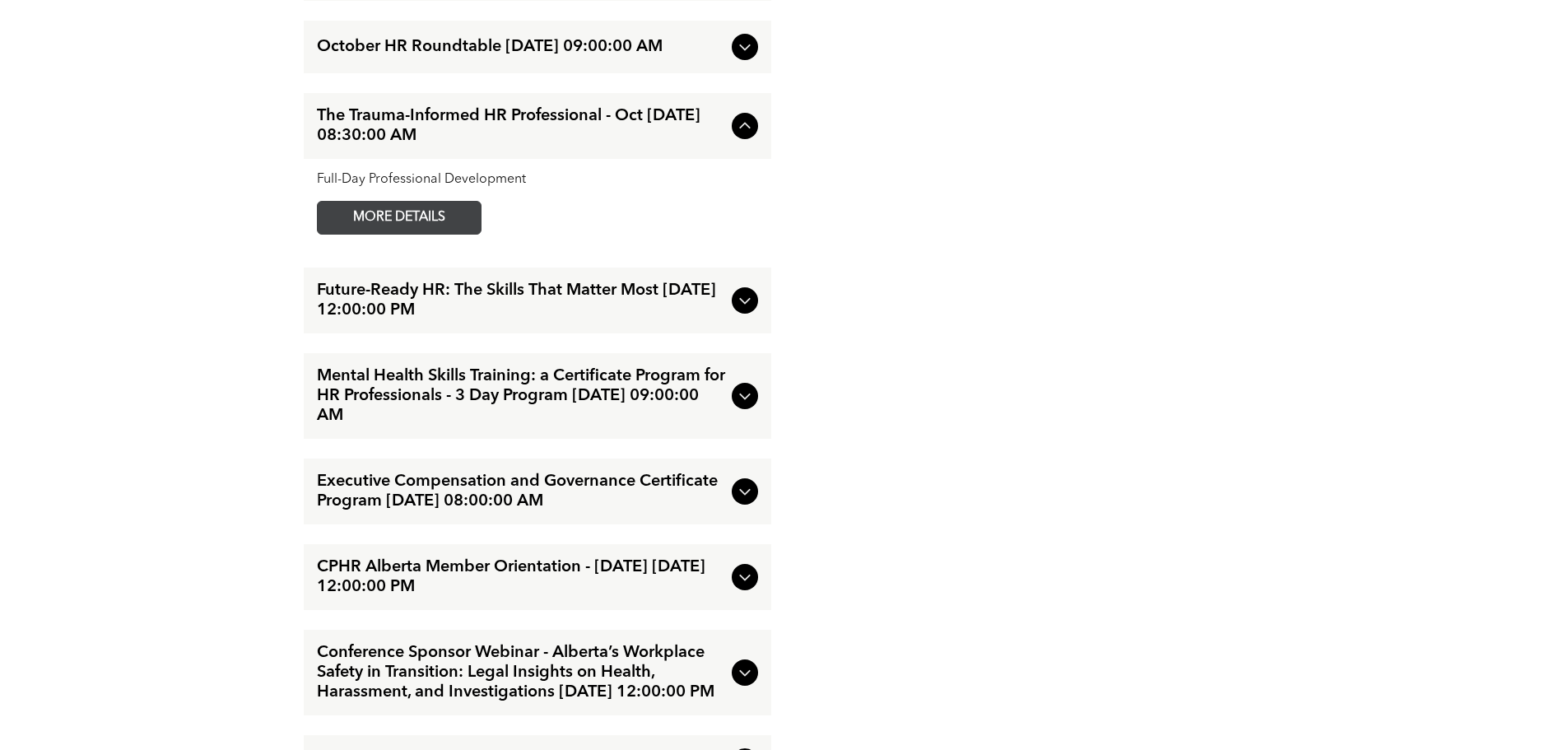
click at [440, 234] on span "MORE DETAILS" at bounding box center [399, 217] width 130 height 32
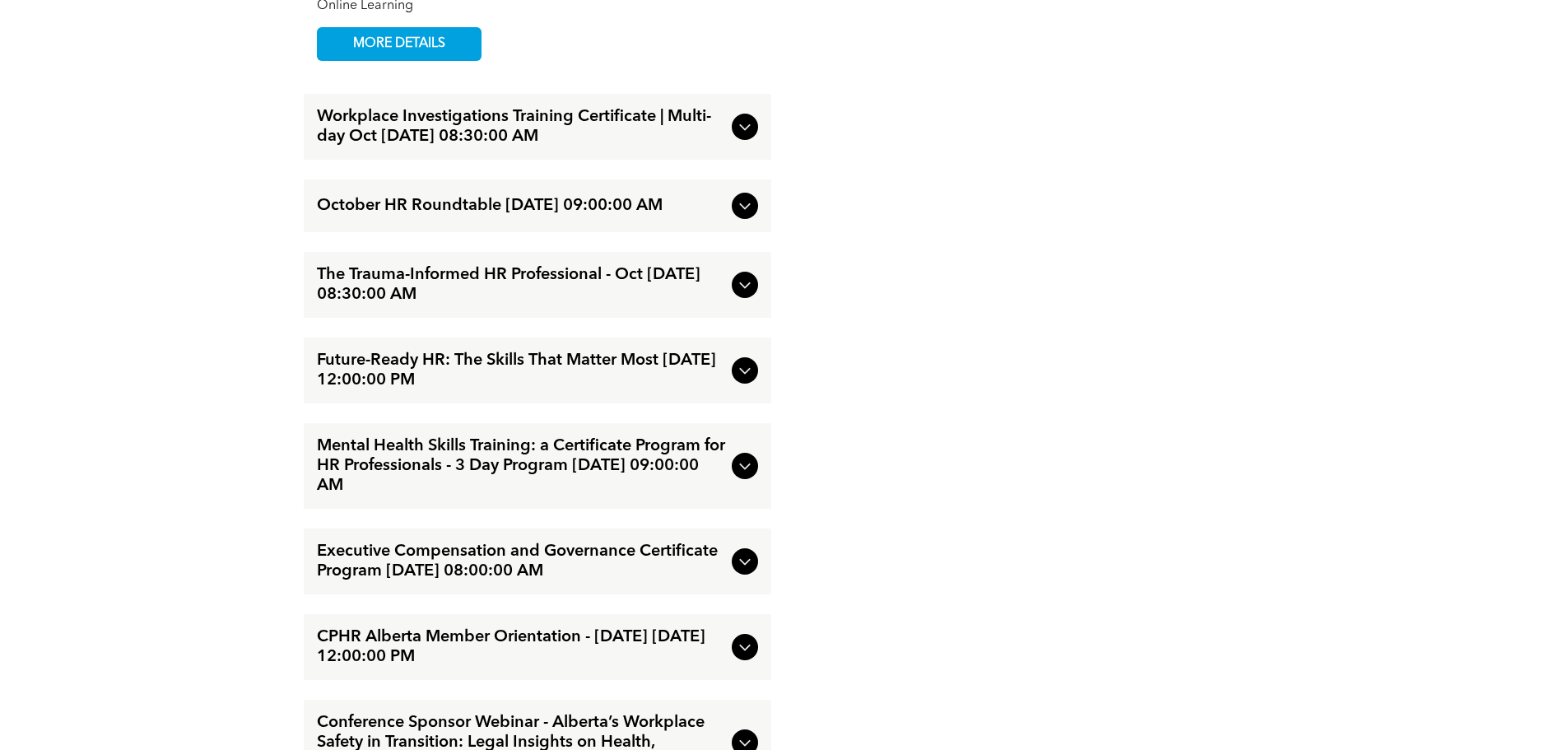
scroll to position [2880, 0]
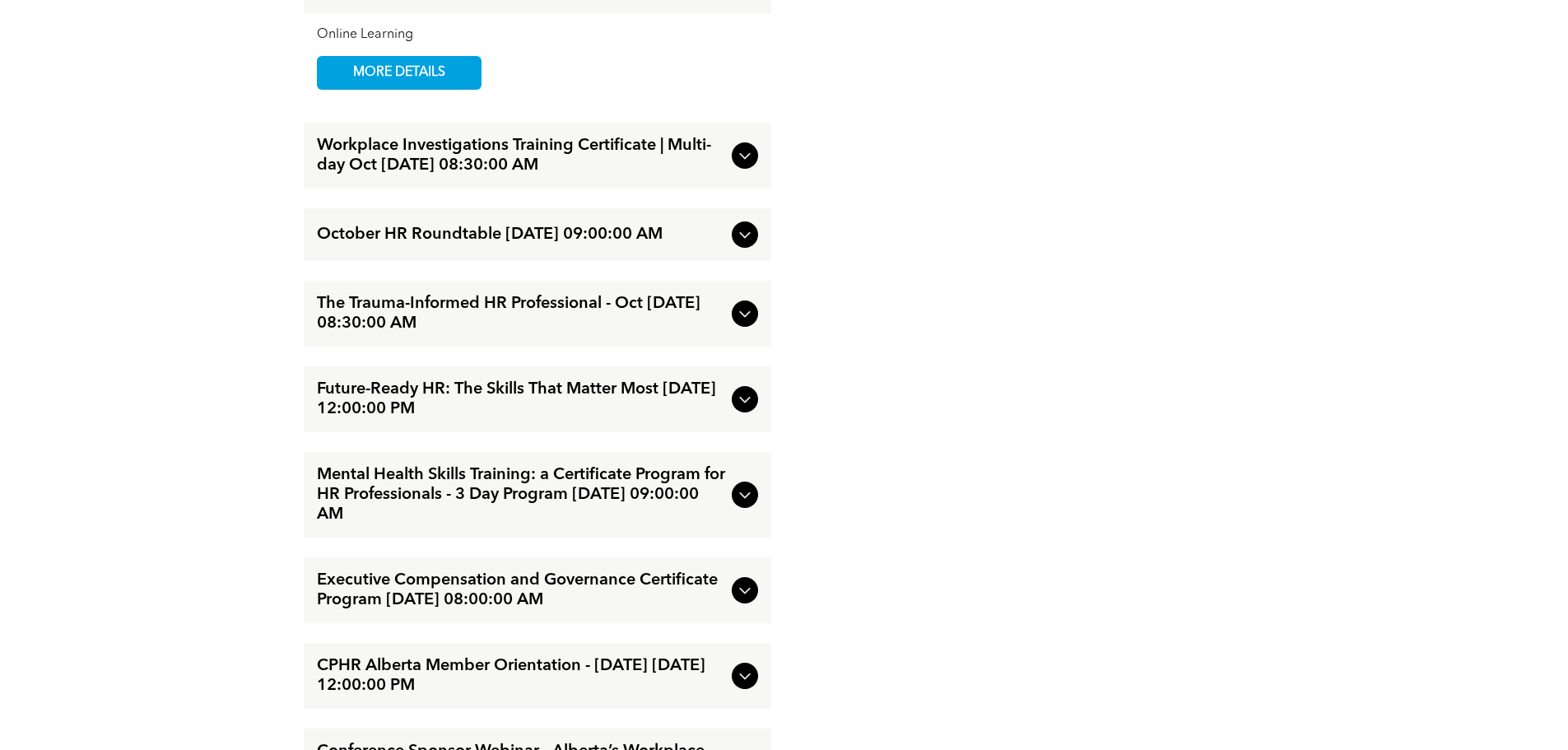
click at [745, 146] on icon at bounding box center [745, 156] width 20 height 20
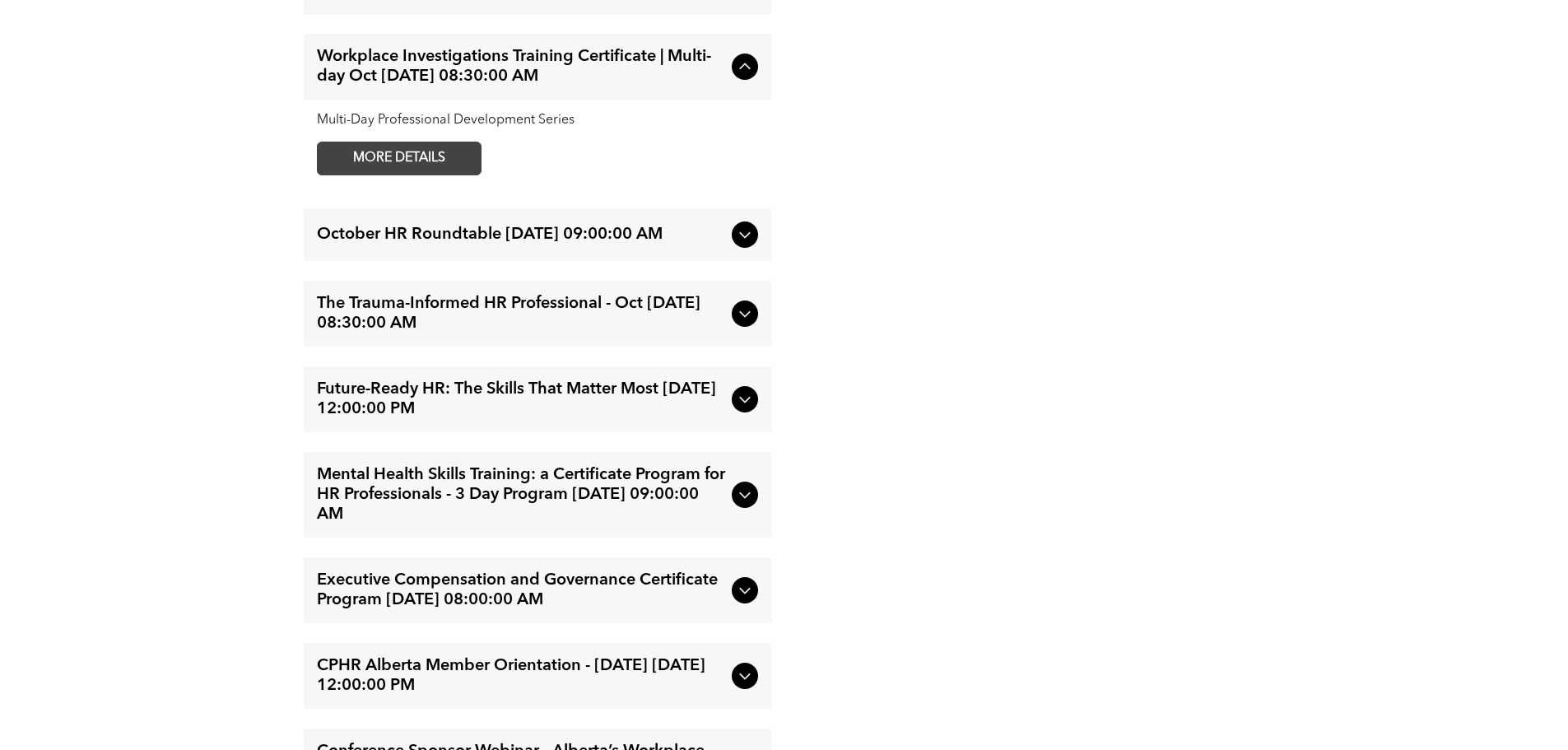
click at [441, 142] on span "MORE DETAILS" at bounding box center [399, 158] width 130 height 32
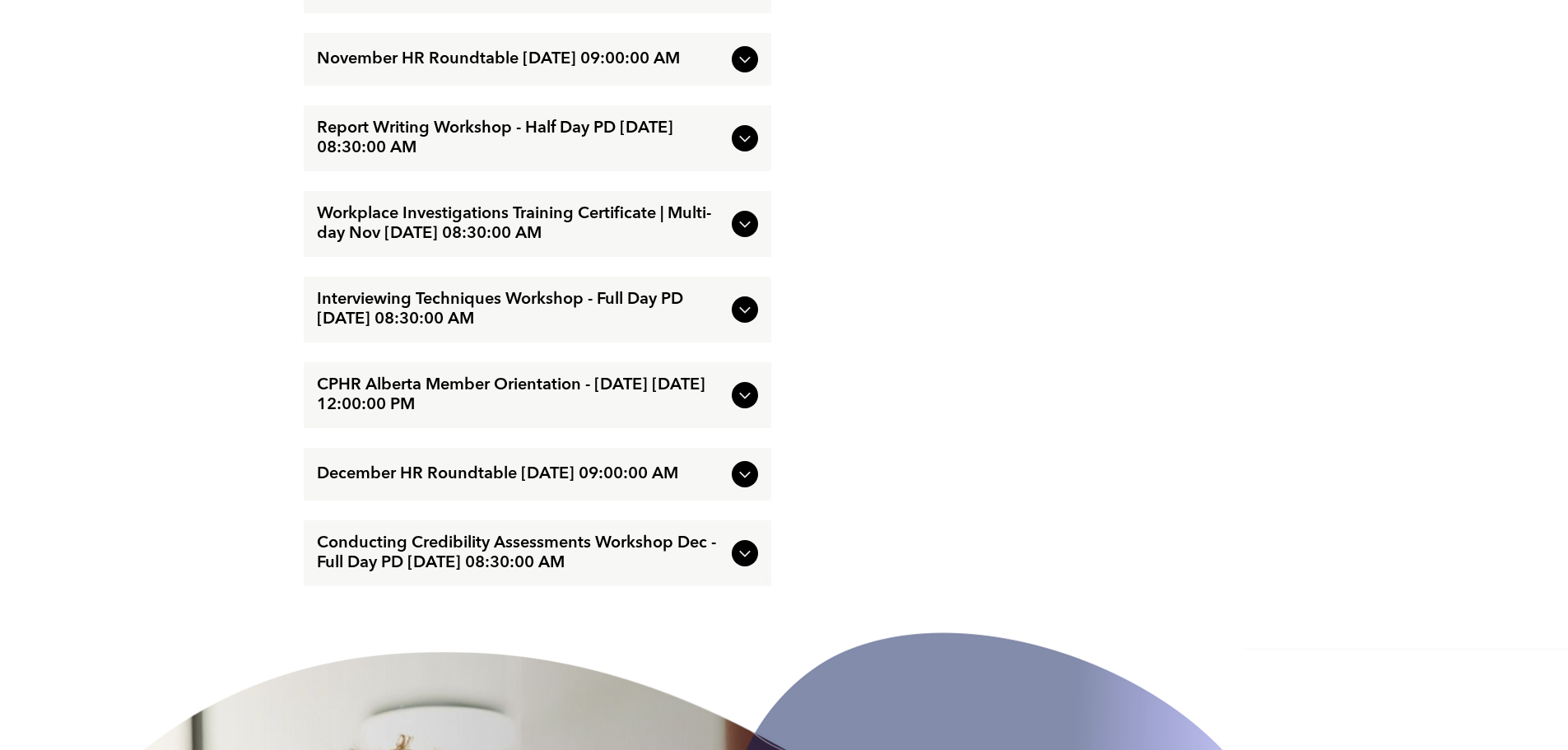
scroll to position [3620, 0]
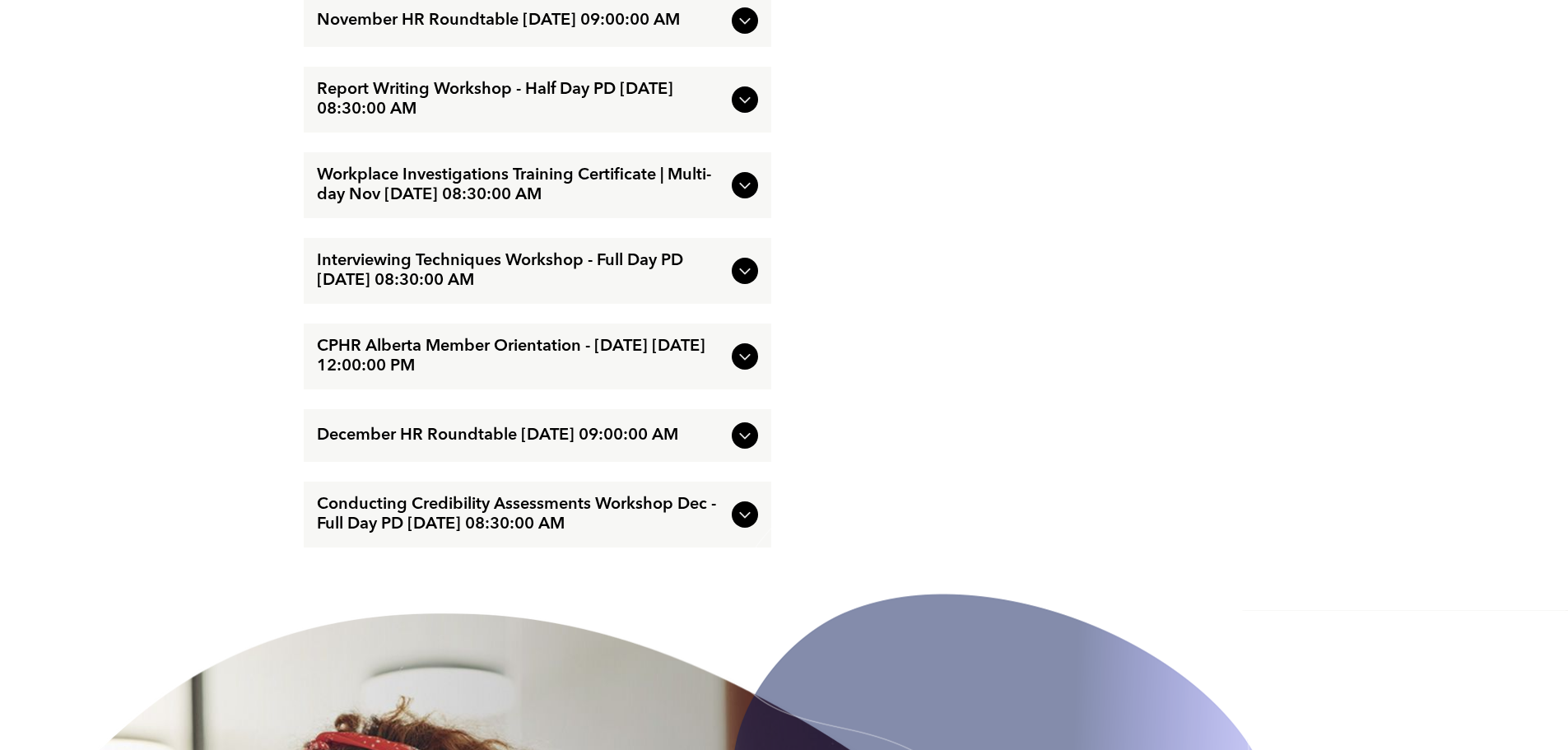
click at [751, 109] on icon at bounding box center [745, 99] width 20 height 20
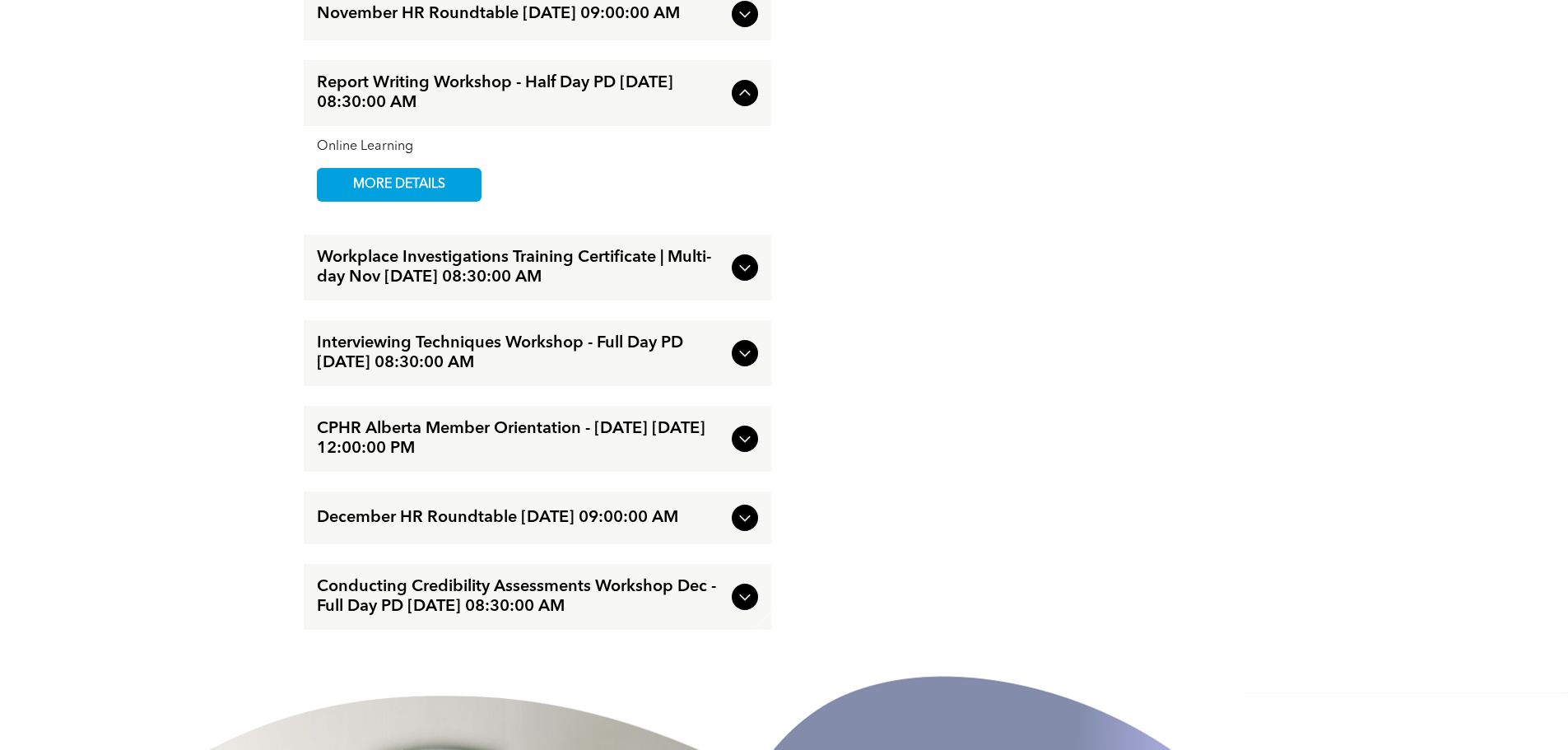
scroll to position [3532, 0]
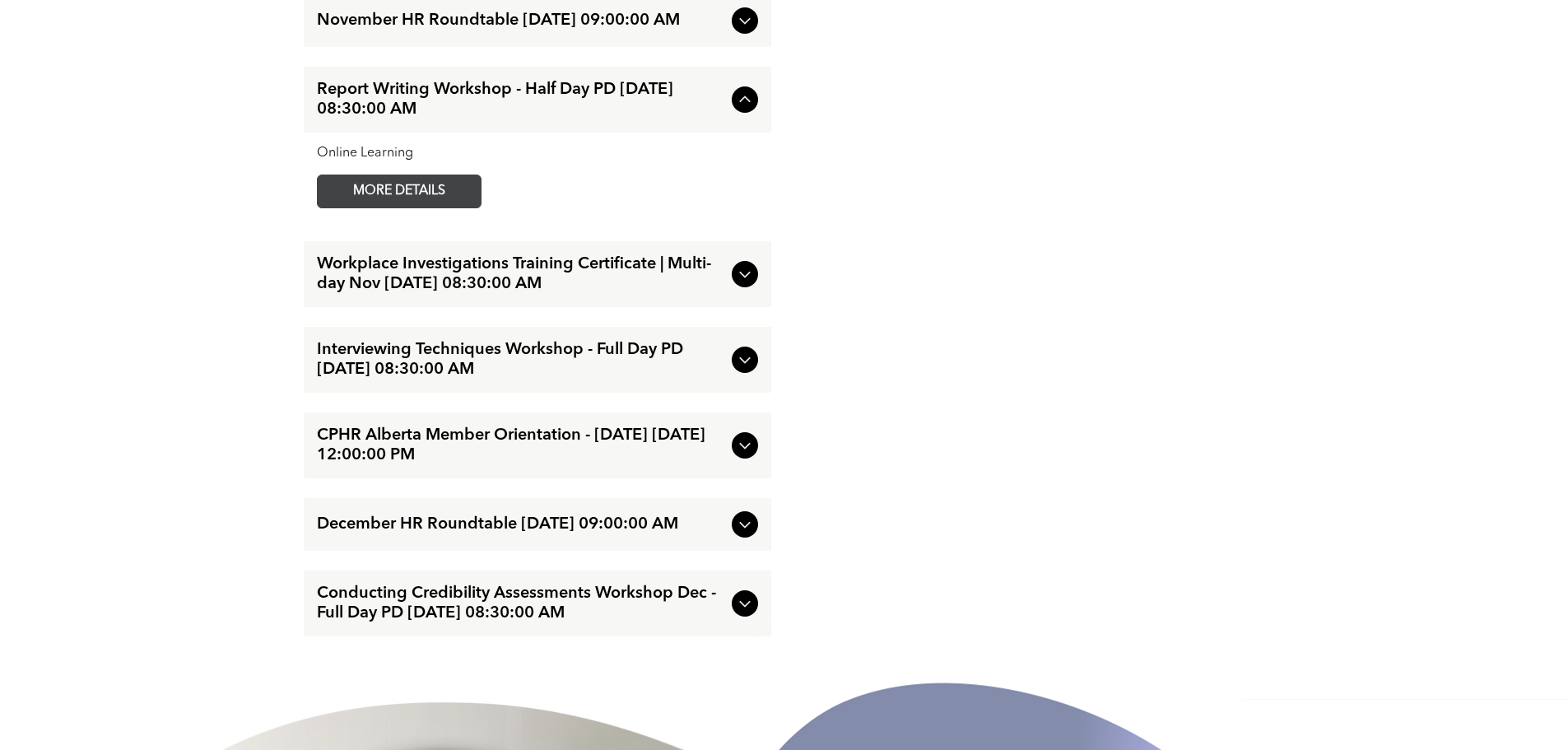
click at [391, 207] on span "MORE DETAILS" at bounding box center [399, 191] width 130 height 32
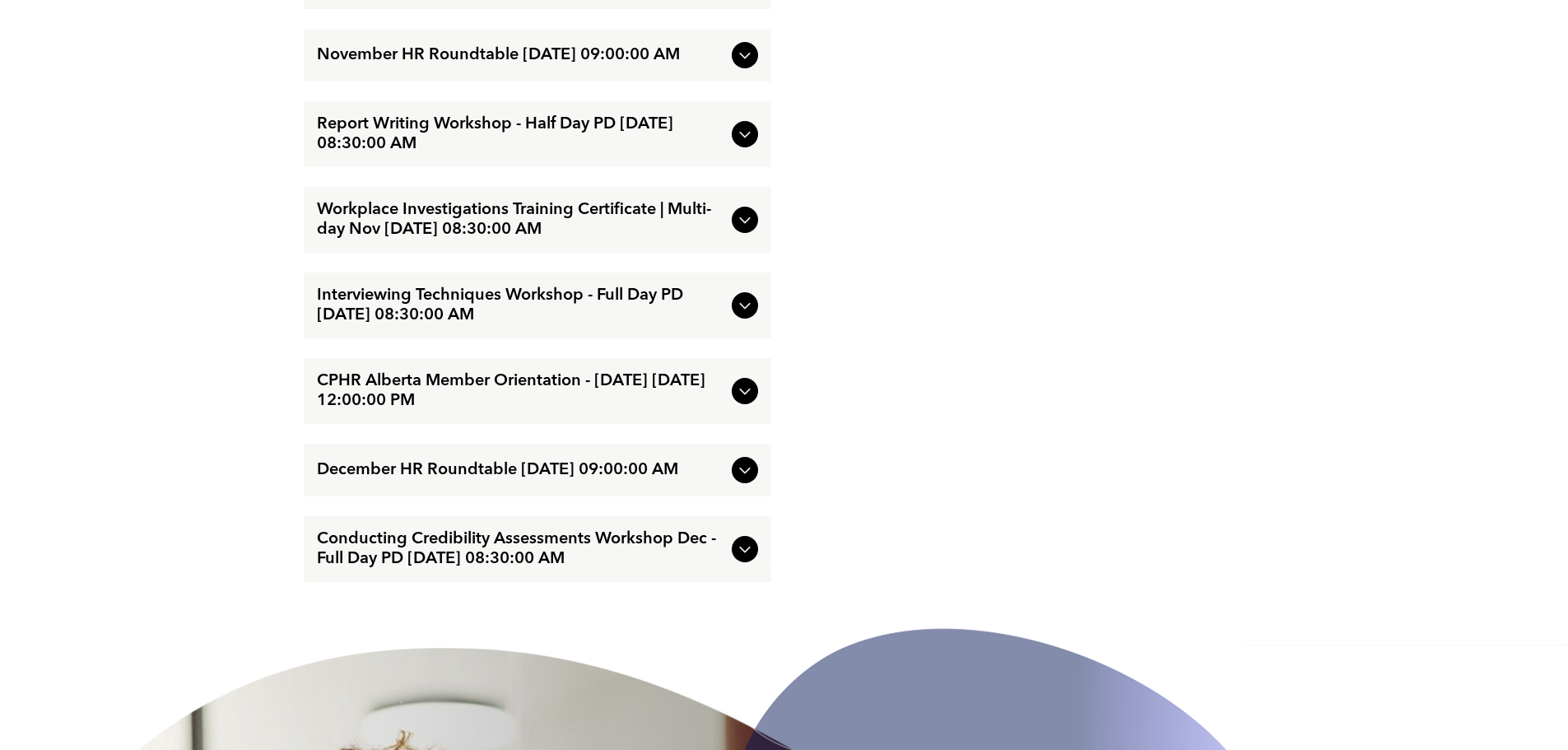
scroll to position [3127, 0]
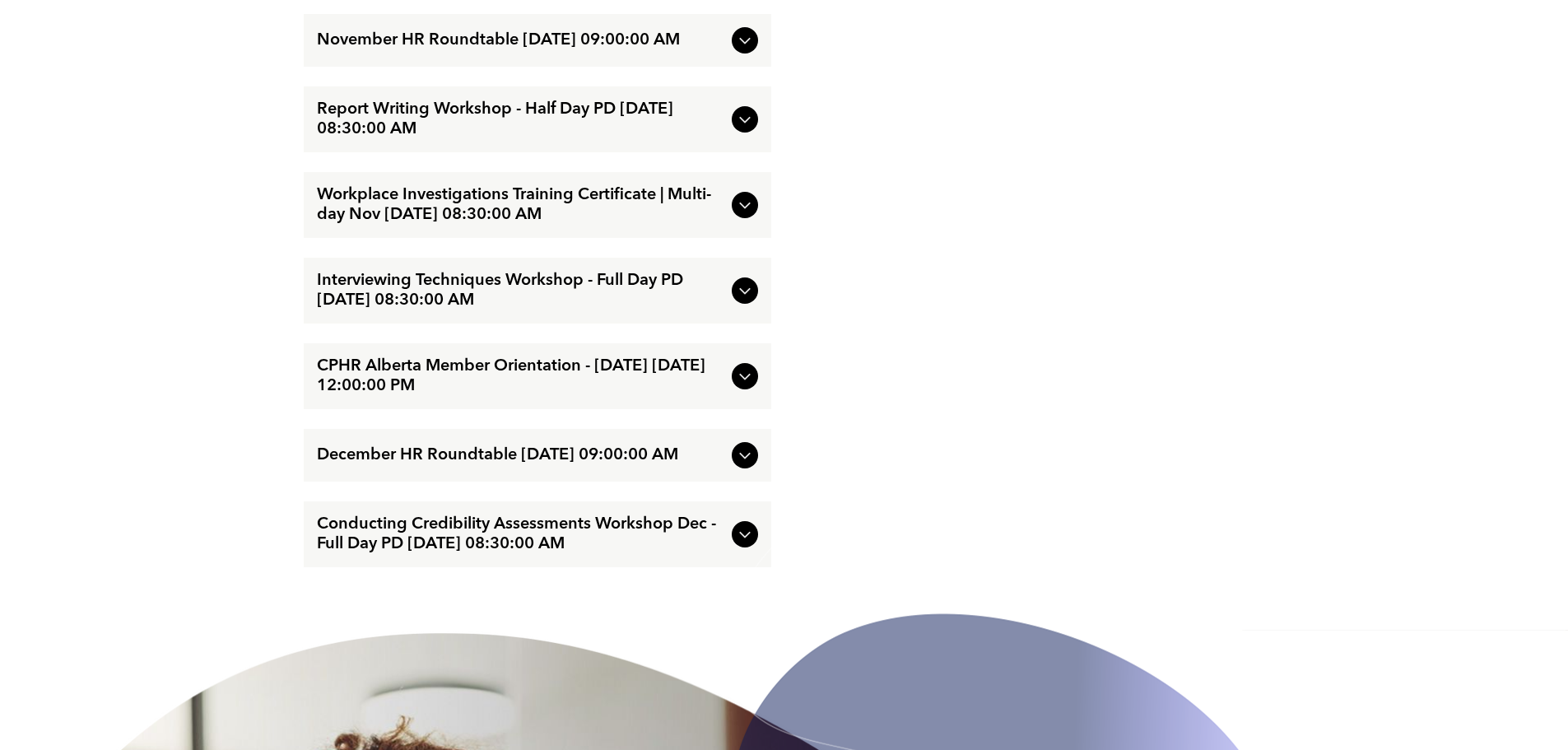
click at [739, 300] on icon at bounding box center [745, 291] width 20 height 20
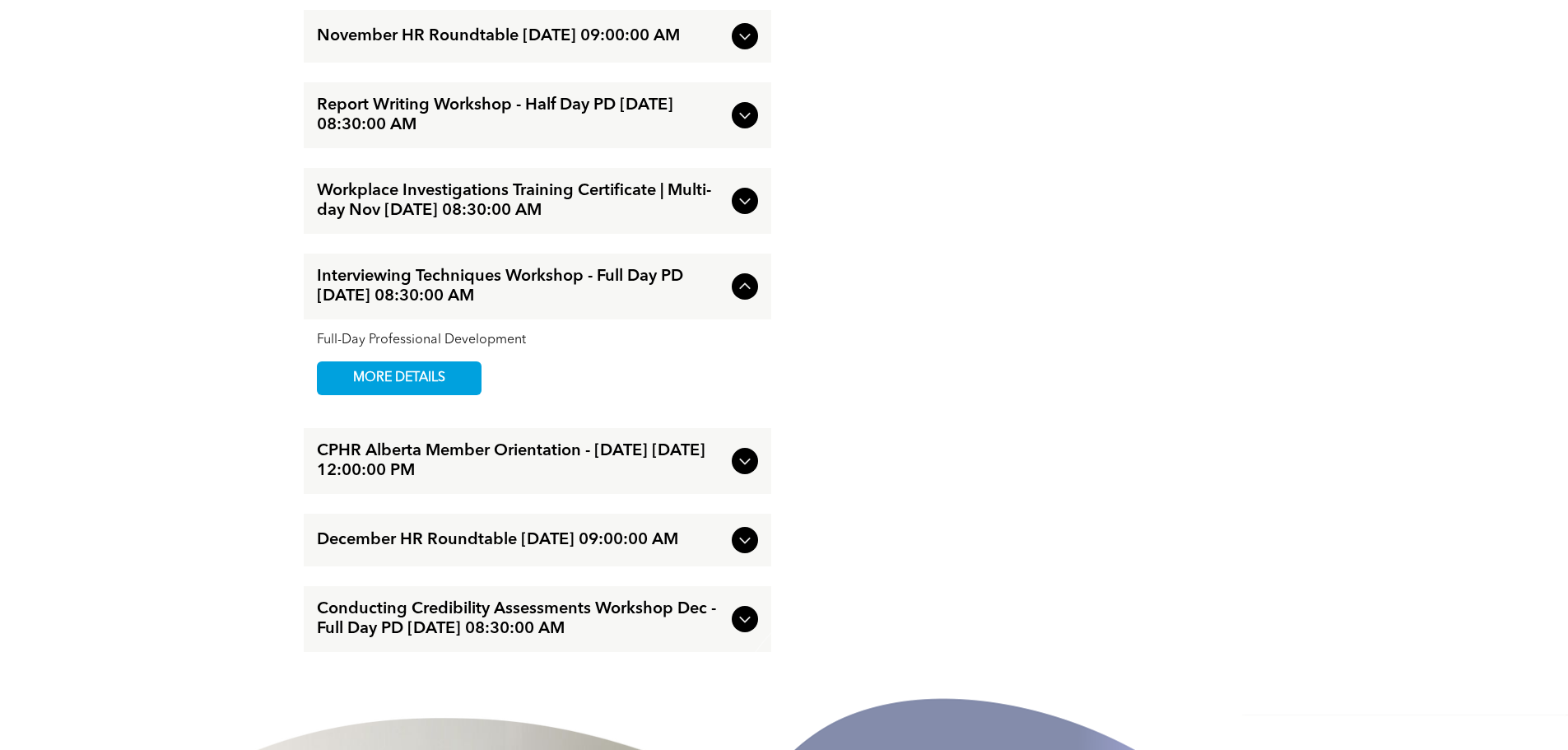
scroll to position [3037, 0]
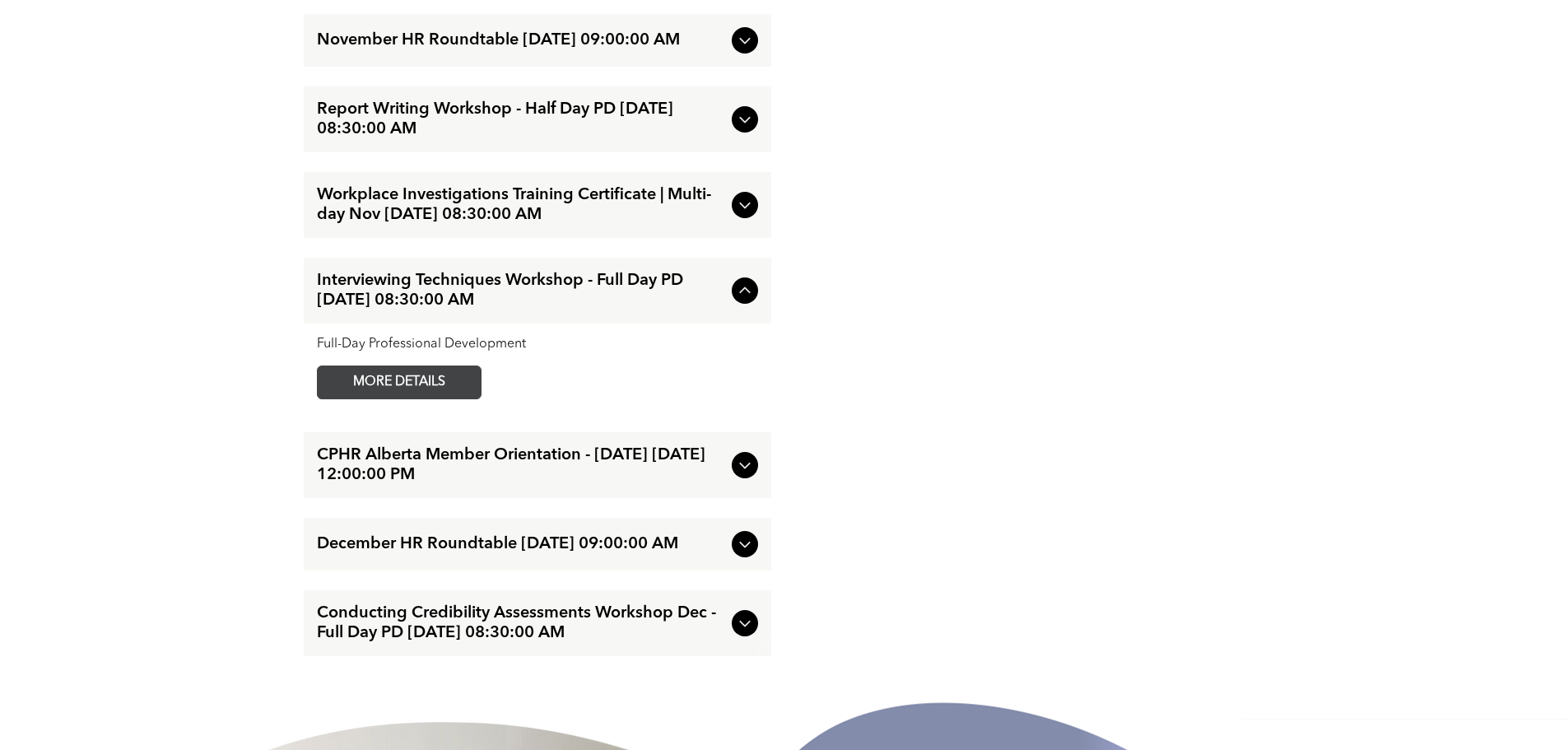
click at [470, 399] on link "MORE DETAILS" at bounding box center [399, 381] width 164 height 34
